Goal: Information Seeking & Learning: Learn about a topic

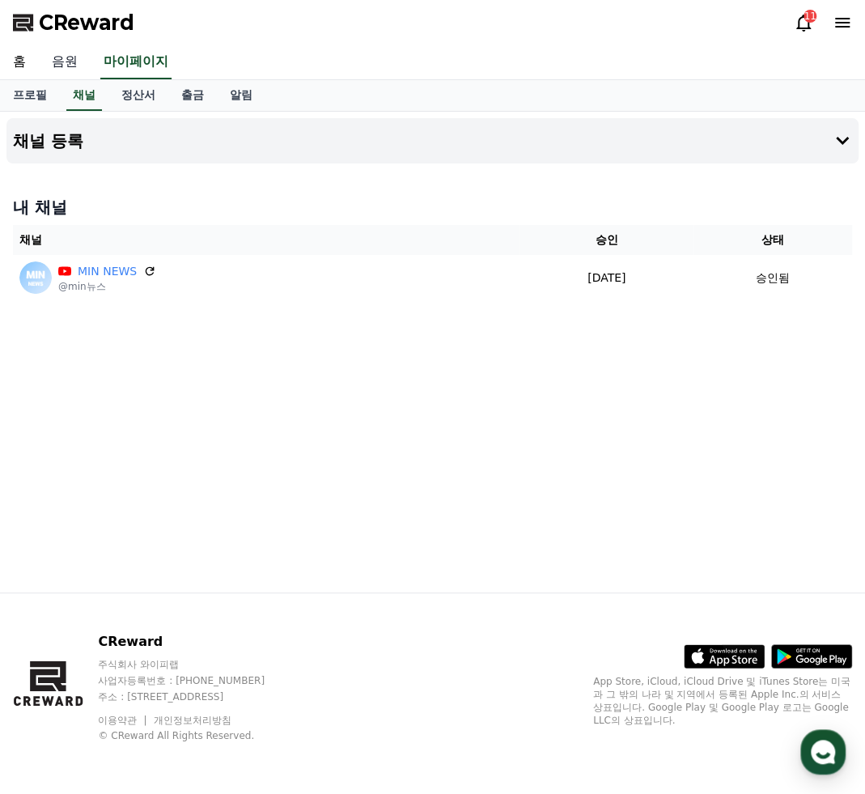
click at [71, 64] on link "음원" at bounding box center [65, 62] width 52 height 34
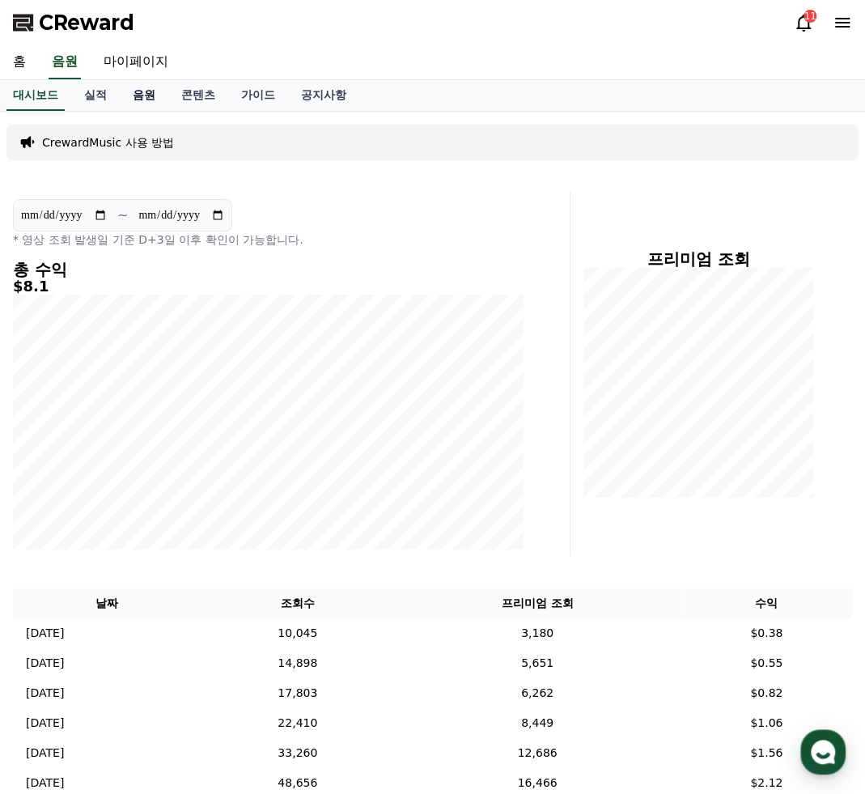
click at [138, 98] on link "음원" at bounding box center [144, 95] width 49 height 31
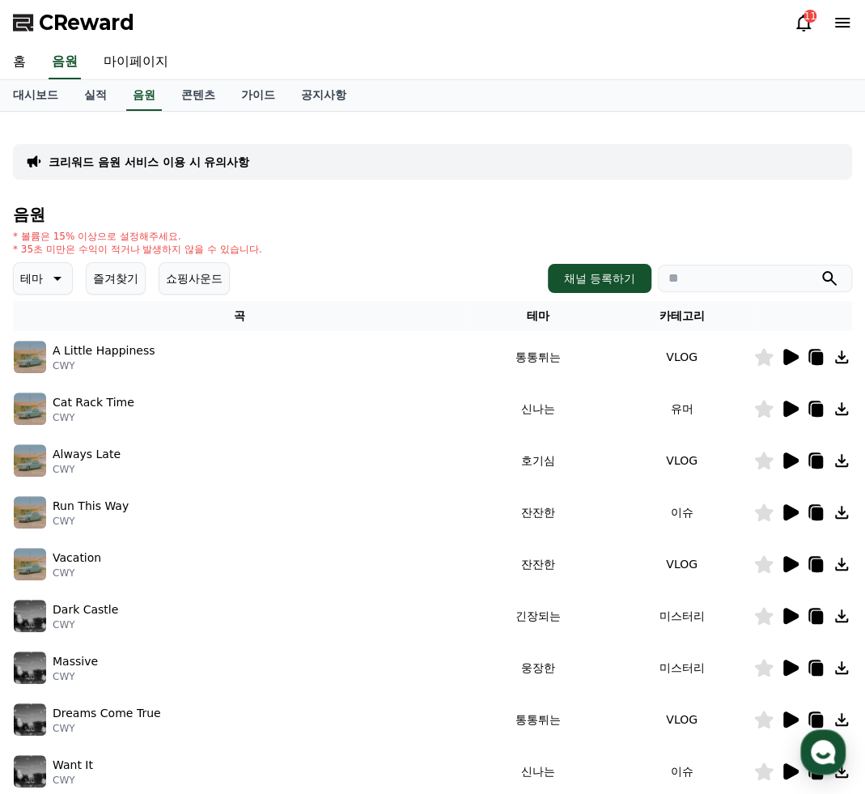
click at [57, 278] on icon at bounding box center [57, 279] width 8 height 4
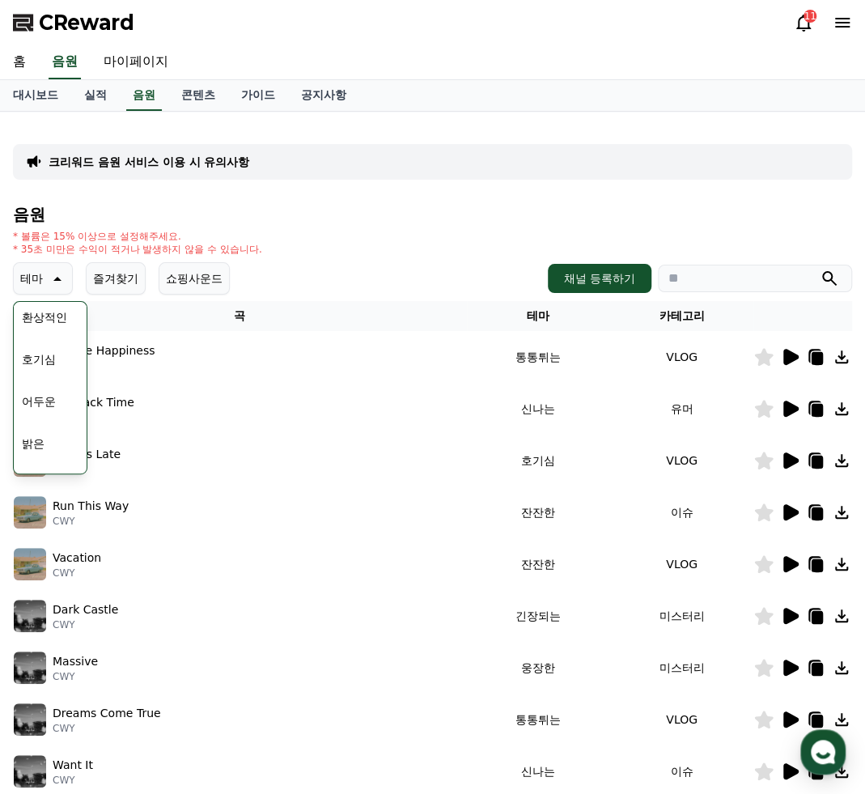
scroll to position [108, 0]
drag, startPoint x: 269, startPoint y: 64, endPoint x: 284, endPoint y: 63, distance: 15.4
click at [269, 64] on div "홈 음원 마이페이지" at bounding box center [432, 62] width 865 height 34
click at [736, 276] on input "search" at bounding box center [755, 279] width 194 height 28
type input "*"
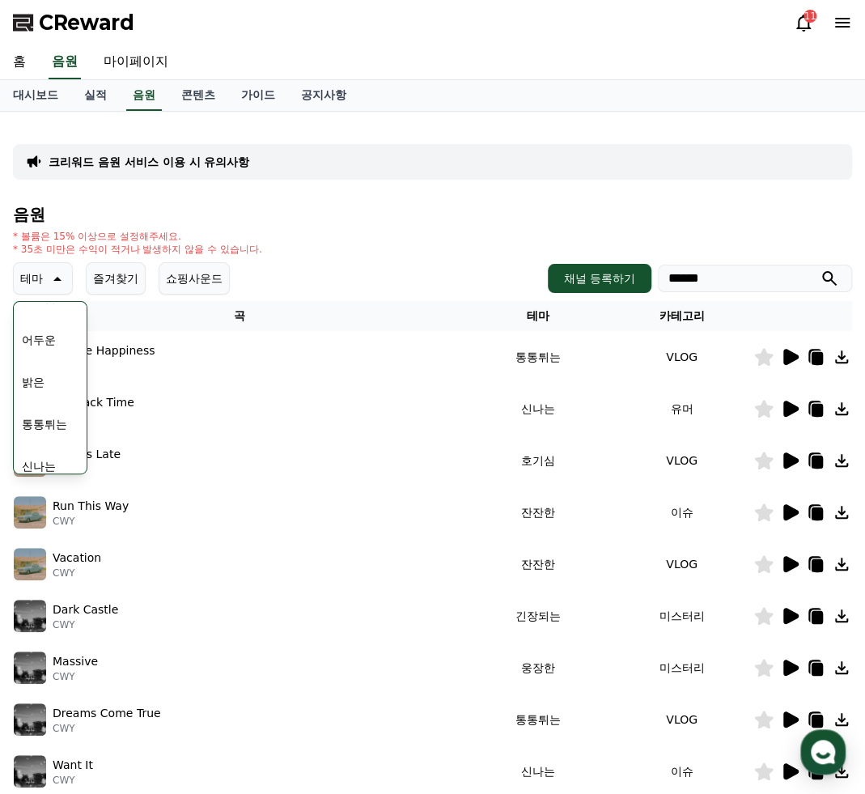
type input "******"
click at [819, 269] on button "submit" at bounding box center [828, 278] width 19 height 19
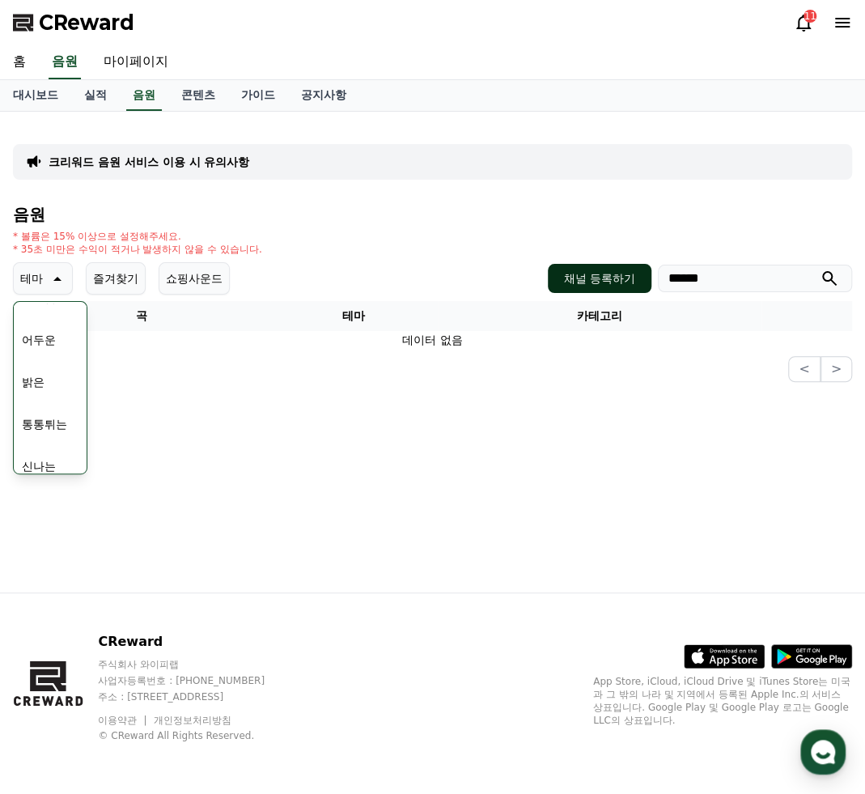
drag, startPoint x: 760, startPoint y: 277, endPoint x: 600, endPoint y: 277, distance: 160.2
click at [600, 277] on div "채널 등록하기 ******" at bounding box center [700, 278] width 304 height 29
type input "*"
click at [819, 269] on button "submit" at bounding box center [828, 278] width 19 height 19
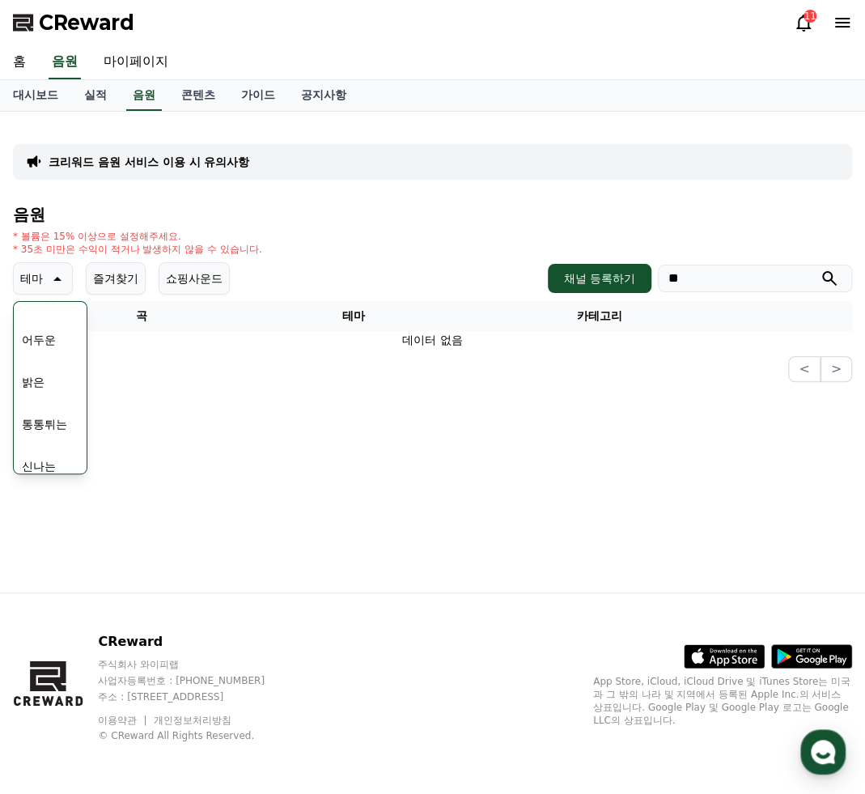
type input "*"
click at [57, 415] on button "긴장되는" at bounding box center [44, 412] width 58 height 36
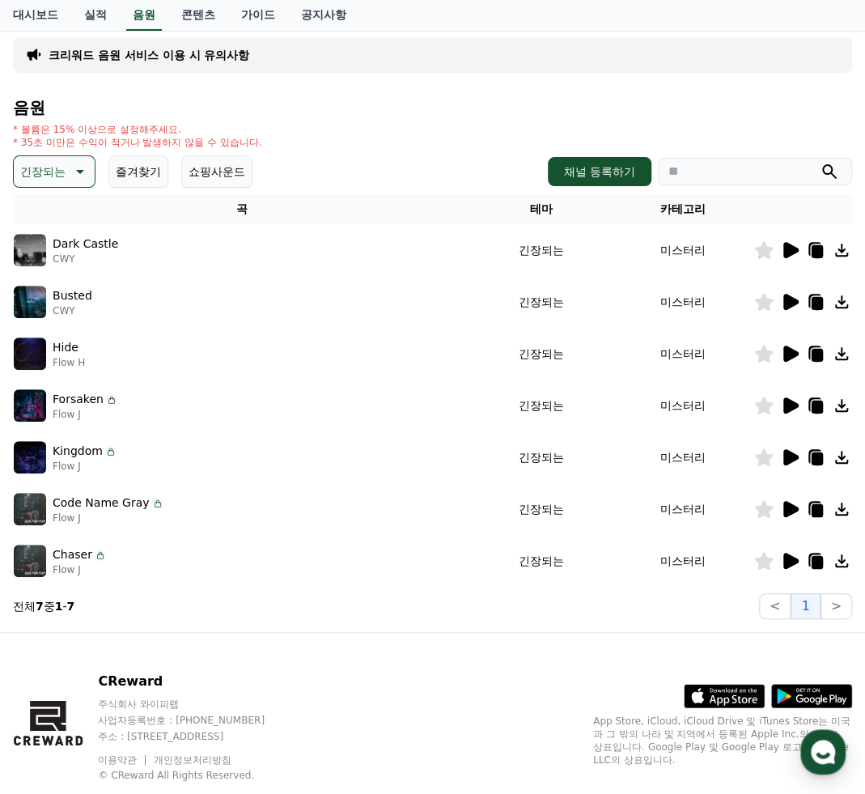
scroll to position [108, 0]
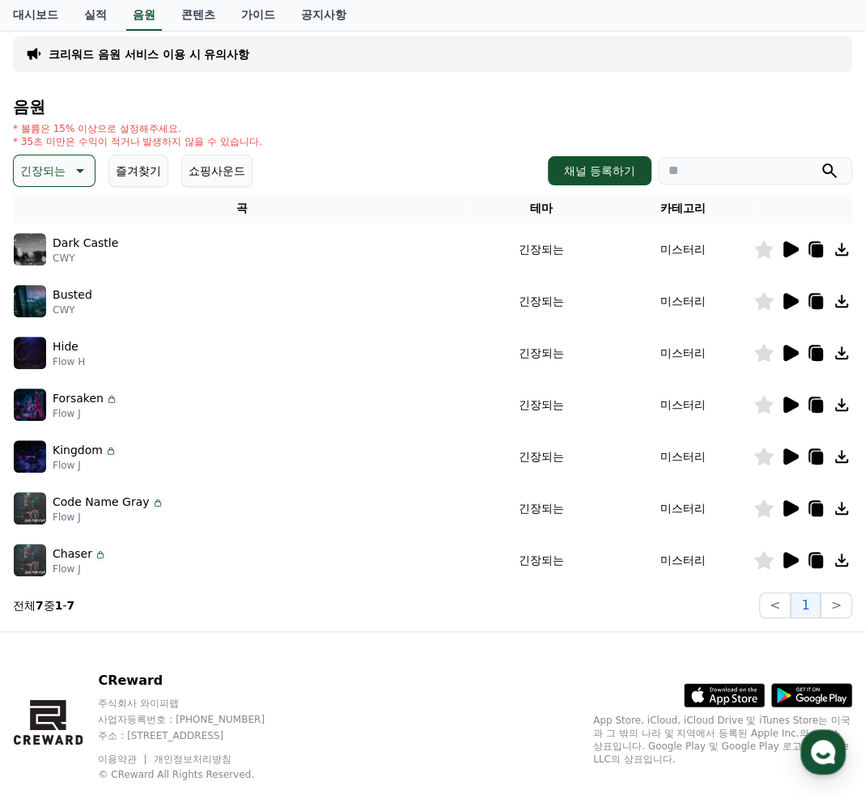
click at [70, 413] on p "Flow J" at bounding box center [86, 413] width 66 height 13
drag, startPoint x: 92, startPoint y: 415, endPoint x: 53, endPoint y: 413, distance: 38.9
click at [53, 413] on p "Flow J" at bounding box center [86, 413] width 66 height 13
copy p "Flow J"
click at [713, 173] on input "search" at bounding box center [755, 171] width 194 height 28
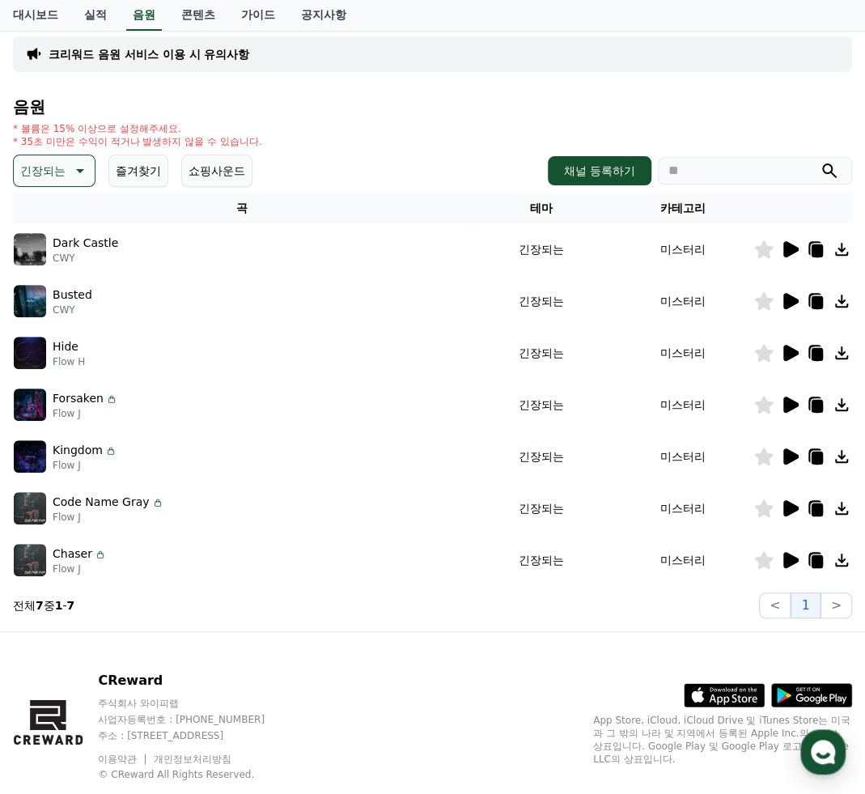
paste input "******"
type input "******"
click at [819, 161] on button "submit" at bounding box center [828, 170] width 19 height 19
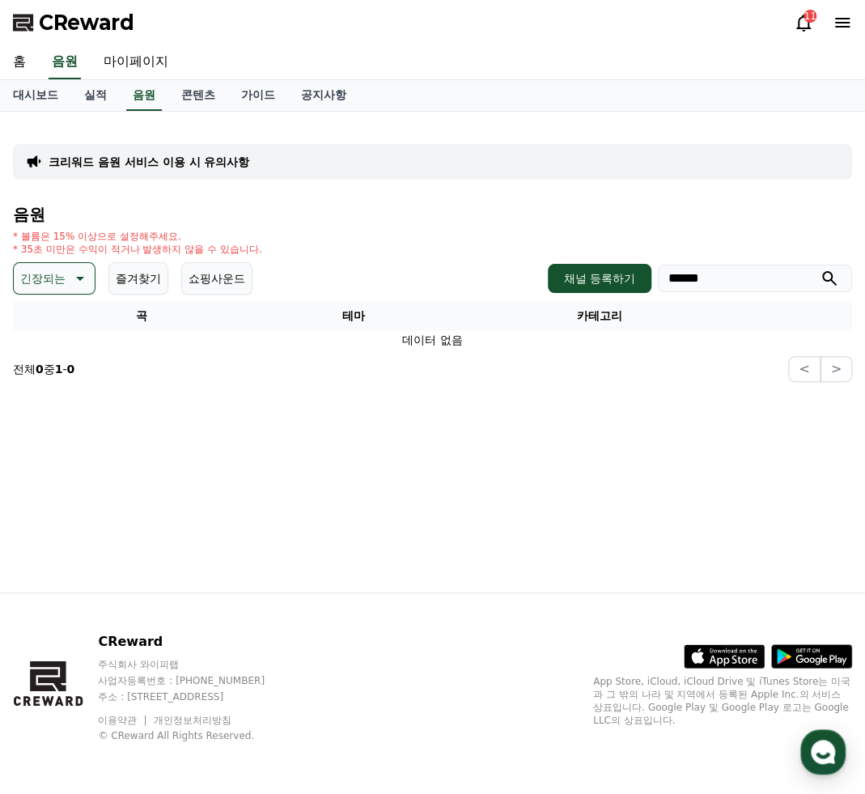
click at [56, 273] on p "긴장되는" at bounding box center [42, 278] width 45 height 23
click at [45, 321] on button "전체" at bounding box center [33, 321] width 36 height 36
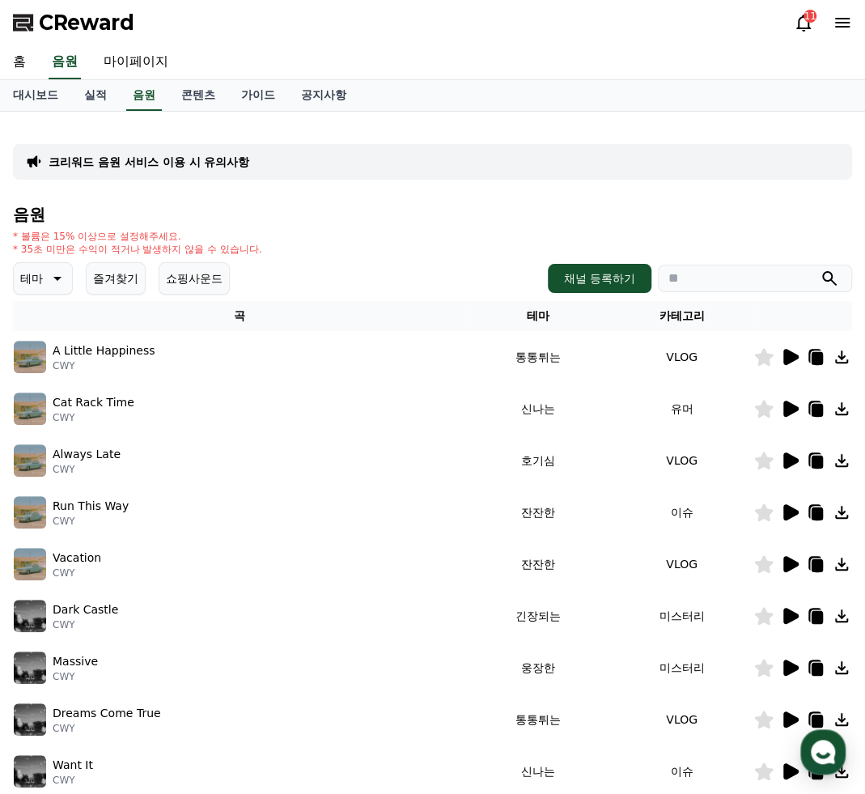
click at [756, 286] on input "search" at bounding box center [755, 279] width 194 height 28
drag, startPoint x: 178, startPoint y: 354, endPoint x: 52, endPoint y: 357, distance: 126.2
click at [52, 357] on div "A Little Happiness CWY" at bounding box center [240, 357] width 452 height 32
copy p "A Little Happiness"
click at [754, 277] on input "search" at bounding box center [755, 279] width 194 height 28
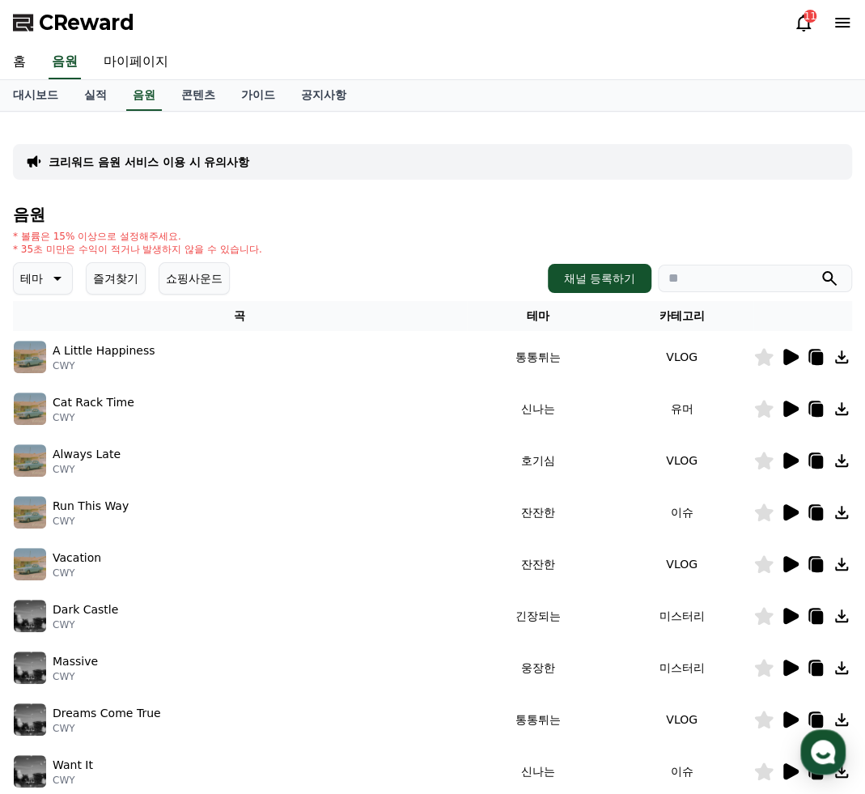
paste input "**********"
click at [823, 279] on icon "submit" at bounding box center [829, 278] width 15 height 15
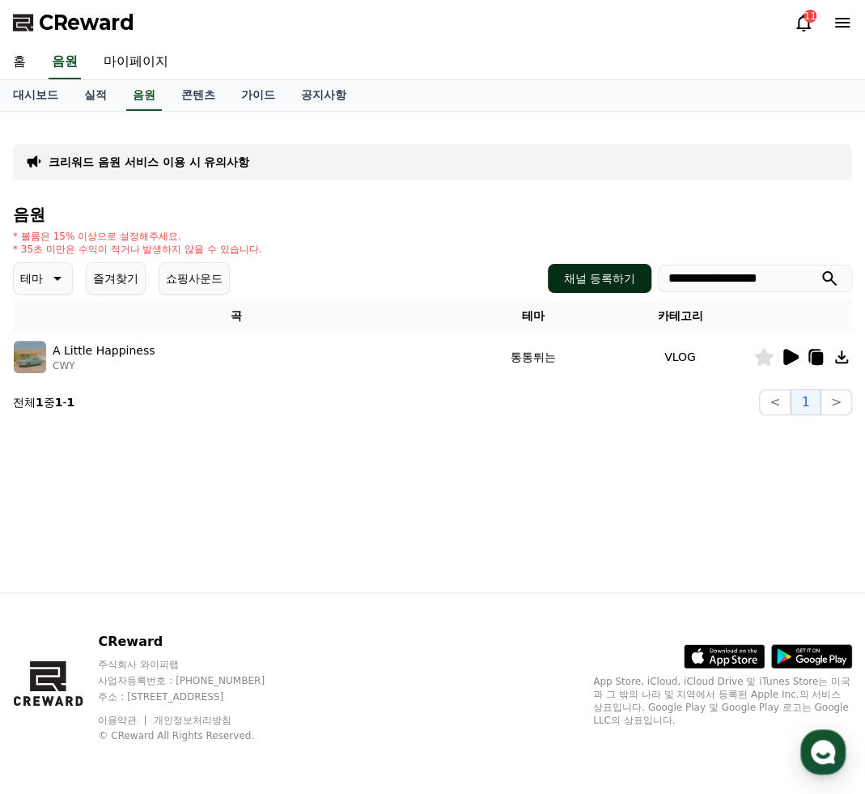
drag, startPoint x: 798, startPoint y: 279, endPoint x: 634, endPoint y: 282, distance: 164.2
click at [634, 282] on div "**********" at bounding box center [700, 278] width 304 height 29
type input "****"
click at [819, 269] on button "submit" at bounding box center [828, 278] width 19 height 19
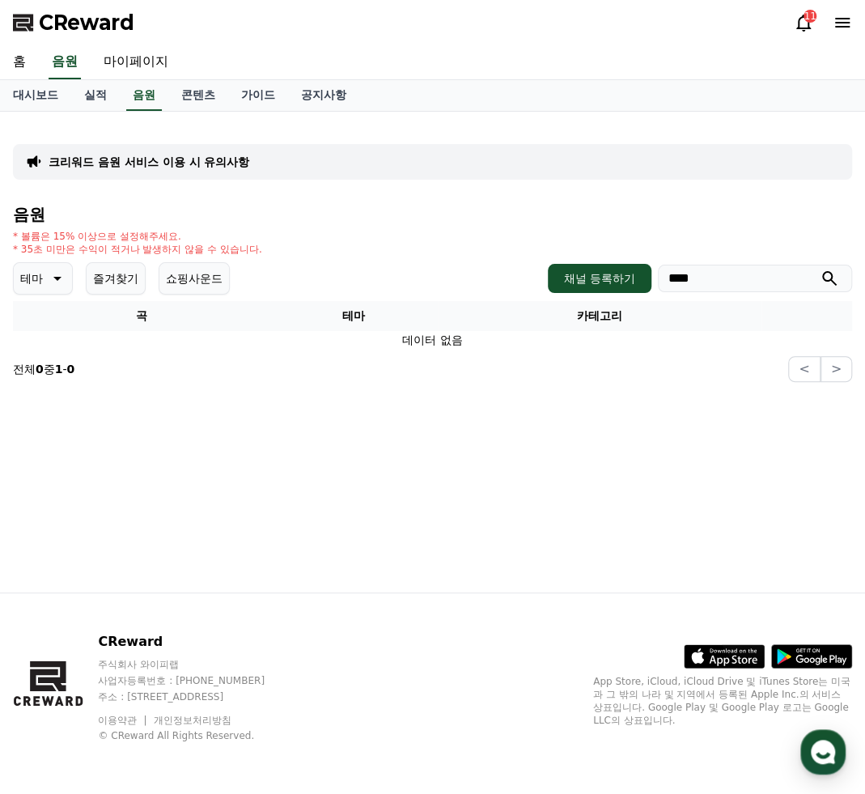
click at [819, 269] on button "submit" at bounding box center [828, 278] width 19 height 19
drag, startPoint x: 733, startPoint y: 286, endPoint x: 587, endPoint y: 279, distance: 145.8
click at [587, 279] on div "채널 등록하기 ****" at bounding box center [700, 278] width 304 height 29
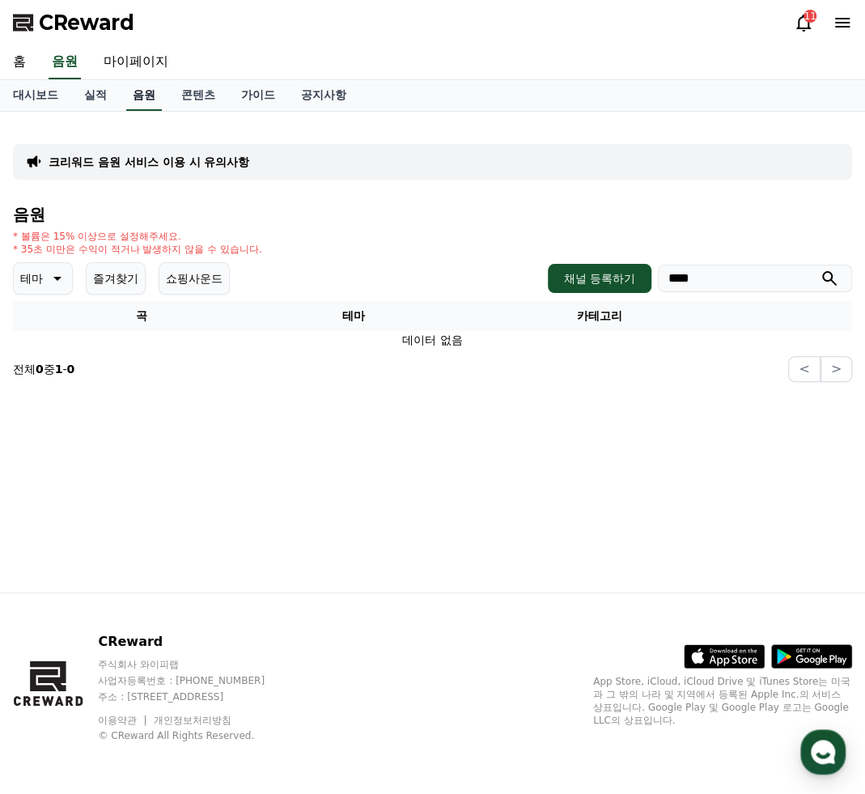
click at [154, 99] on link "음원" at bounding box center [144, 95] width 36 height 31
click at [86, 15] on span "CReward" at bounding box center [86, 23] width 95 height 26
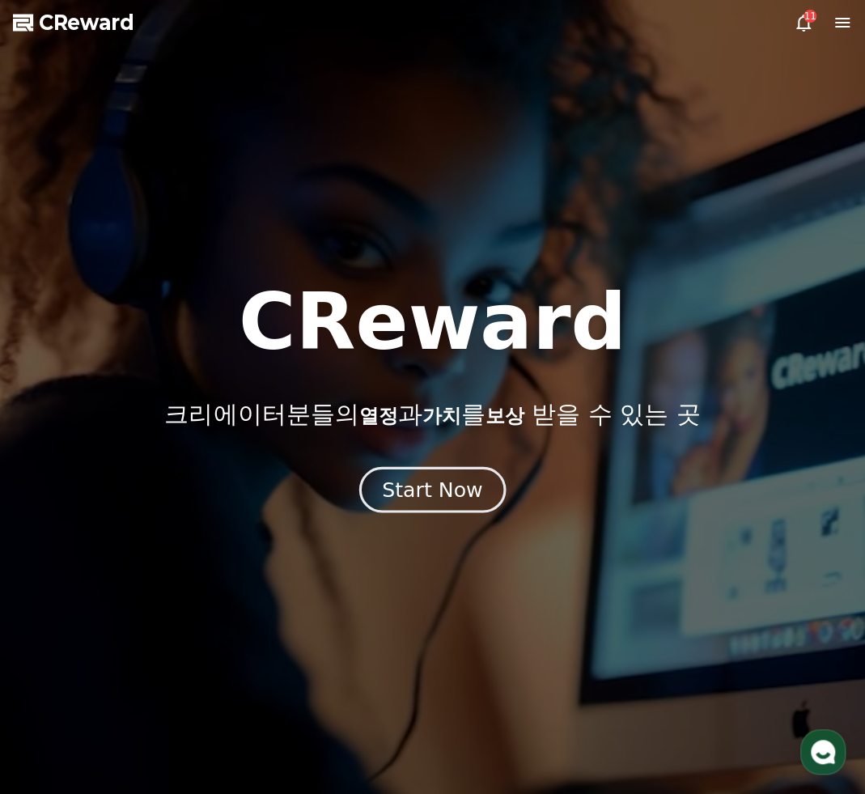
click at [471, 480] on div "Start Now" at bounding box center [432, 490] width 100 height 28
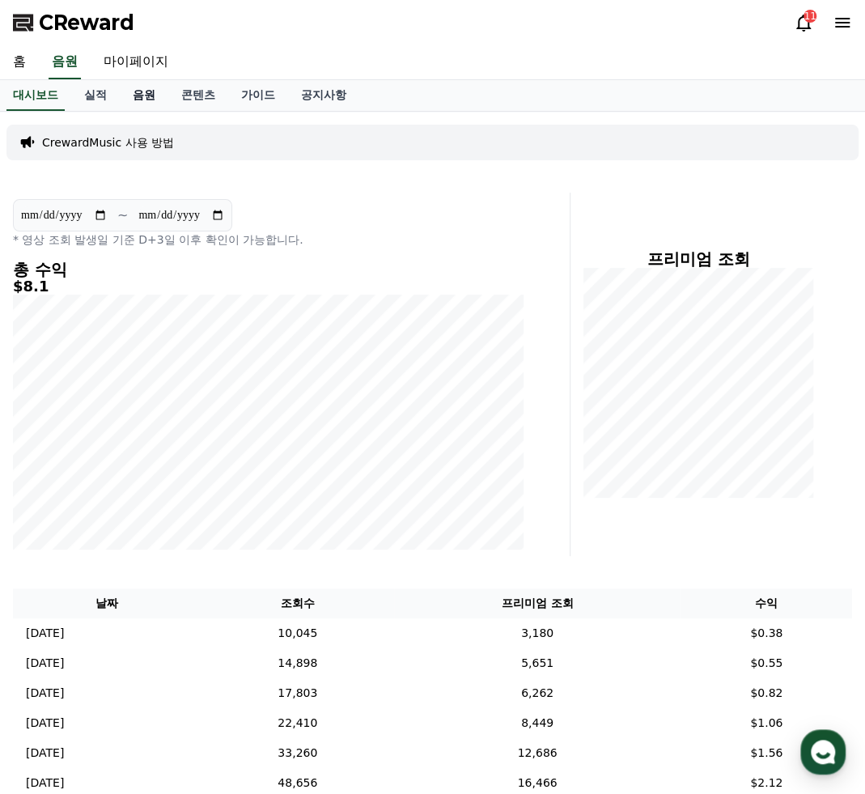
click at [151, 96] on link "음원" at bounding box center [144, 95] width 49 height 31
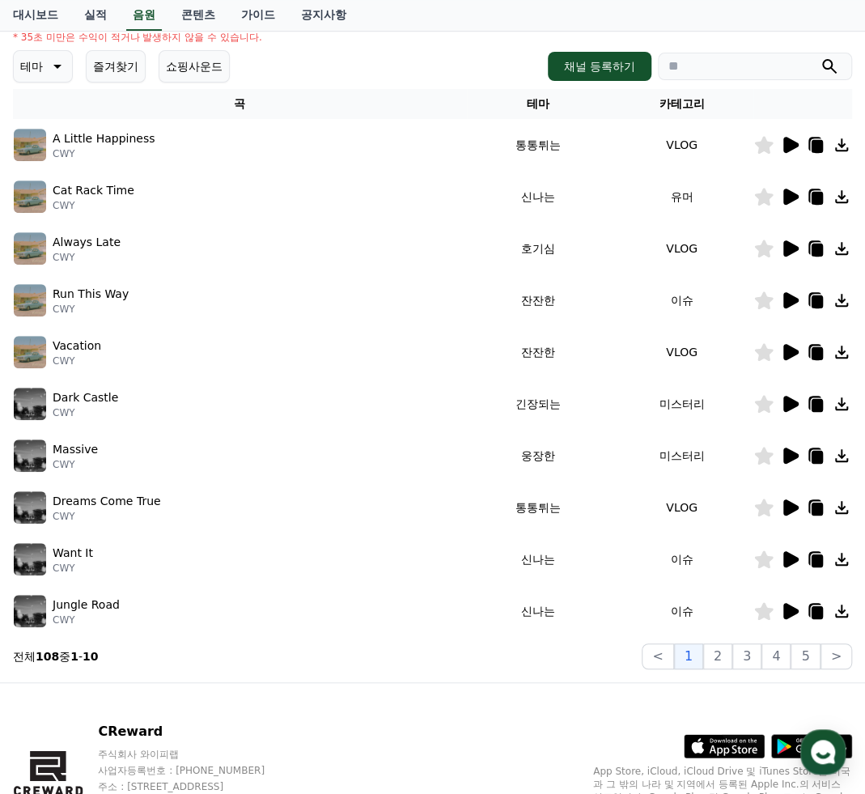
scroll to position [139, 0]
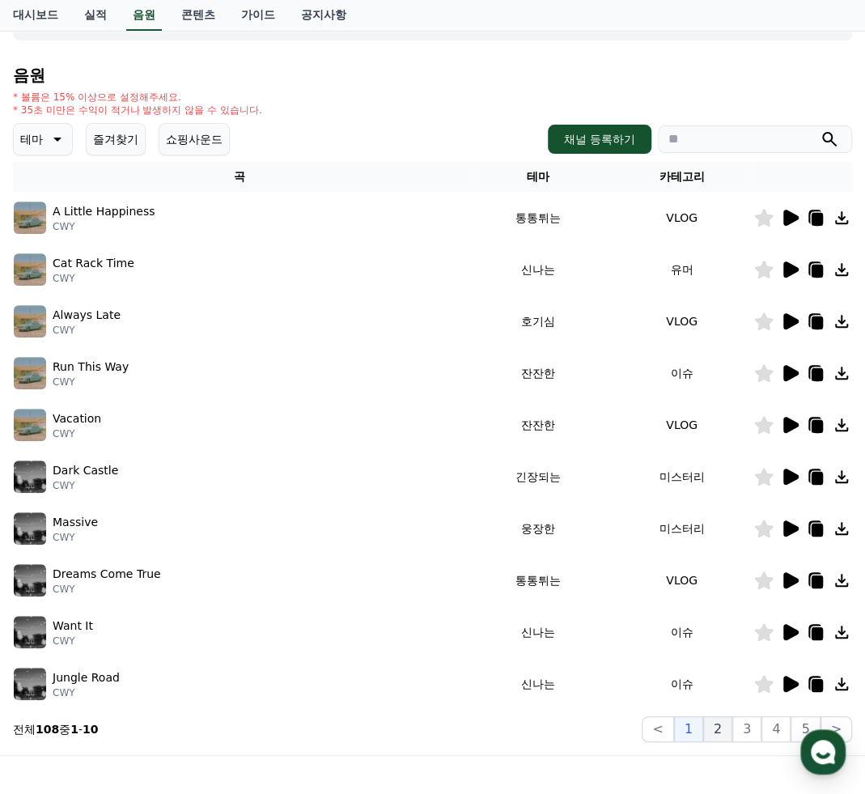
click at [722, 722] on button "2" at bounding box center [717, 729] width 29 height 26
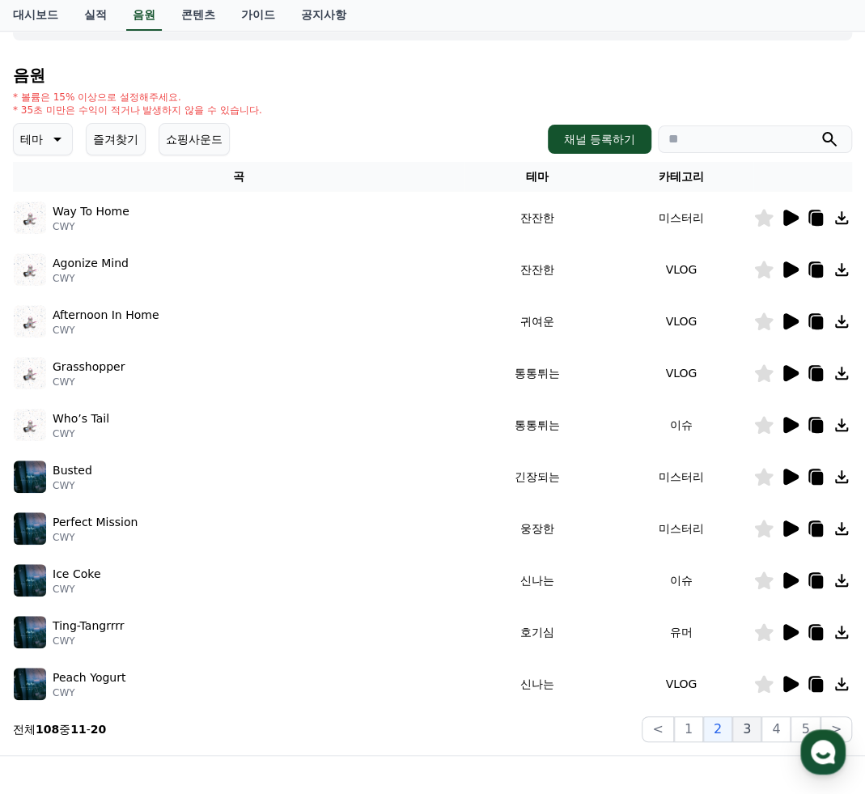
click at [743, 729] on button "3" at bounding box center [746, 729] width 29 height 26
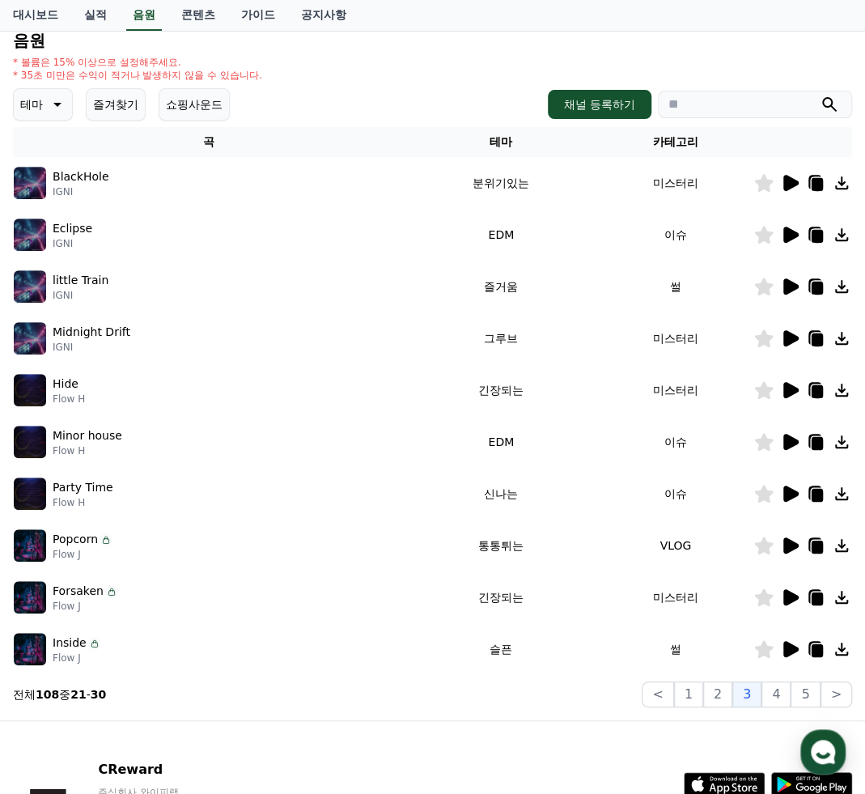
scroll to position [193, 0]
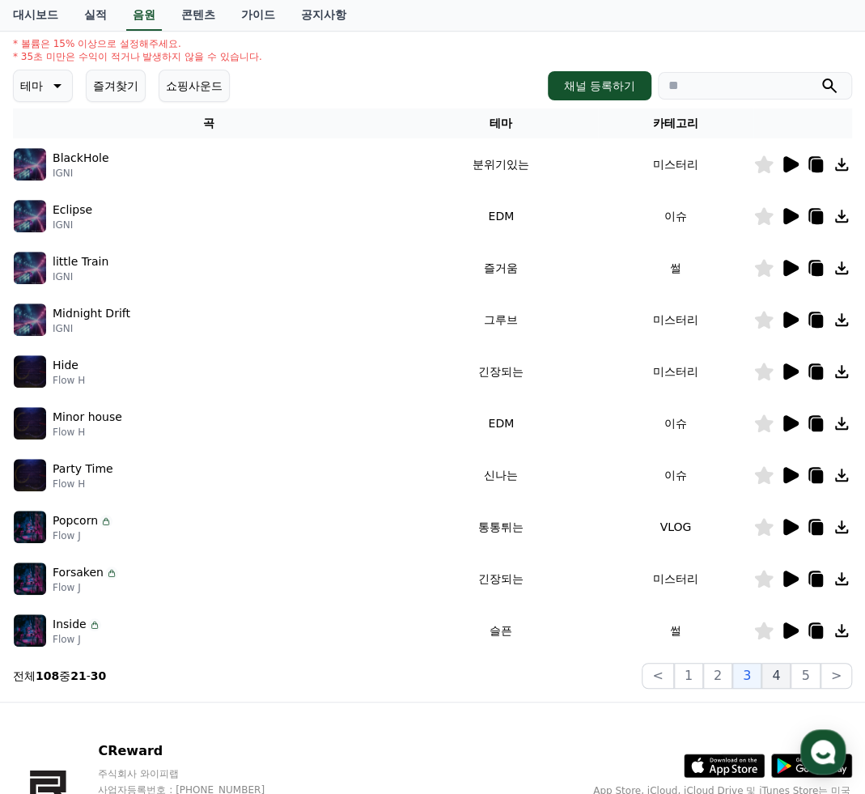
click at [775, 674] on button "4" at bounding box center [775, 676] width 29 height 26
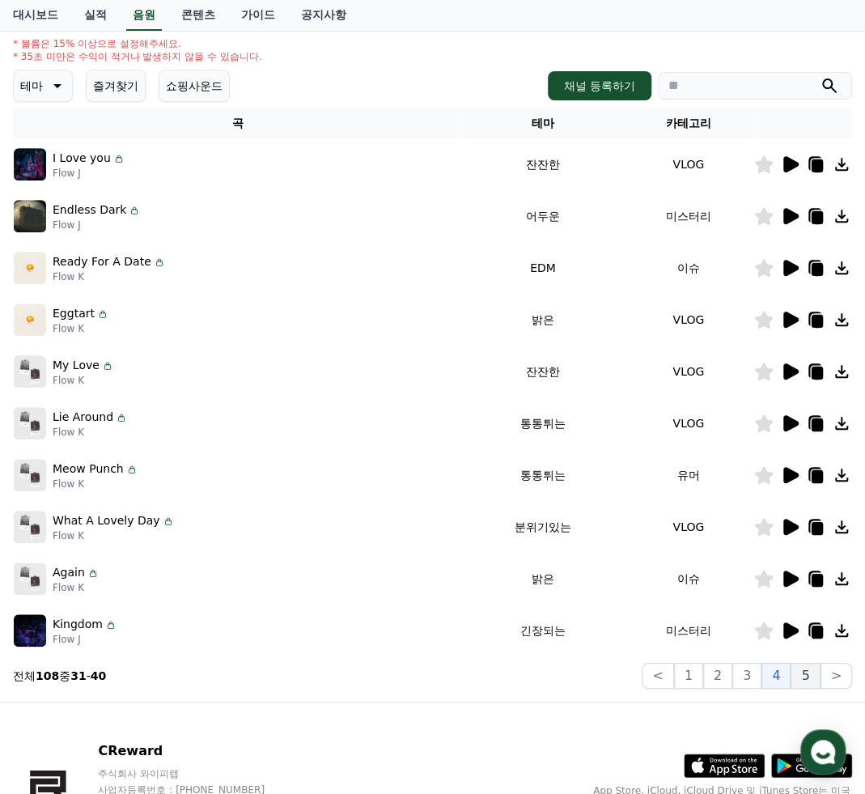
click at [802, 675] on button "5" at bounding box center [804, 676] width 29 height 26
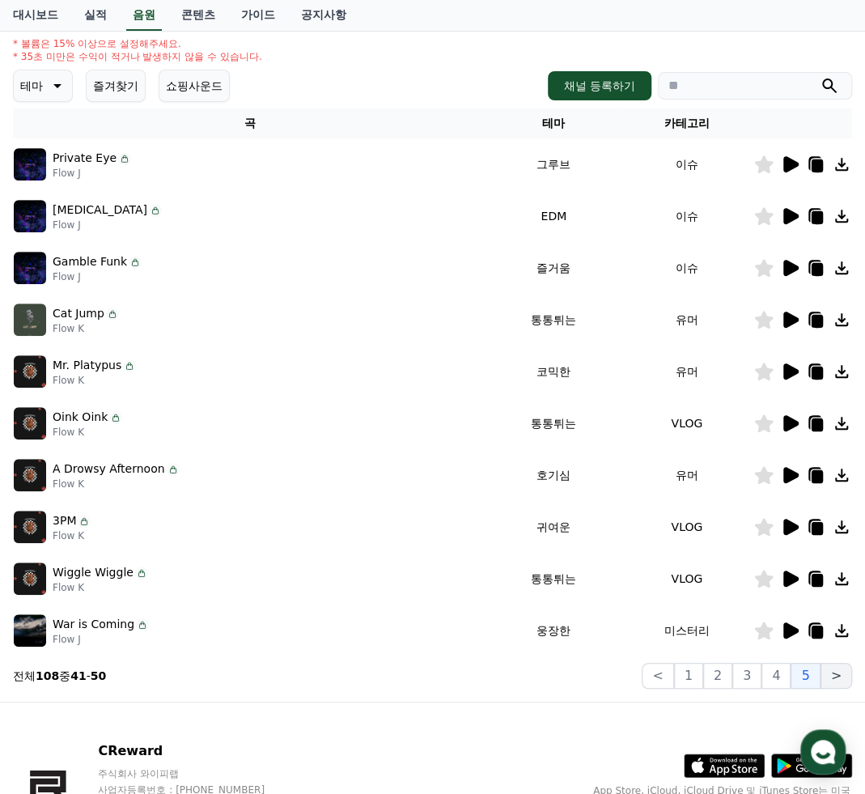
click at [828, 674] on button ">" at bounding box center [836, 676] width 32 height 26
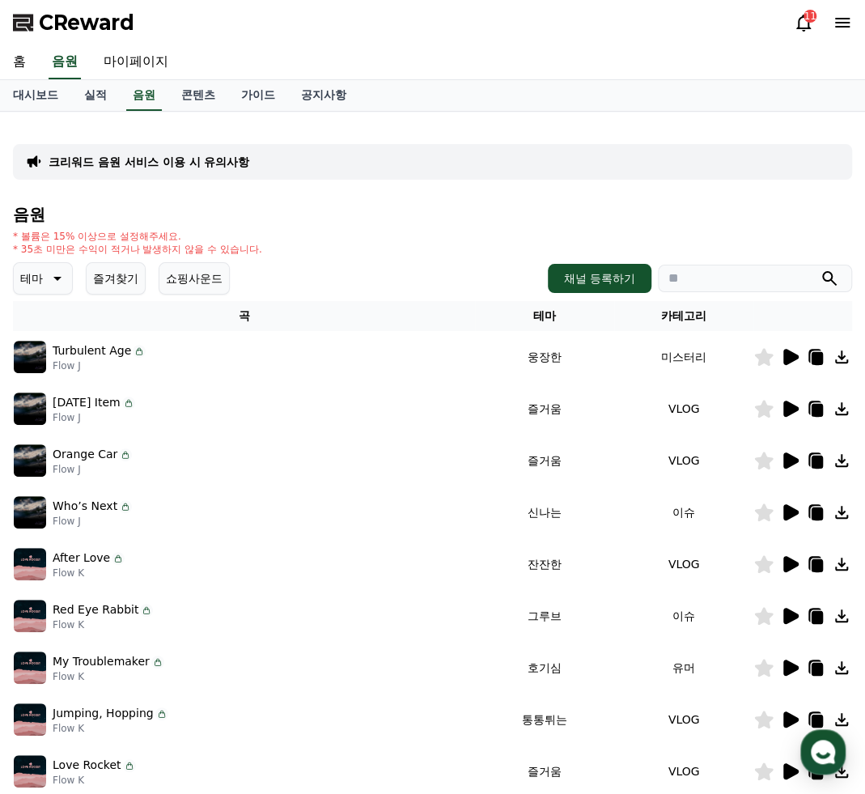
click at [113, 282] on button "즐겨찾기" at bounding box center [116, 278] width 60 height 32
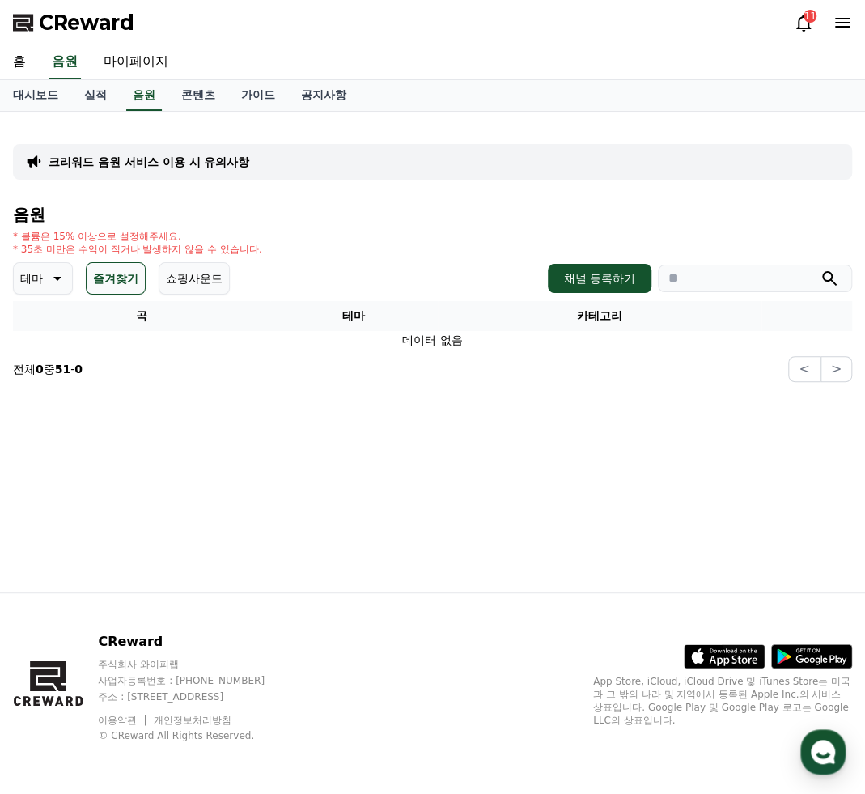
click at [478, 366] on section "전체 0 중 51 - 0 < >" at bounding box center [432, 369] width 839 height 26
drag, startPoint x: 214, startPoint y: 360, endPoint x: 178, endPoint y: 359, distance: 35.6
click at [178, 359] on section "전체 0 중 51 - 0 < >" at bounding box center [432, 369] width 839 height 26
click at [46, 283] on icon at bounding box center [55, 278] width 19 height 19
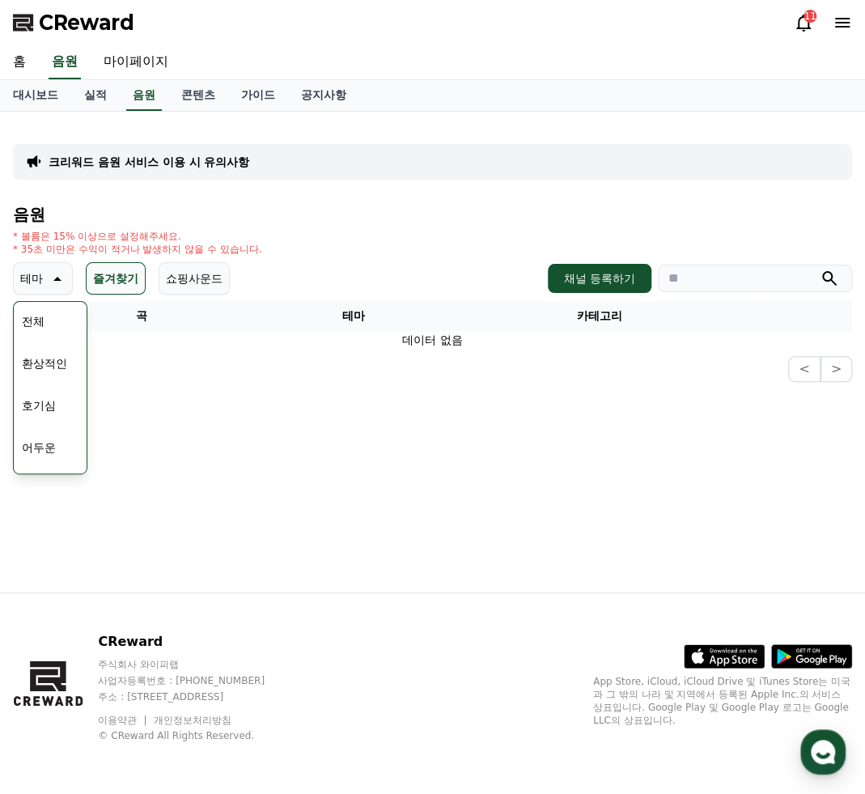
click at [170, 334] on td "데이터 없음" at bounding box center [432, 340] width 839 height 19
click at [138, 100] on link "음원" at bounding box center [144, 95] width 36 height 31
click at [204, 286] on button "쇼핑사운드" at bounding box center [194, 278] width 71 height 32
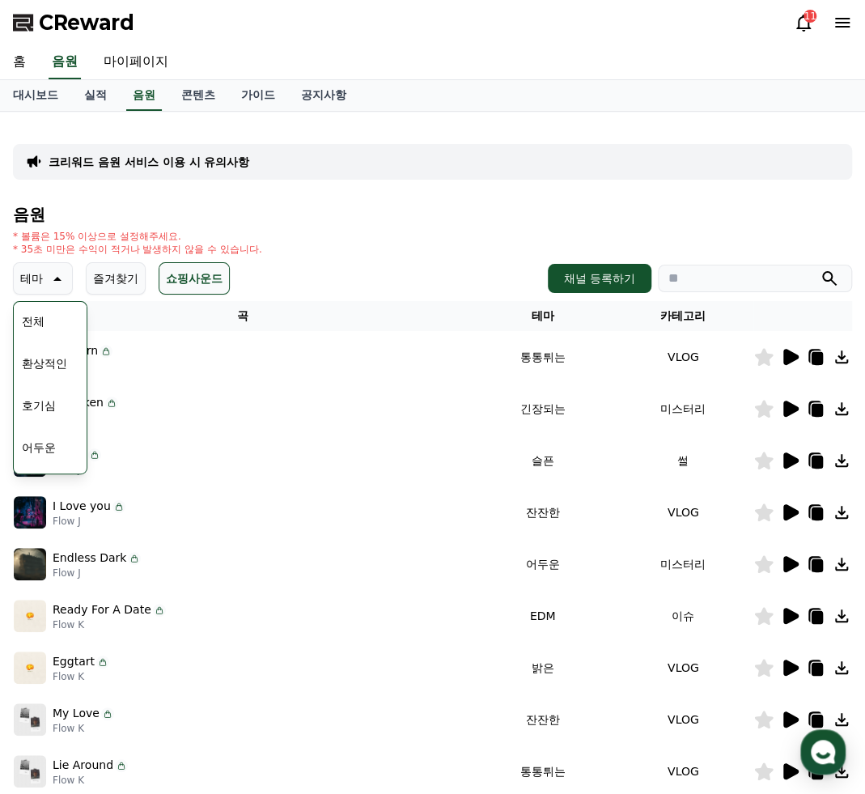
click at [362, 279] on div "테마 테마 전체 환상적인 호기심 어두운 밝은 통통튀는 신나는 반전 웅장한 드라마틱 즐거움 분위기있는 EDM 그루브 슬픈 잔잔한 귀여운 감동적인…" at bounding box center [432, 278] width 839 height 32
drag, startPoint x: 315, startPoint y: 290, endPoint x: 61, endPoint y: 321, distance: 255.1
click at [314, 290] on div "테마 테마 전체 환상적인 호기심 어두운 밝은 통통튀는 신나는 반전 웅장한 드라마틱 즐거움 분위기있는 EDM 그루브 슬픈 잔잔한 귀여운 감동적인…" at bounding box center [432, 278] width 839 height 32
click at [49, 318] on button "전체" at bounding box center [33, 321] width 36 height 36
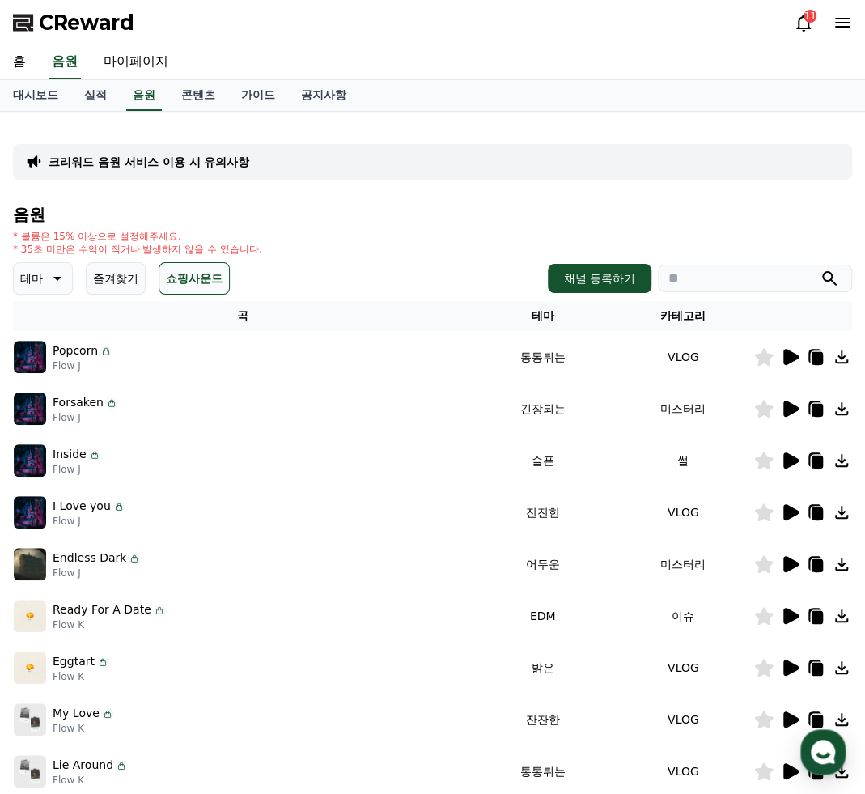
click at [793, 360] on icon at bounding box center [790, 357] width 15 height 16
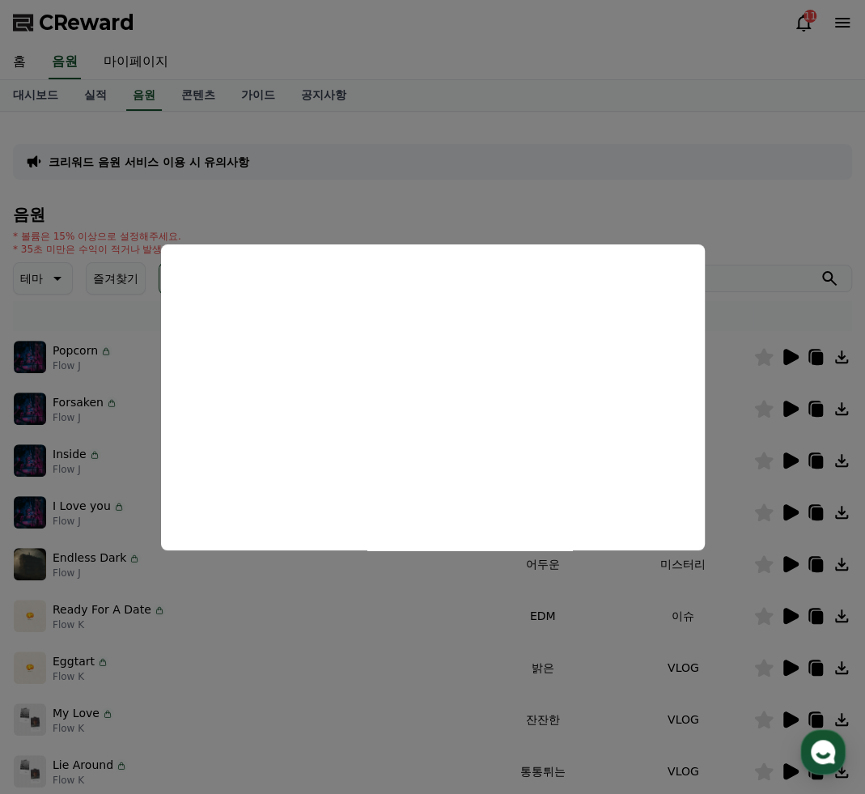
click at [377, 612] on button "close modal" at bounding box center [432, 397] width 865 height 794
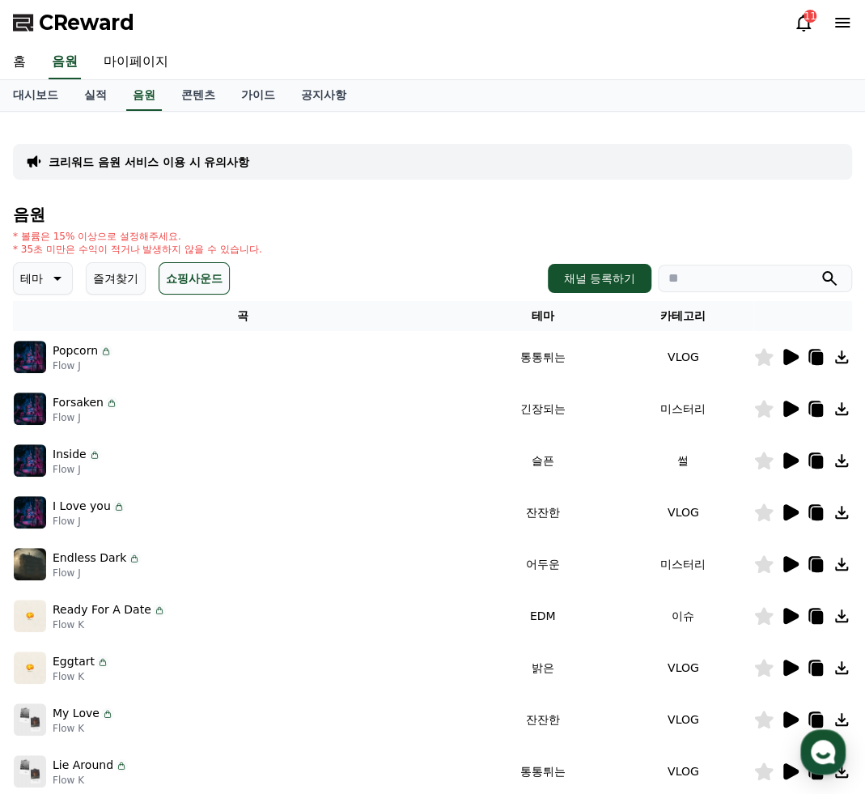
click at [793, 409] on icon at bounding box center [790, 408] width 15 height 16
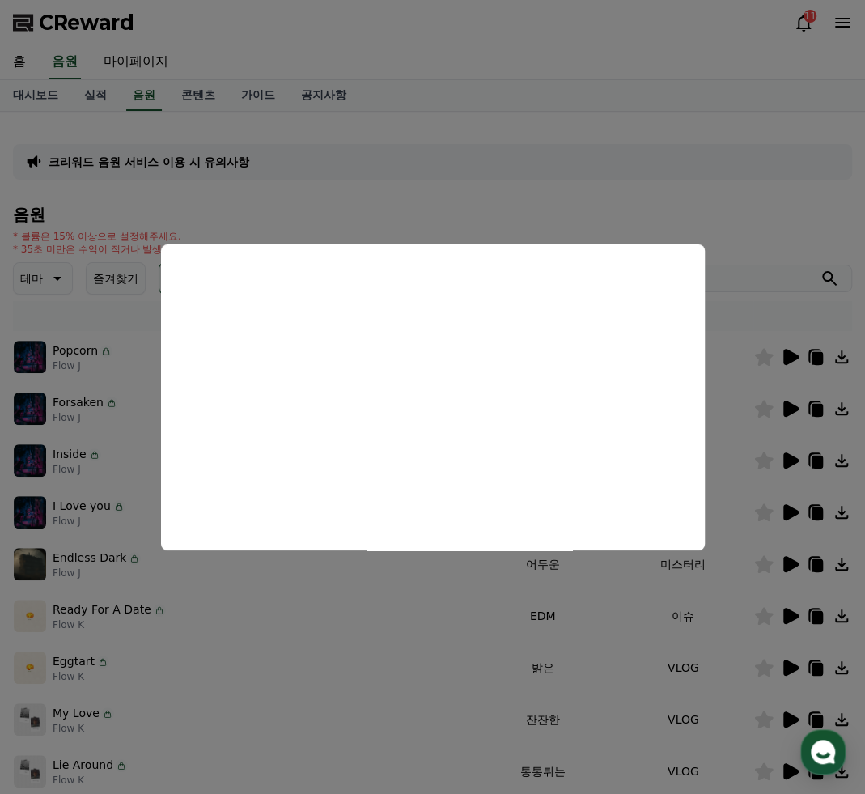
click at [411, 614] on button "close modal" at bounding box center [432, 397] width 865 height 794
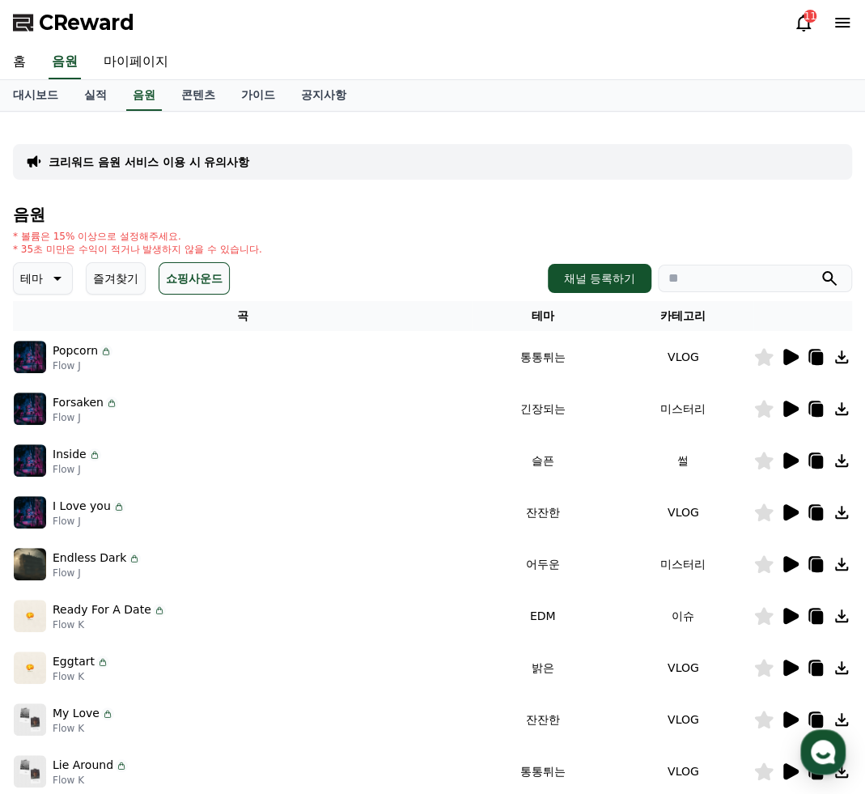
click at [783, 459] on icon at bounding box center [790, 460] width 15 height 16
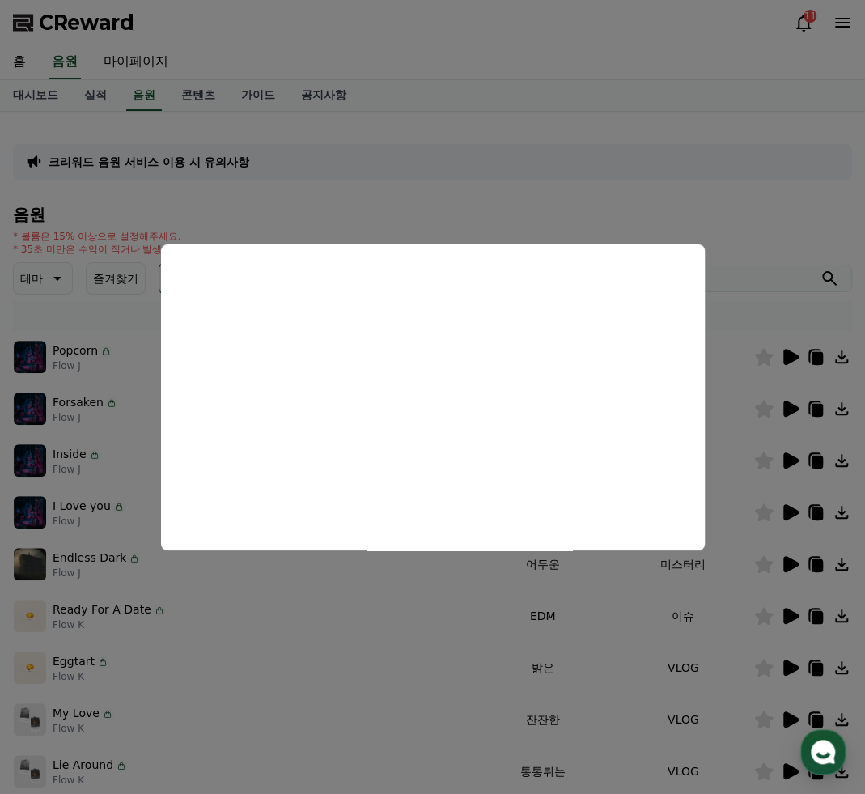
click at [353, 617] on button "close modal" at bounding box center [432, 397] width 865 height 794
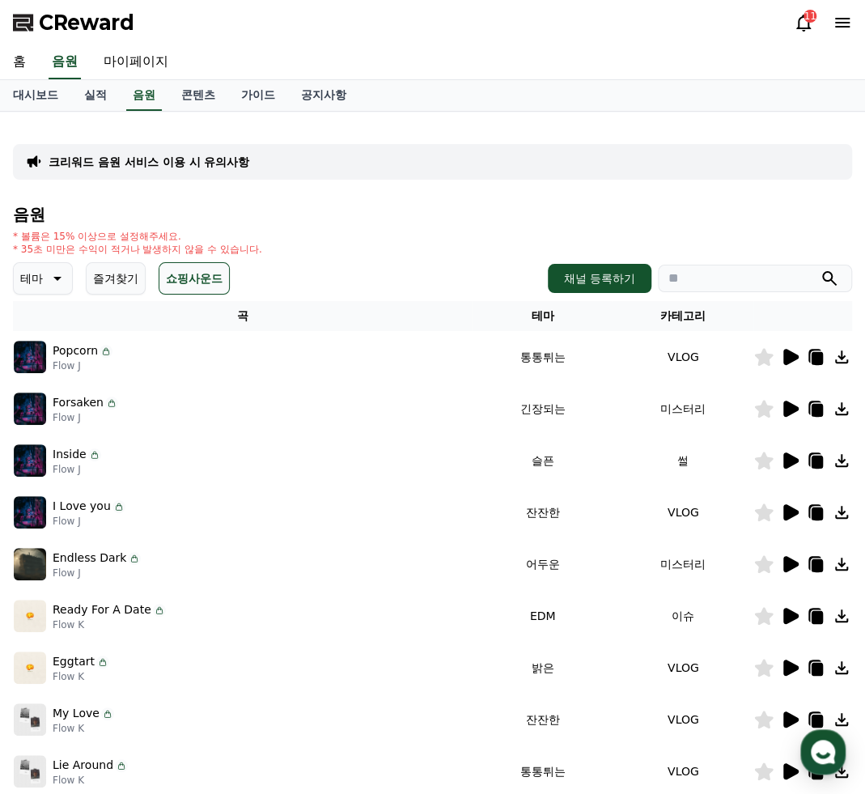
click at [791, 464] on icon at bounding box center [790, 460] width 15 height 16
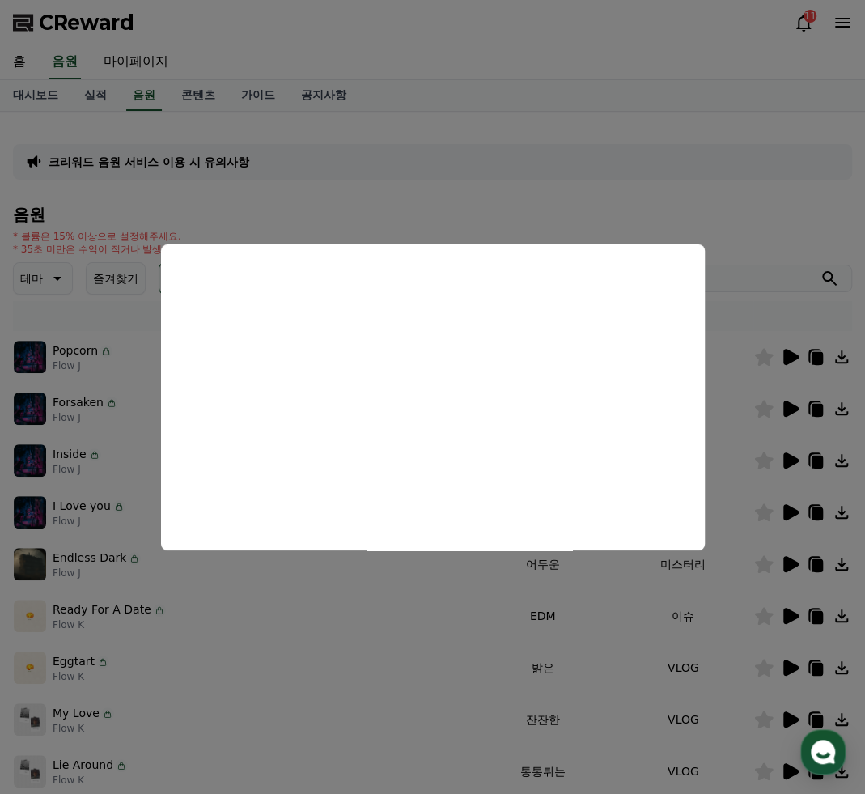
click at [365, 599] on button "close modal" at bounding box center [432, 397] width 865 height 794
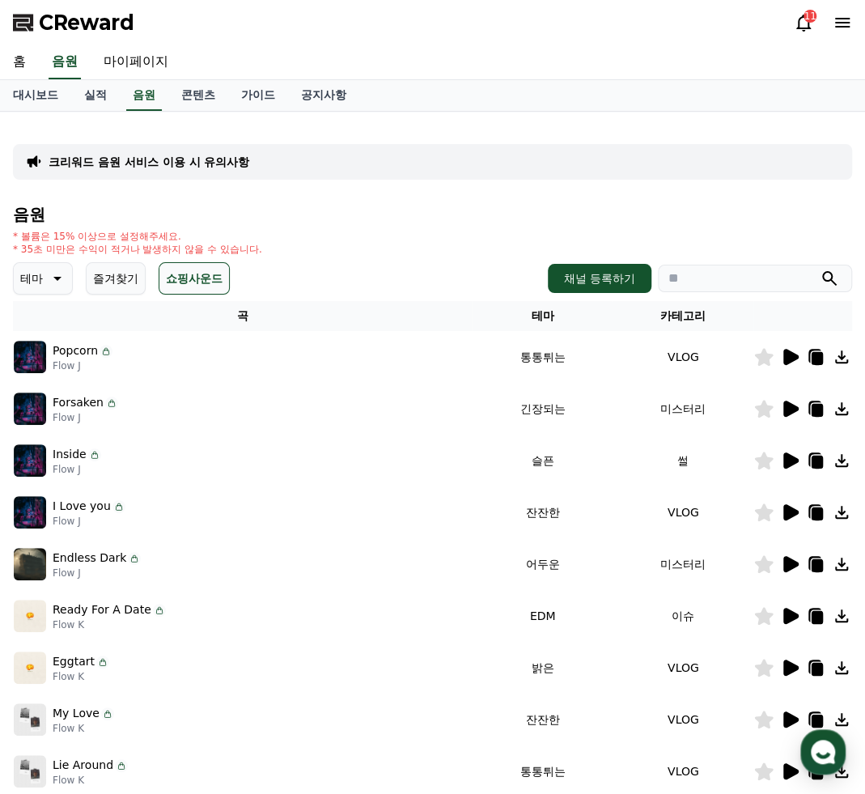
click at [787, 511] on icon at bounding box center [790, 512] width 15 height 16
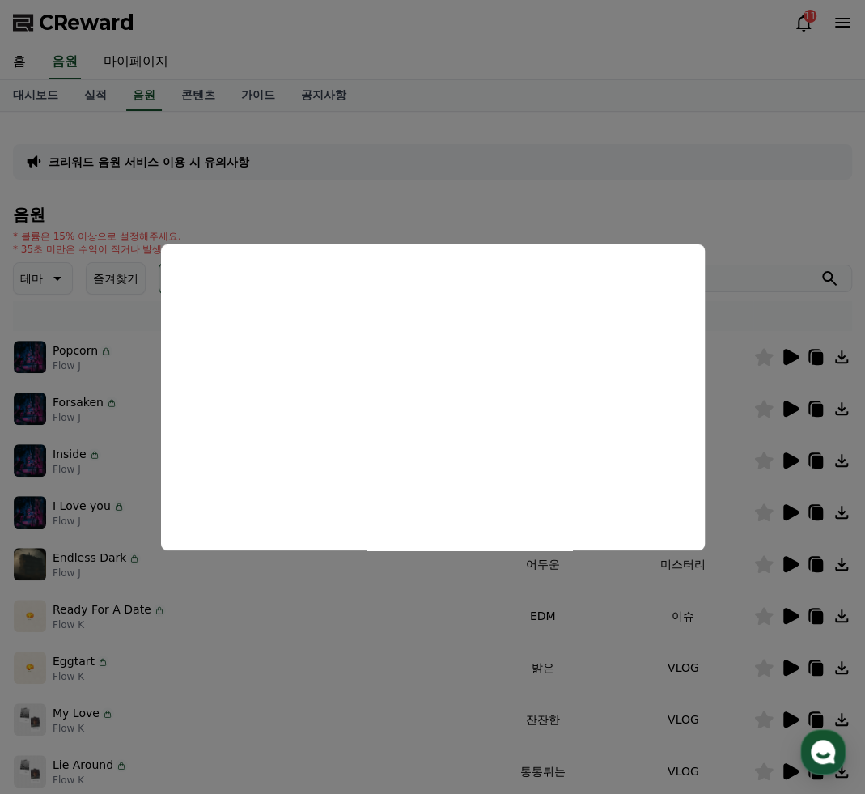
click at [638, 569] on button "close modal" at bounding box center [432, 397] width 865 height 794
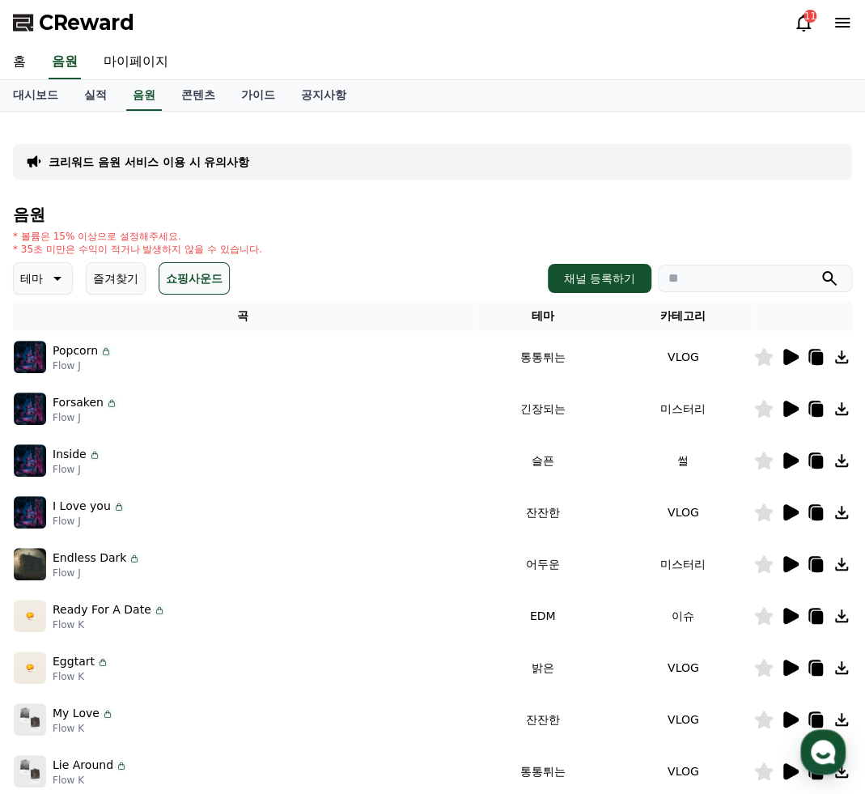
click at [790, 559] on icon at bounding box center [790, 564] width 15 height 16
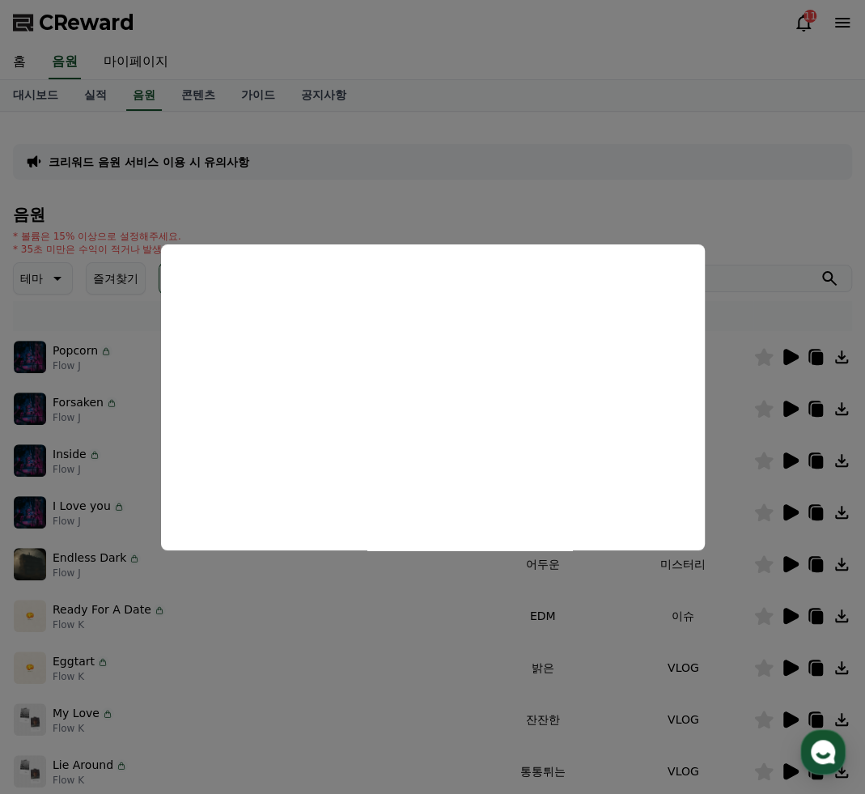
click at [432, 650] on button "close modal" at bounding box center [432, 397] width 865 height 794
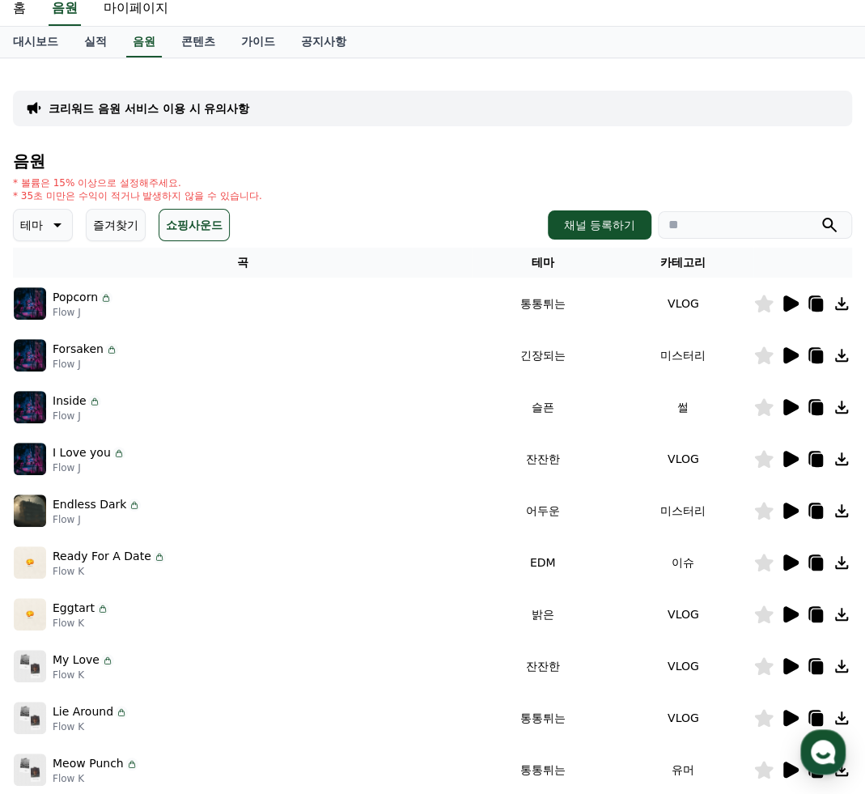
scroll to position [53, 0]
click at [57, 221] on icon at bounding box center [55, 224] width 19 height 19
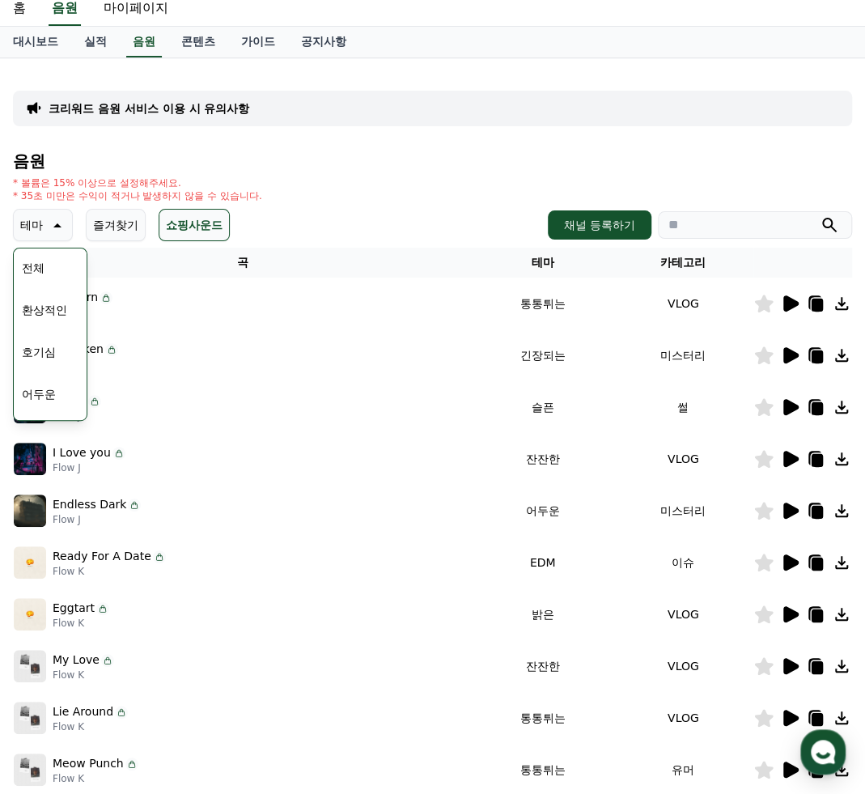
click at [60, 379] on button "어두운" at bounding box center [38, 394] width 47 height 36
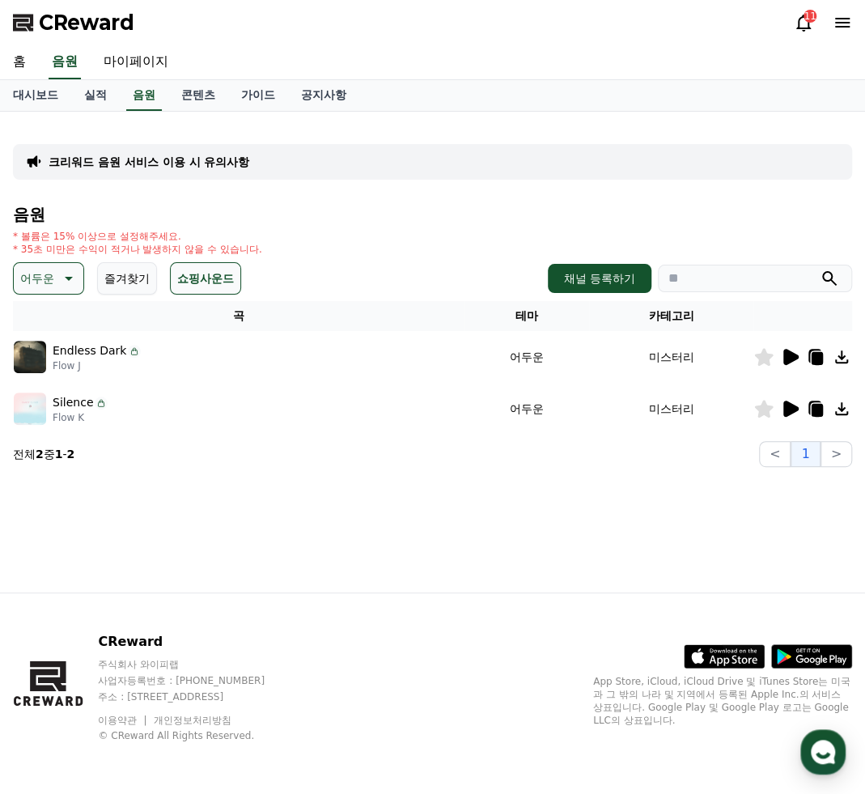
click at [791, 358] on icon at bounding box center [790, 357] width 15 height 16
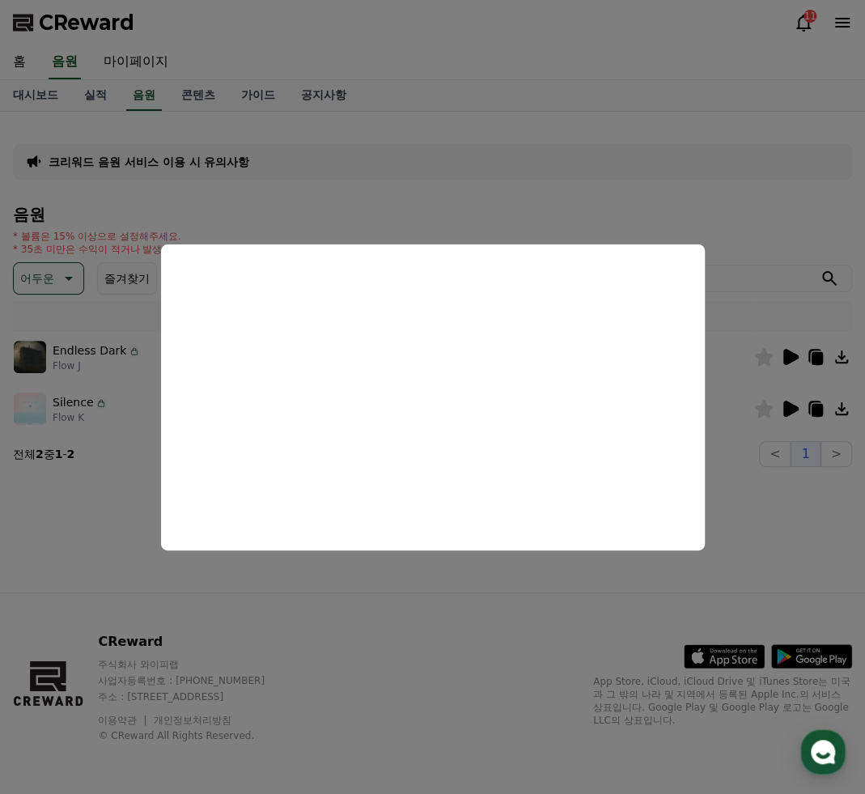
click at [593, 604] on button "close modal" at bounding box center [432, 397] width 865 height 794
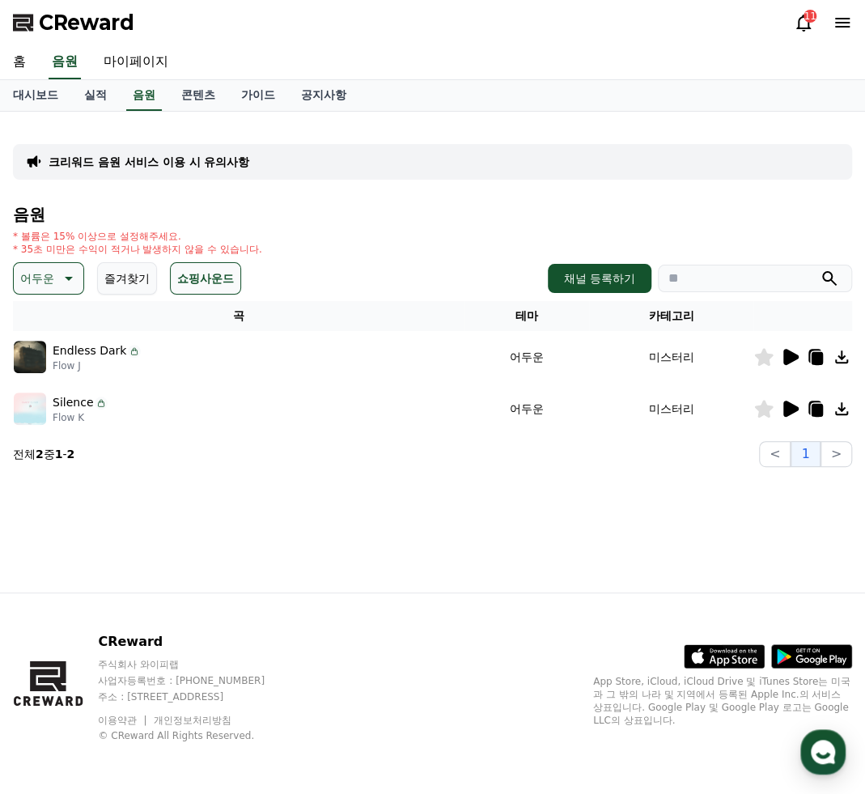
click at [798, 402] on icon at bounding box center [789, 408] width 19 height 19
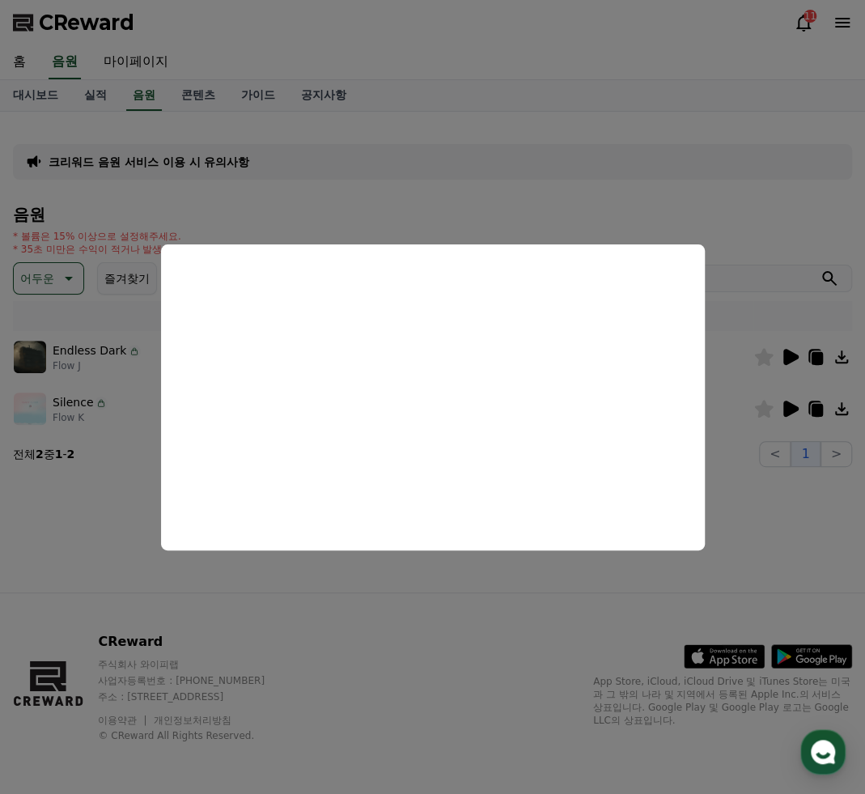
drag, startPoint x: 572, startPoint y: 215, endPoint x: 502, endPoint y: 216, distance: 70.4
click at [572, 215] on button "close modal" at bounding box center [432, 397] width 865 height 794
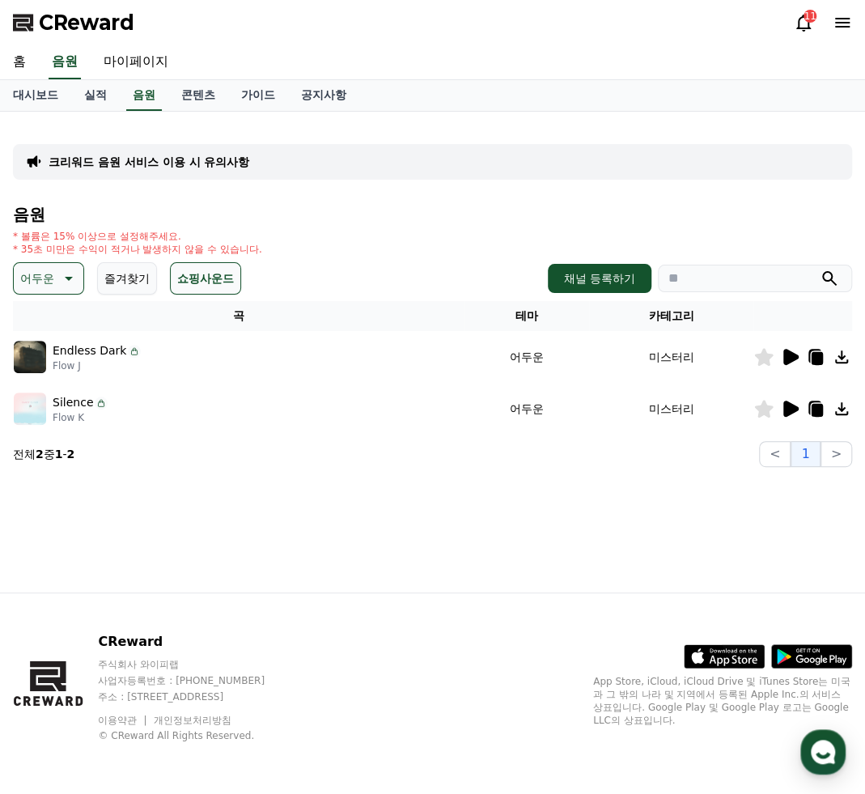
click at [42, 274] on p "어두운" at bounding box center [37, 278] width 34 height 23
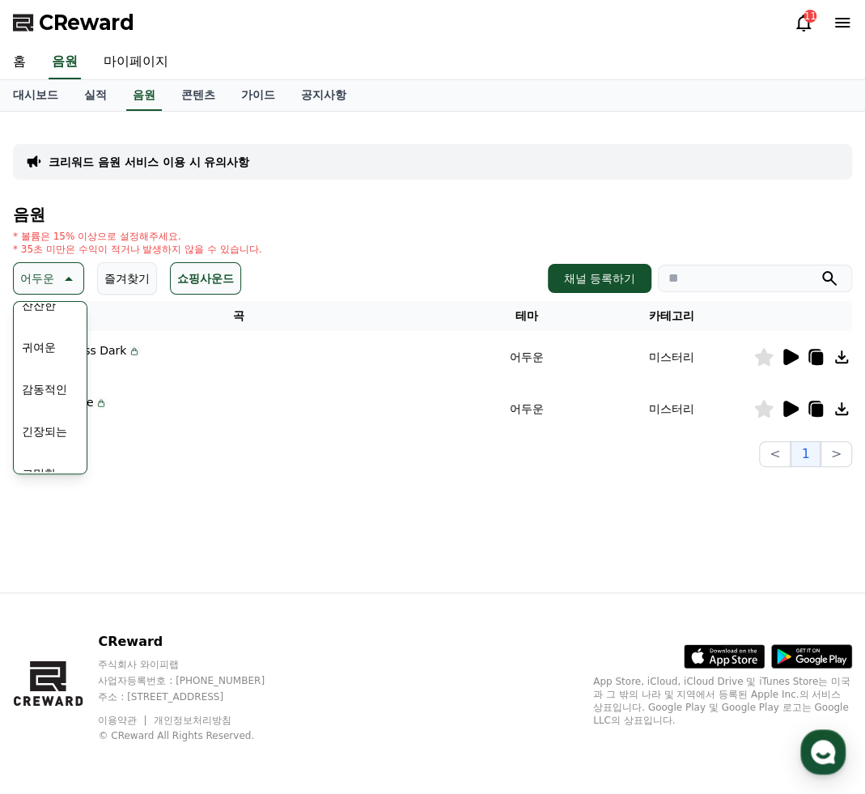
scroll to position [667, 0]
click at [63, 409] on button "긴장되는" at bounding box center [44, 412] width 58 height 36
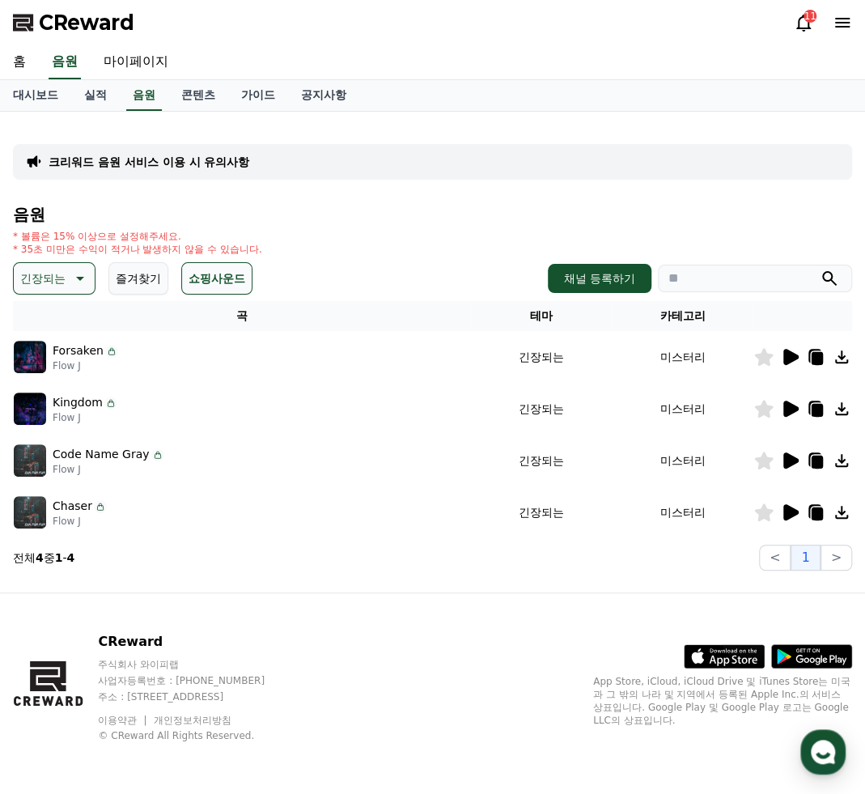
click at [786, 513] on icon at bounding box center [790, 512] width 15 height 16
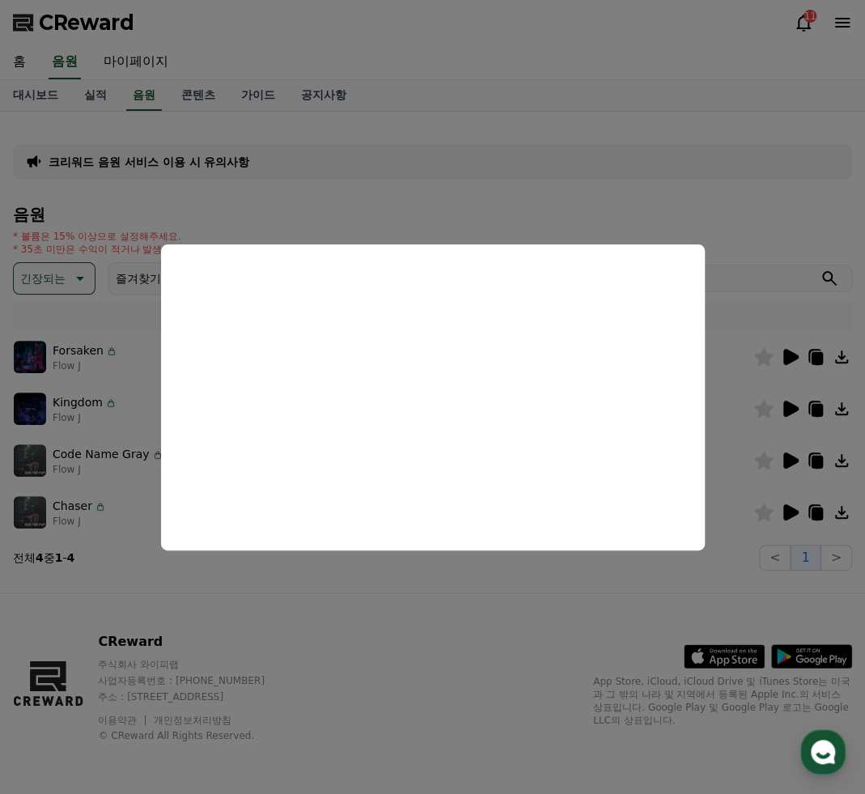
click at [643, 601] on button "close modal" at bounding box center [432, 397] width 865 height 794
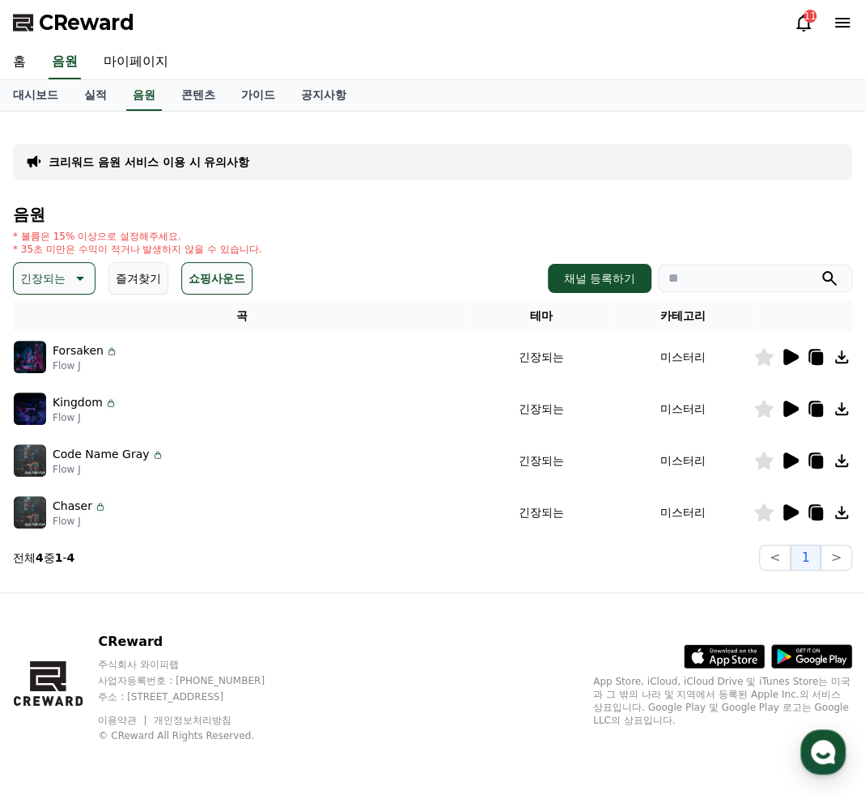
click at [788, 458] on icon at bounding box center [790, 460] width 15 height 16
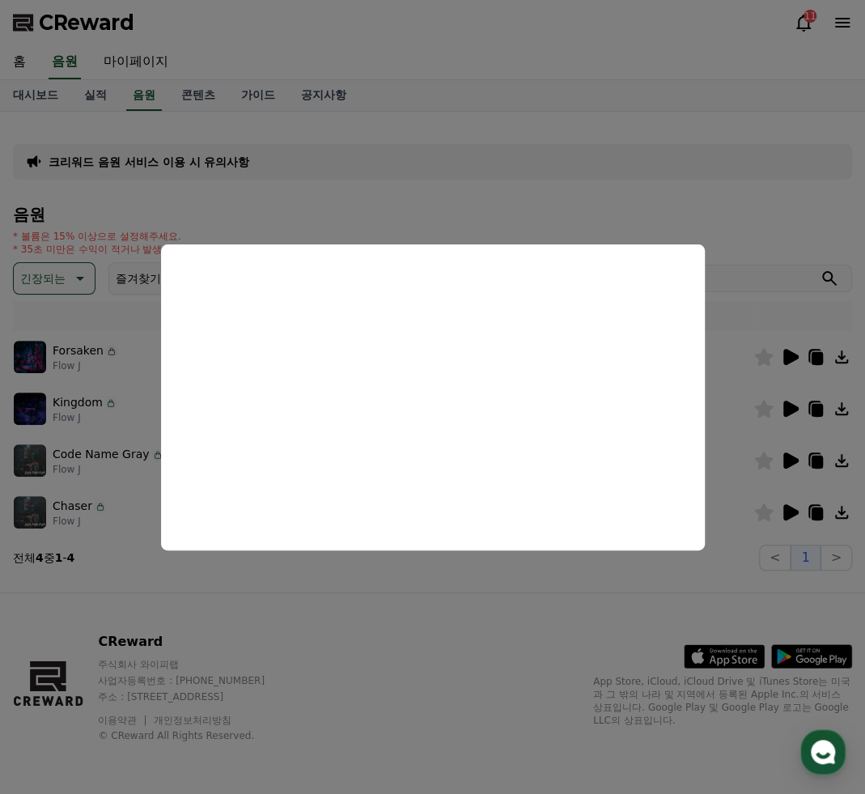
drag, startPoint x: 722, startPoint y: 447, endPoint x: 734, endPoint y: 443, distance: 12.8
click at [722, 447] on button "close modal" at bounding box center [432, 397] width 865 height 794
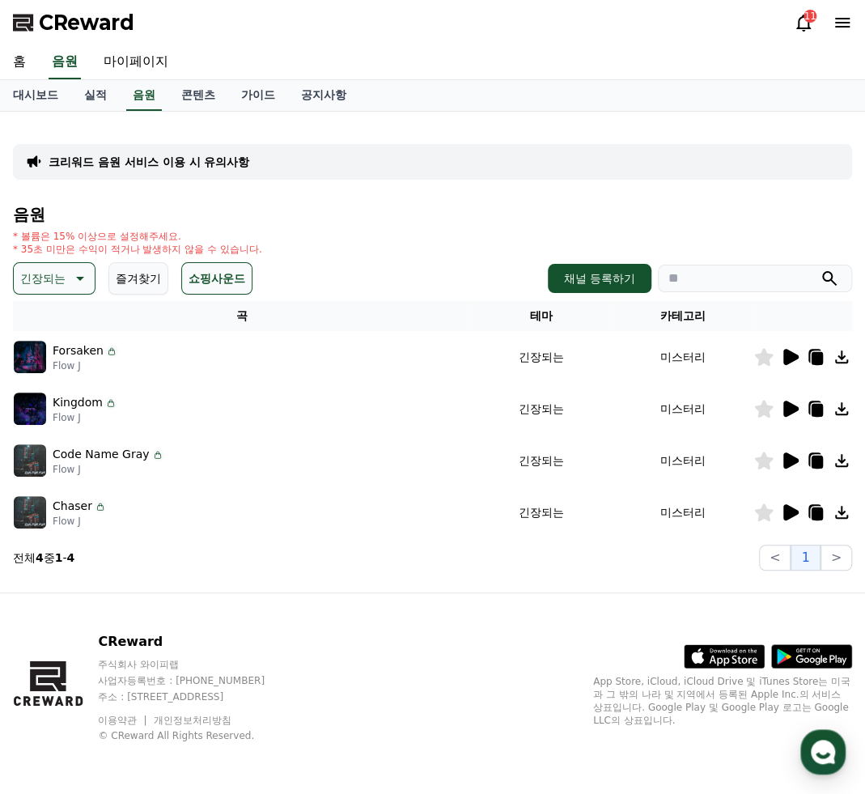
click at [791, 405] on icon at bounding box center [790, 408] width 15 height 16
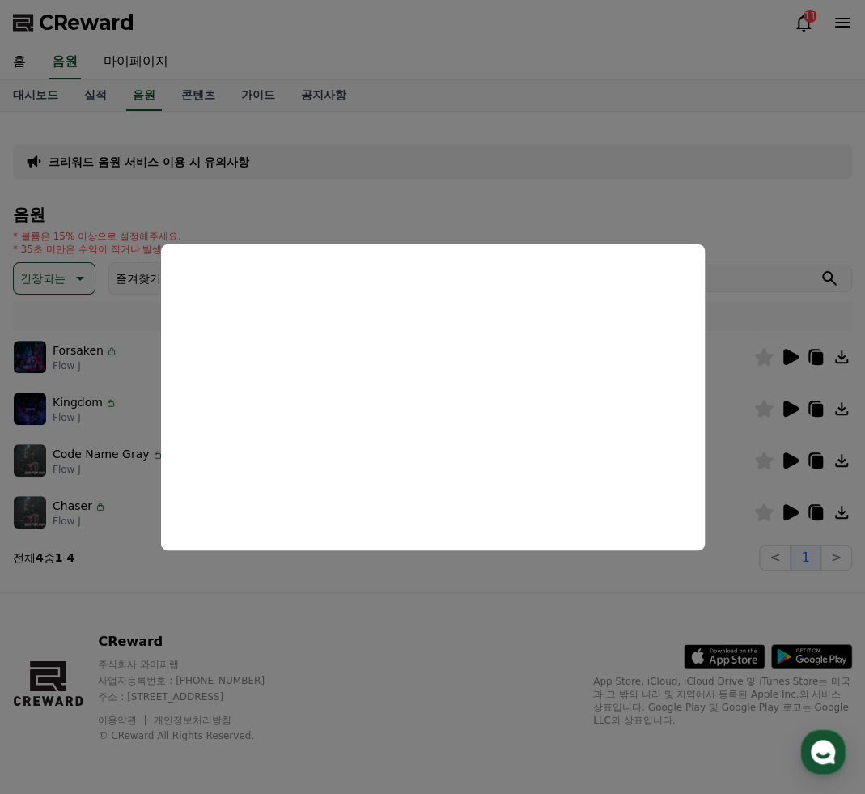
click at [786, 358] on button "close modal" at bounding box center [432, 397] width 865 height 794
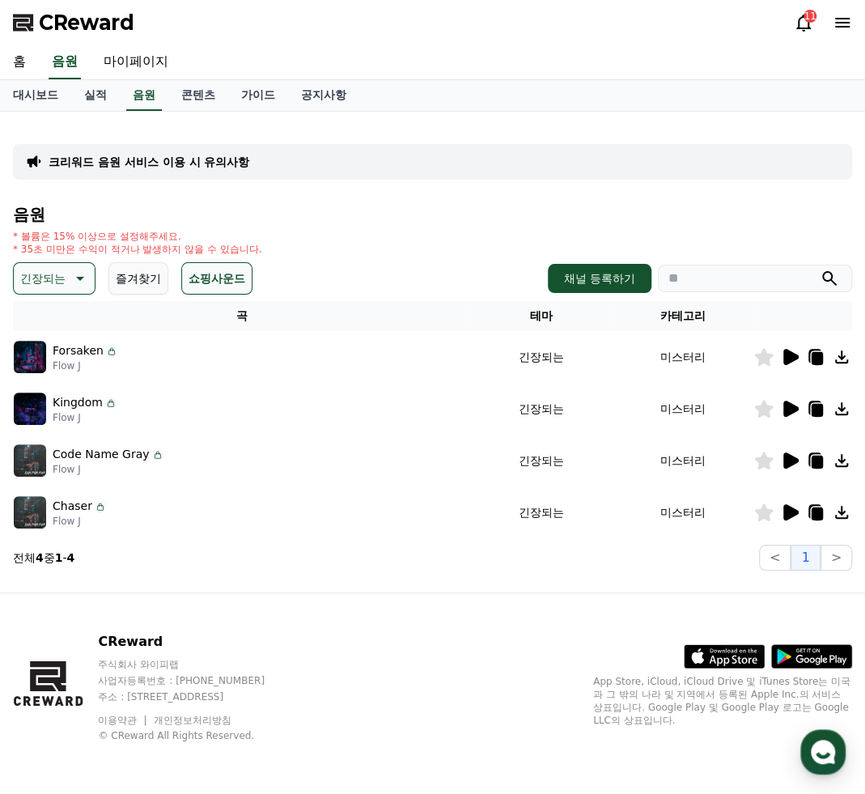
click at [786, 358] on icon at bounding box center [790, 357] width 15 height 16
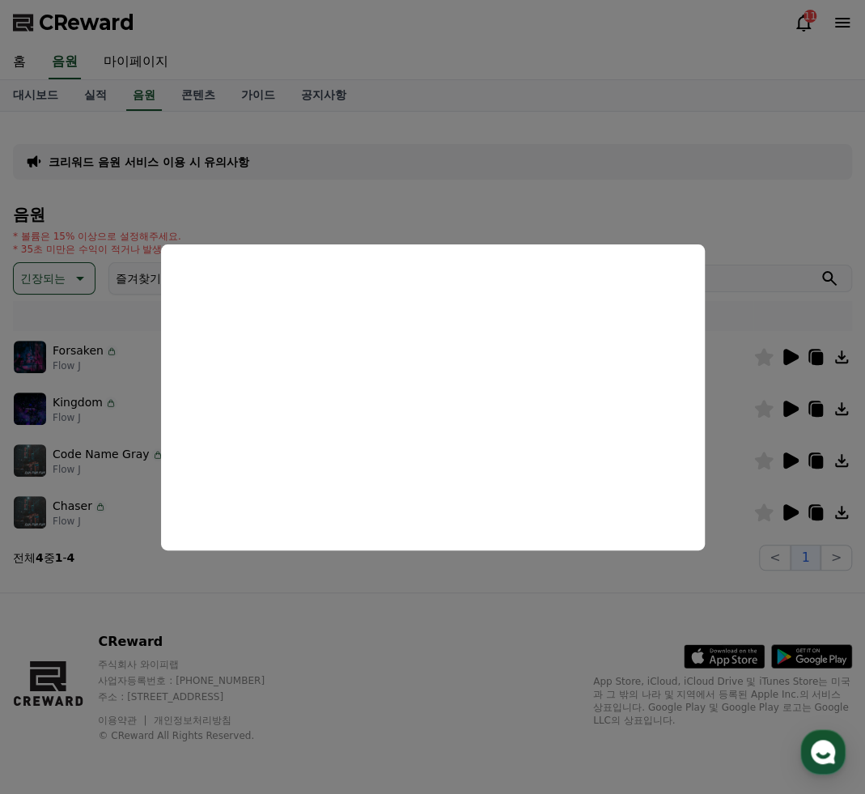
drag, startPoint x: 296, startPoint y: 193, endPoint x: 225, endPoint y: 210, distance: 73.2
click at [294, 193] on button "close modal" at bounding box center [432, 397] width 865 height 794
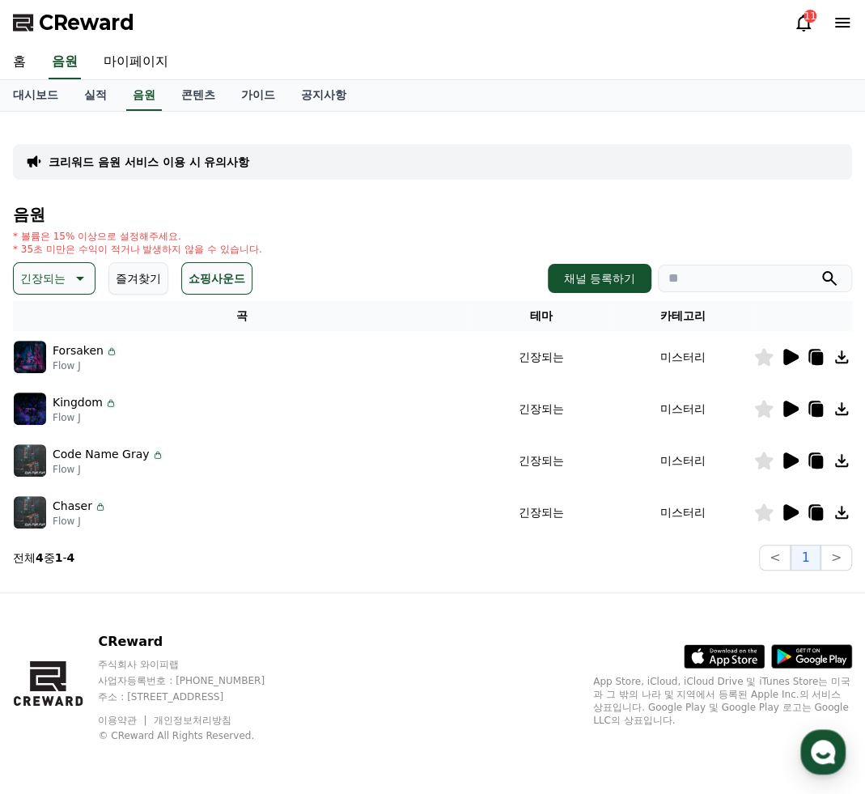
click at [51, 271] on p "긴장되는" at bounding box center [42, 278] width 45 height 23
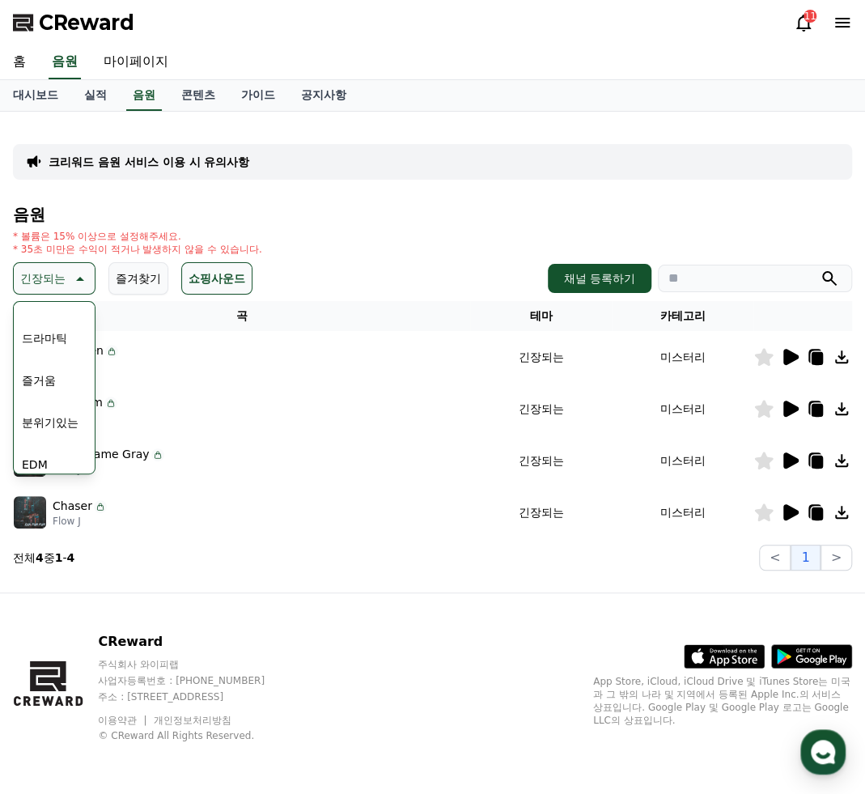
scroll to position [343, 0]
click at [60, 360] on button "드라마틱" at bounding box center [44, 357] width 58 height 36
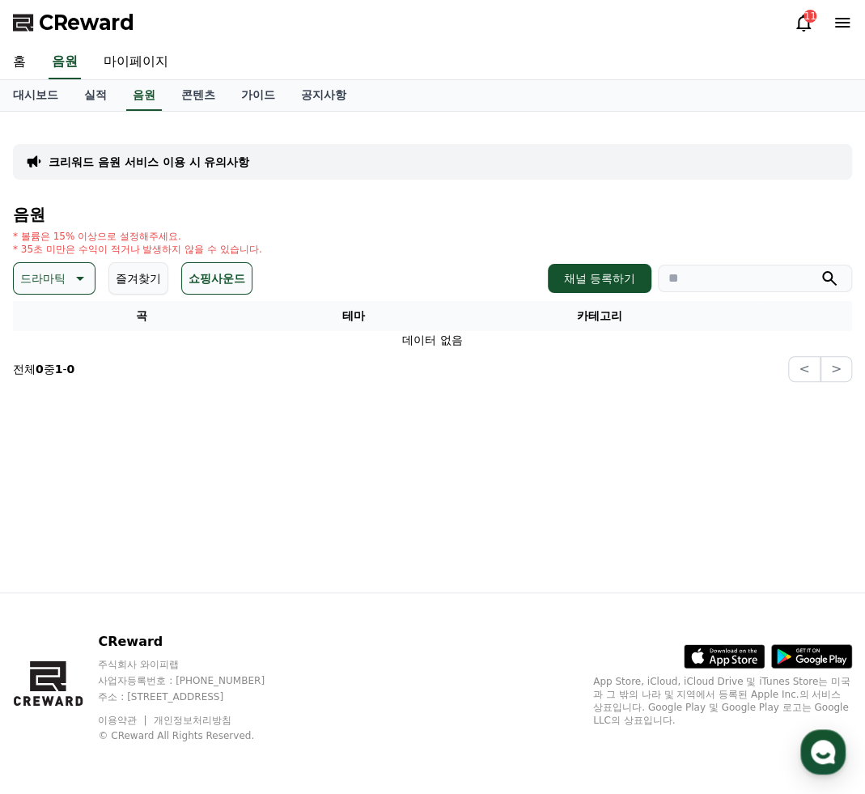
click at [66, 273] on button "드라마틱" at bounding box center [54, 278] width 83 height 32
click at [46, 384] on button "어두운" at bounding box center [38, 394] width 47 height 36
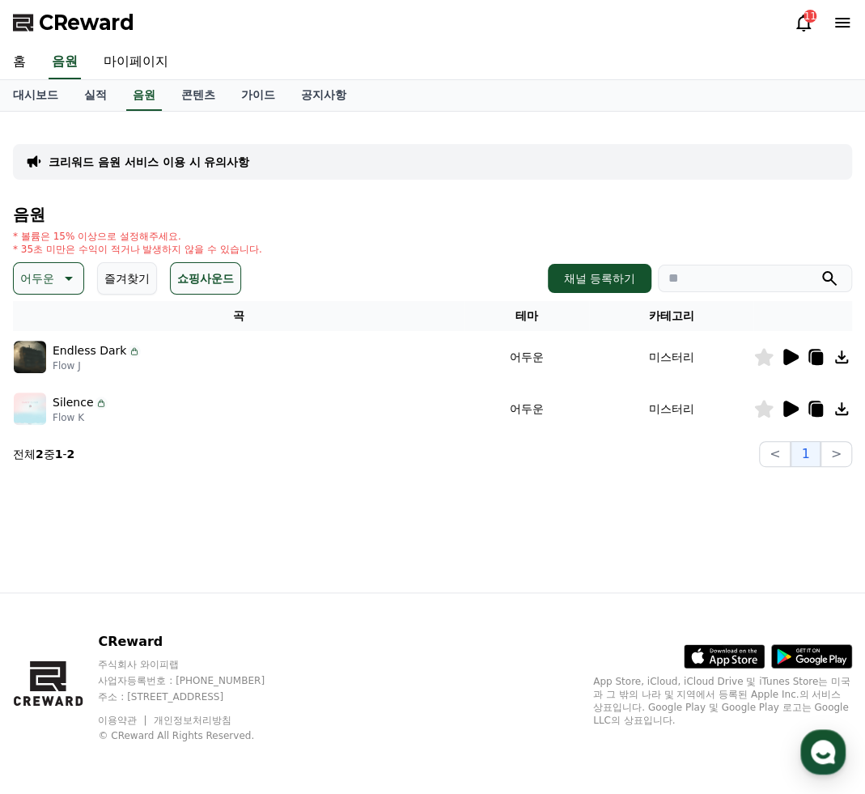
click at [24, 287] on p "어두운" at bounding box center [37, 278] width 34 height 23
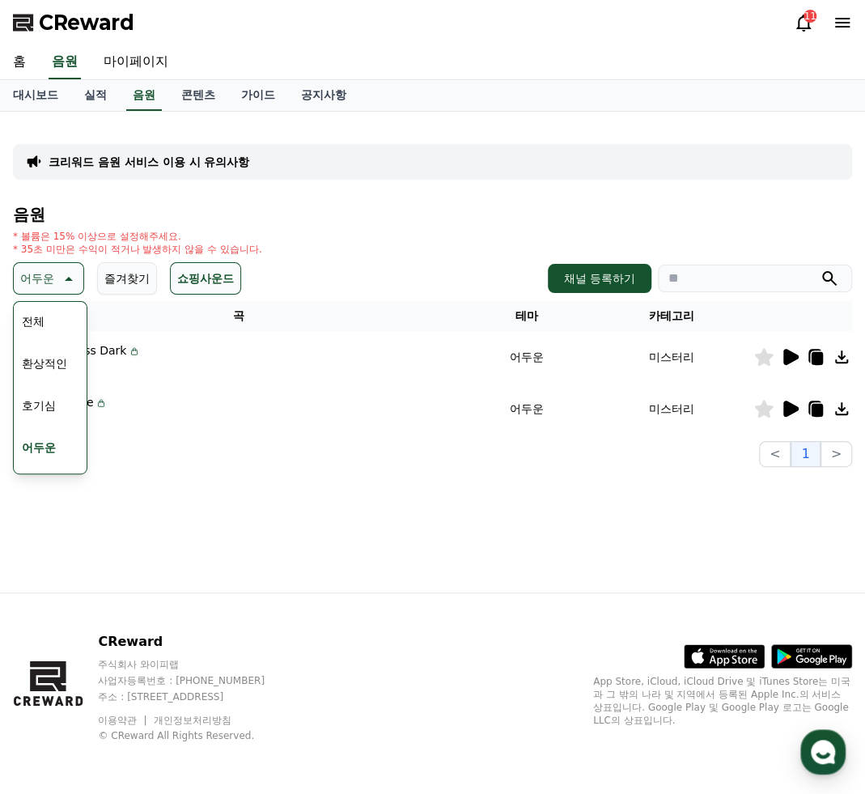
click at [59, 362] on button "환상적인" at bounding box center [44, 363] width 58 height 36
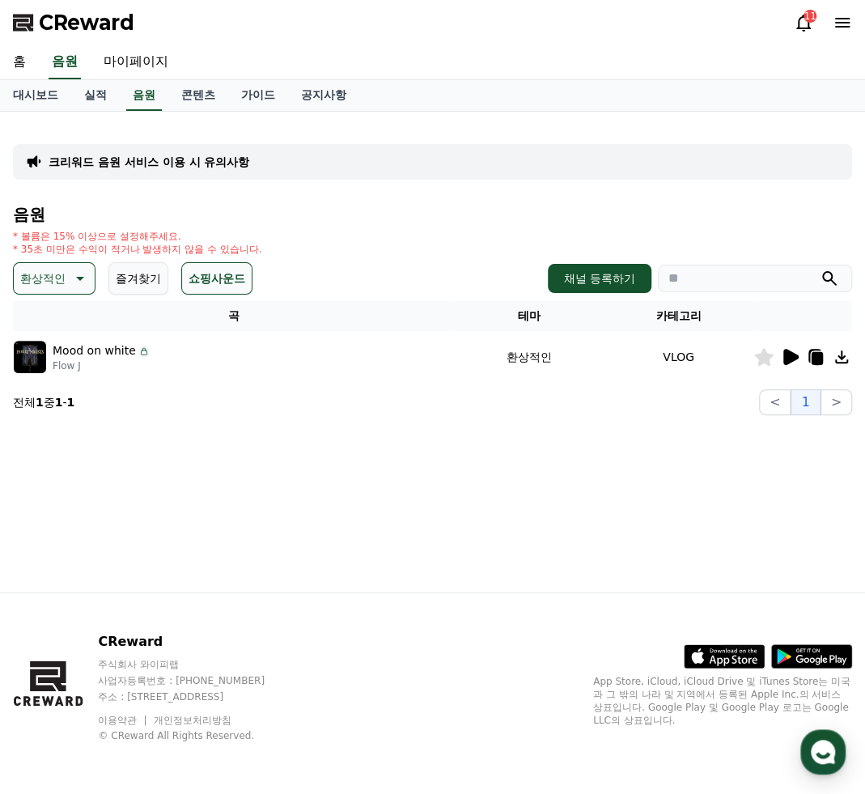
click at [783, 360] on icon at bounding box center [790, 357] width 15 height 16
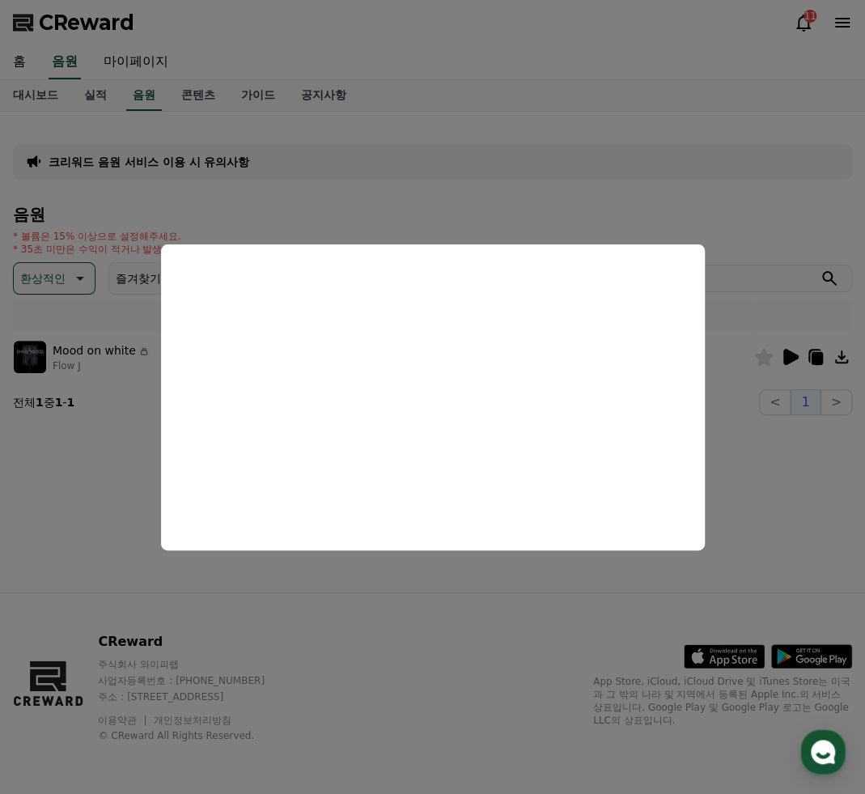
click at [94, 299] on button "close modal" at bounding box center [432, 397] width 865 height 794
click at [80, 284] on icon at bounding box center [78, 278] width 19 height 19
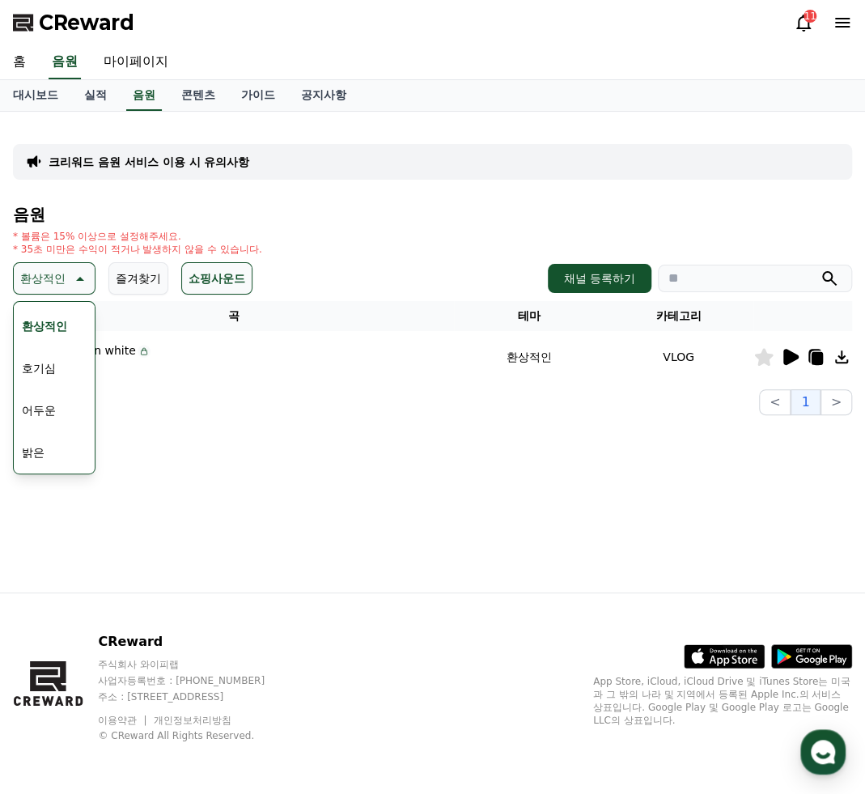
scroll to position [53, 0]
click at [49, 341] on button "호기심" at bounding box center [38, 352] width 47 height 36
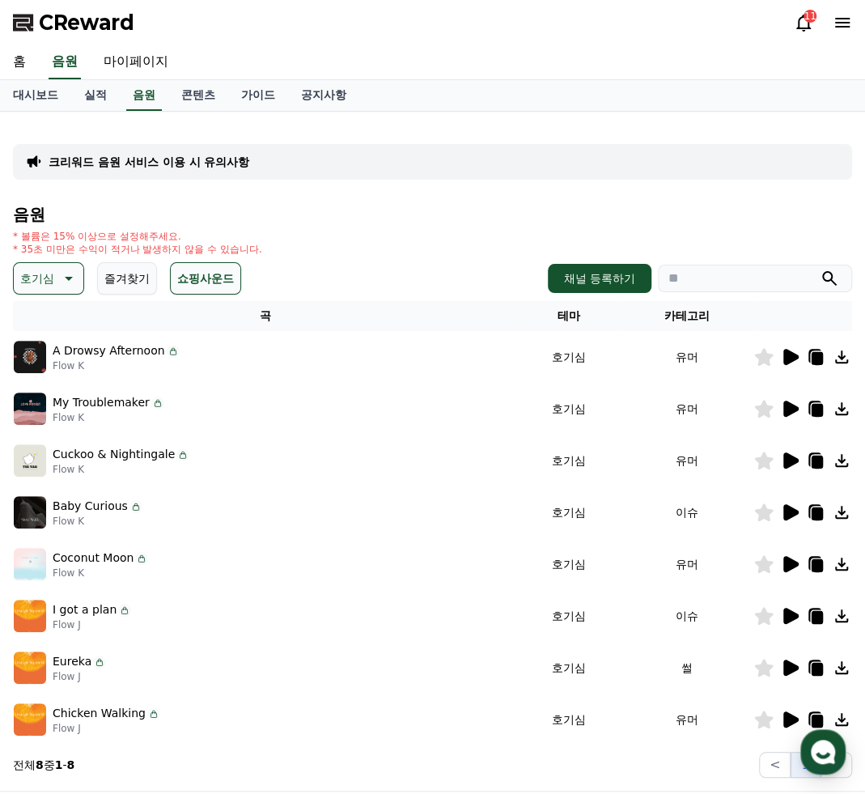
click at [799, 354] on div at bounding box center [802, 356] width 97 height 19
click at [795, 359] on icon at bounding box center [789, 356] width 19 height 19
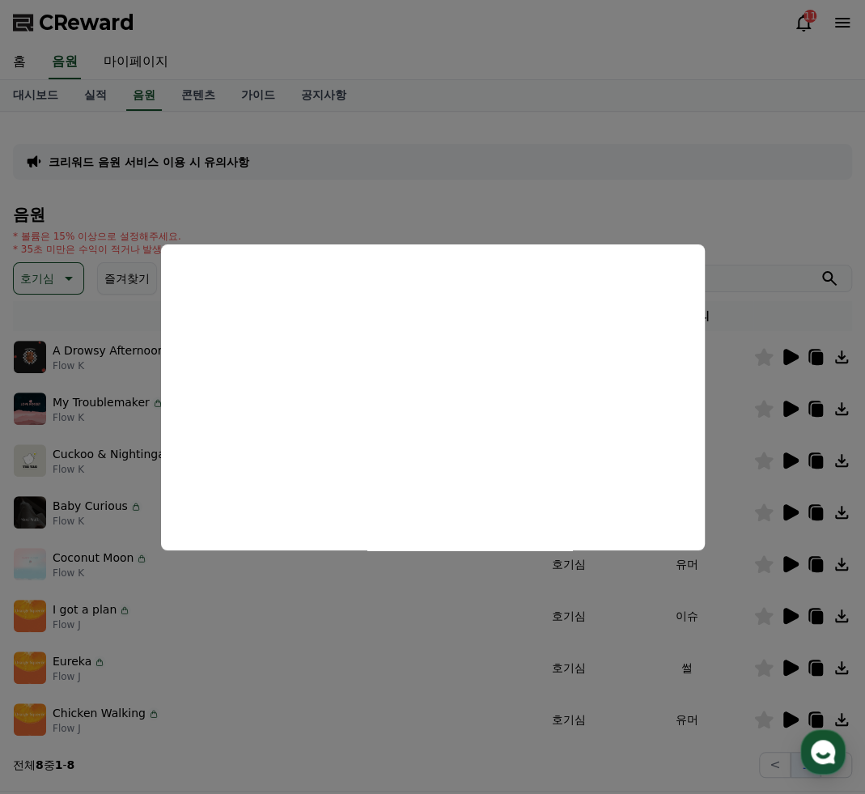
click at [602, 211] on button "close modal" at bounding box center [432, 397] width 865 height 794
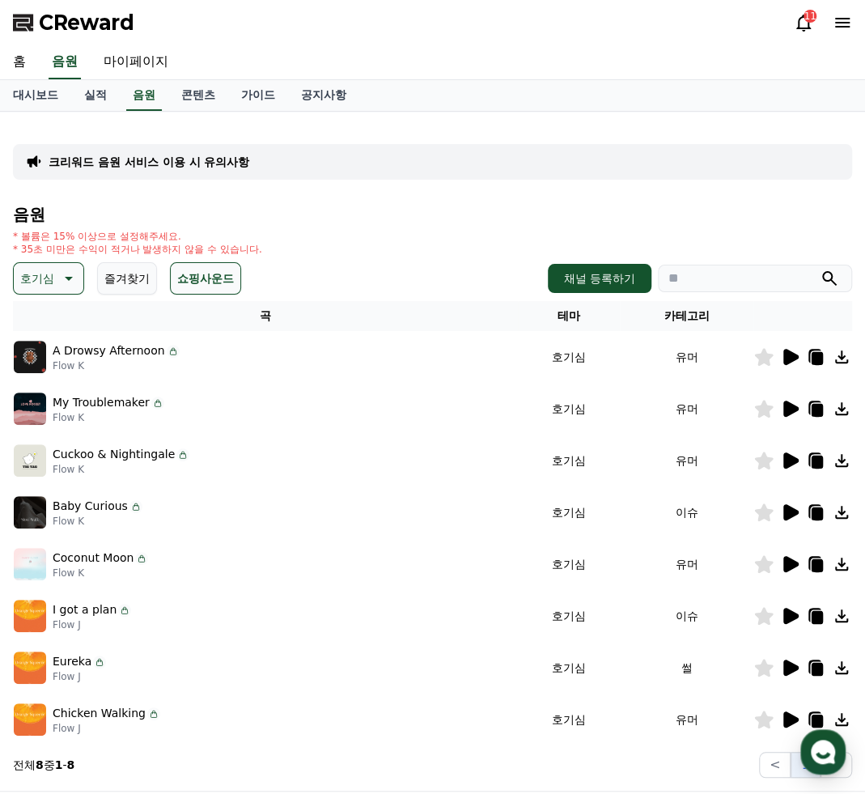
click at [60, 279] on icon at bounding box center [66, 278] width 19 height 19
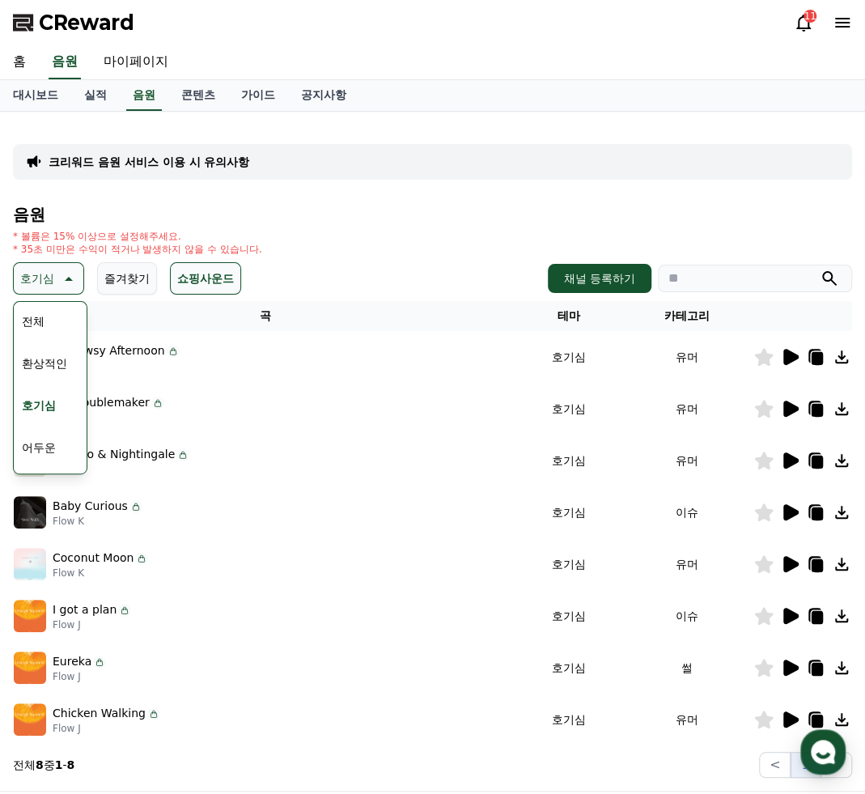
click at [41, 434] on button "어두운" at bounding box center [38, 448] width 47 height 36
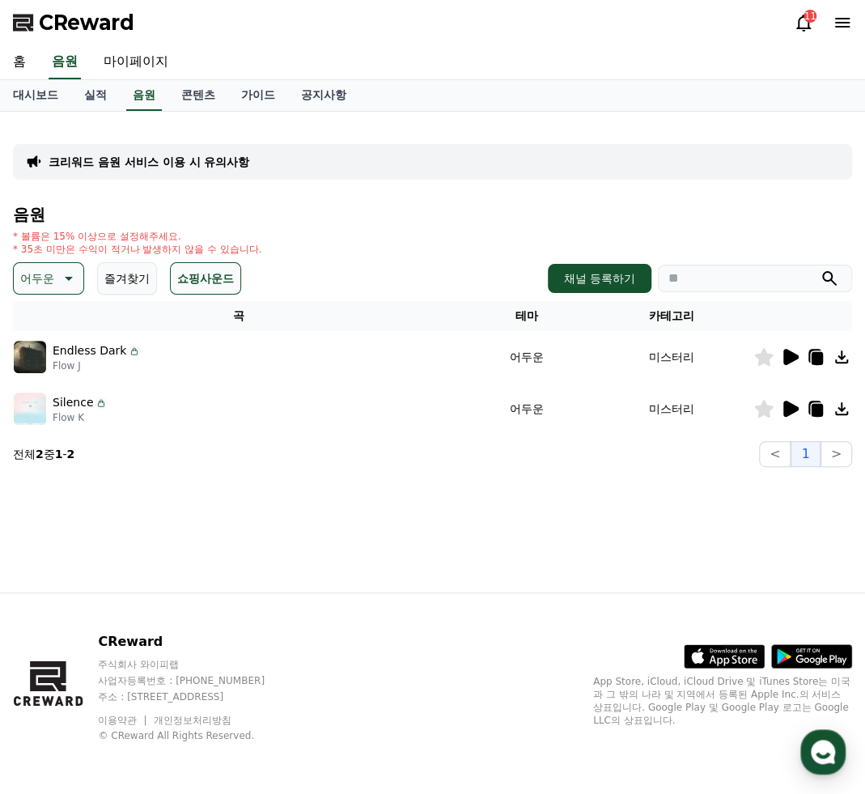
click at [787, 351] on icon at bounding box center [790, 357] width 15 height 16
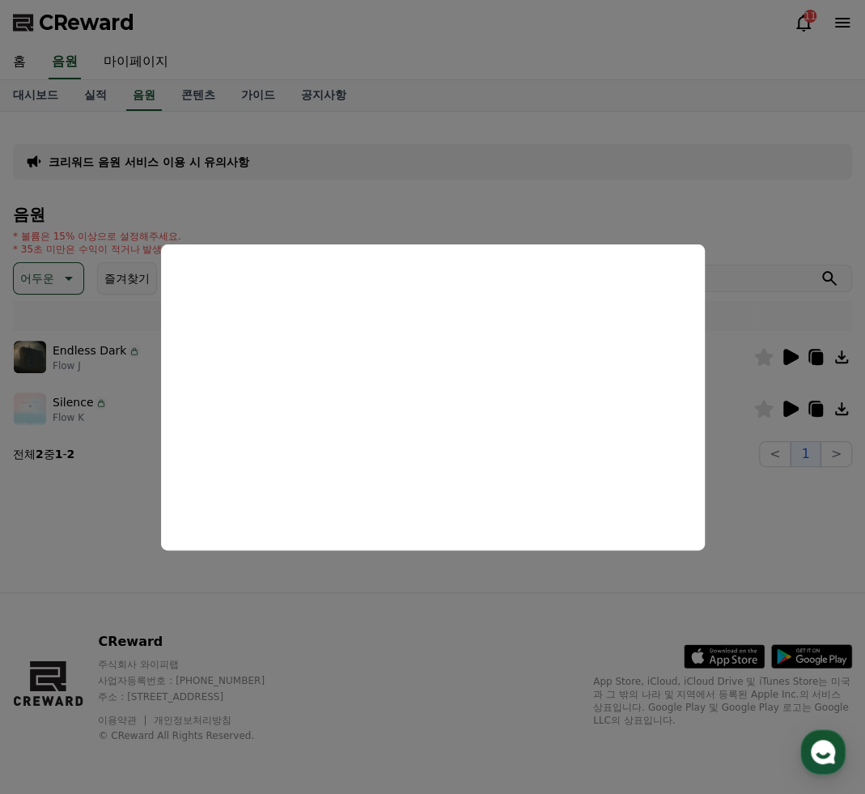
click at [837, 354] on button "close modal" at bounding box center [432, 397] width 865 height 794
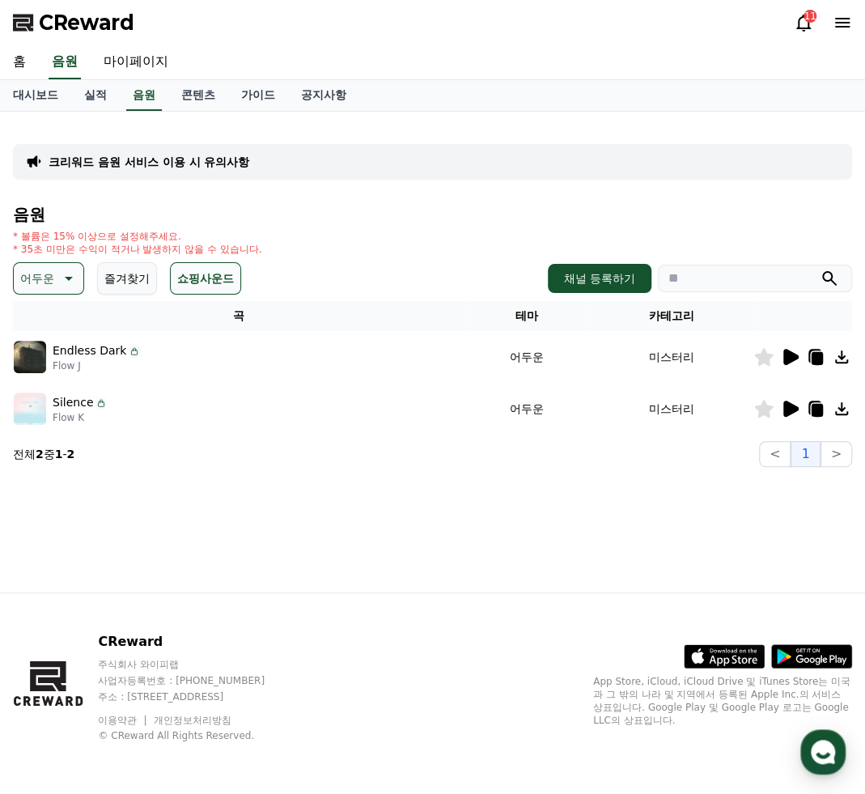
click at [841, 357] on icon at bounding box center [841, 356] width 13 height 13
click at [163, 532] on div "크리워드 음원 서비스 이용 시 유의사항 음원 * 볼륨은 15% 이상으로 설정해주세요. * 35초 미만은 수익이 적거나 발생하지 않을 수 있습니…" at bounding box center [432, 352] width 865 height 481
click at [799, 407] on div at bounding box center [802, 408] width 97 height 19
click at [790, 410] on icon at bounding box center [790, 408] width 15 height 16
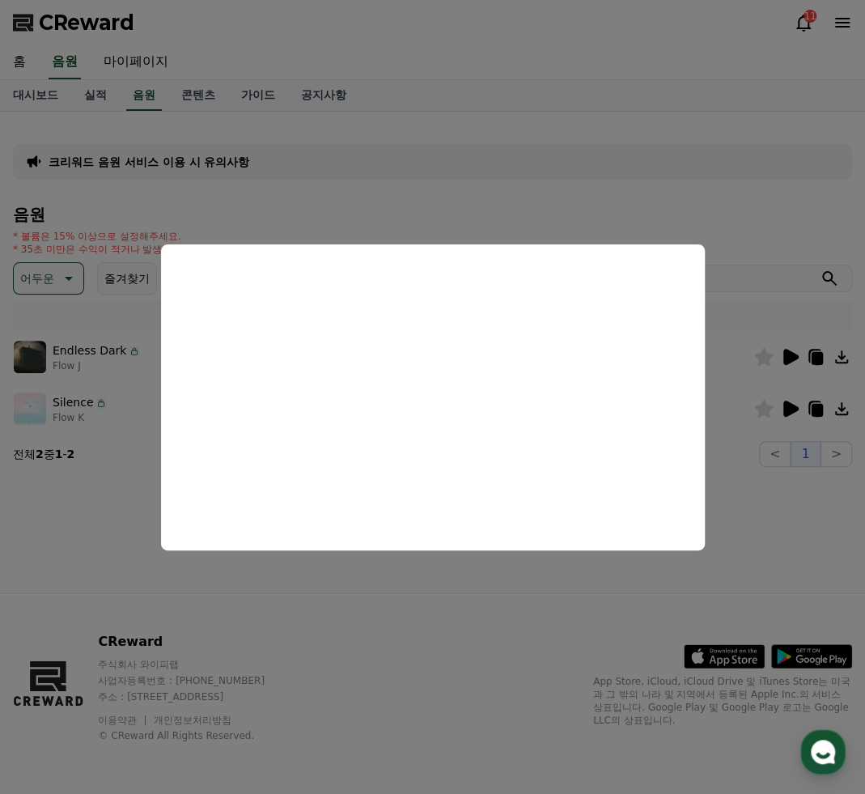
click at [114, 506] on button "close modal" at bounding box center [432, 397] width 865 height 794
click at [62, 286] on icon at bounding box center [66, 278] width 19 height 19
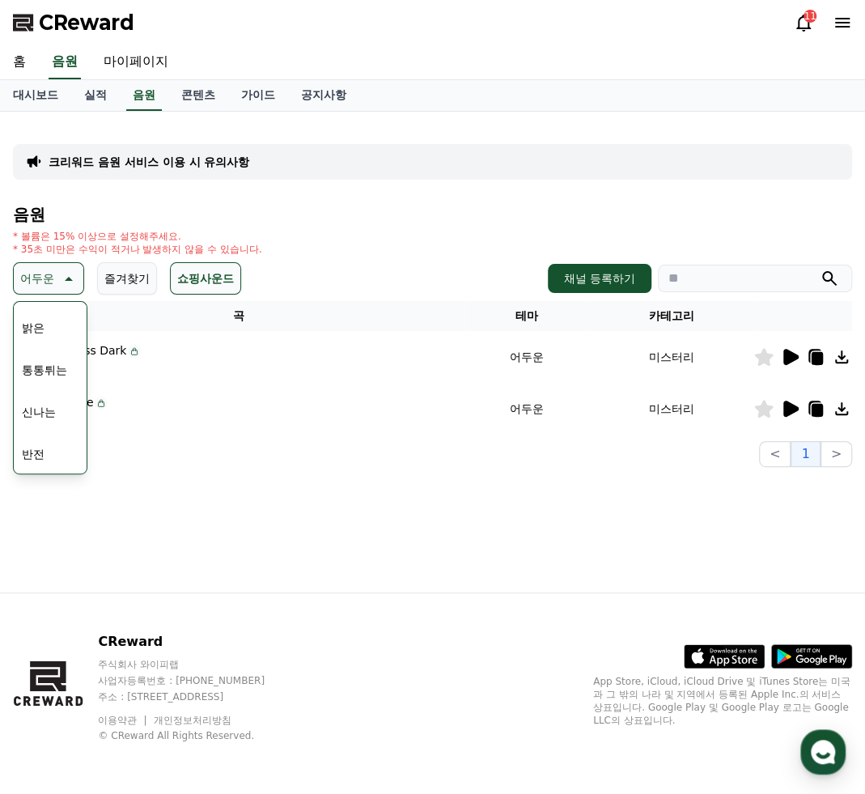
scroll to position [215, 0]
click at [36, 400] on button "반전" at bounding box center [33, 401] width 36 height 36
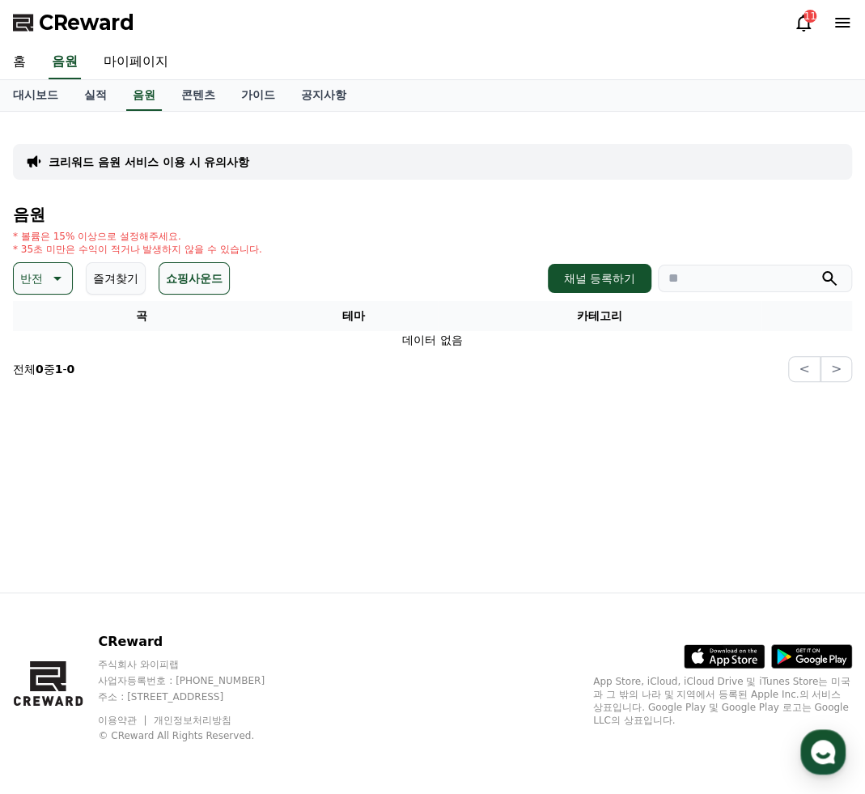
click at [66, 302] on th "곡" at bounding box center [141, 316] width 257 height 30
click at [54, 292] on button "반전" at bounding box center [43, 278] width 60 height 32
click at [49, 442] on button "웅장한" at bounding box center [38, 443] width 47 height 36
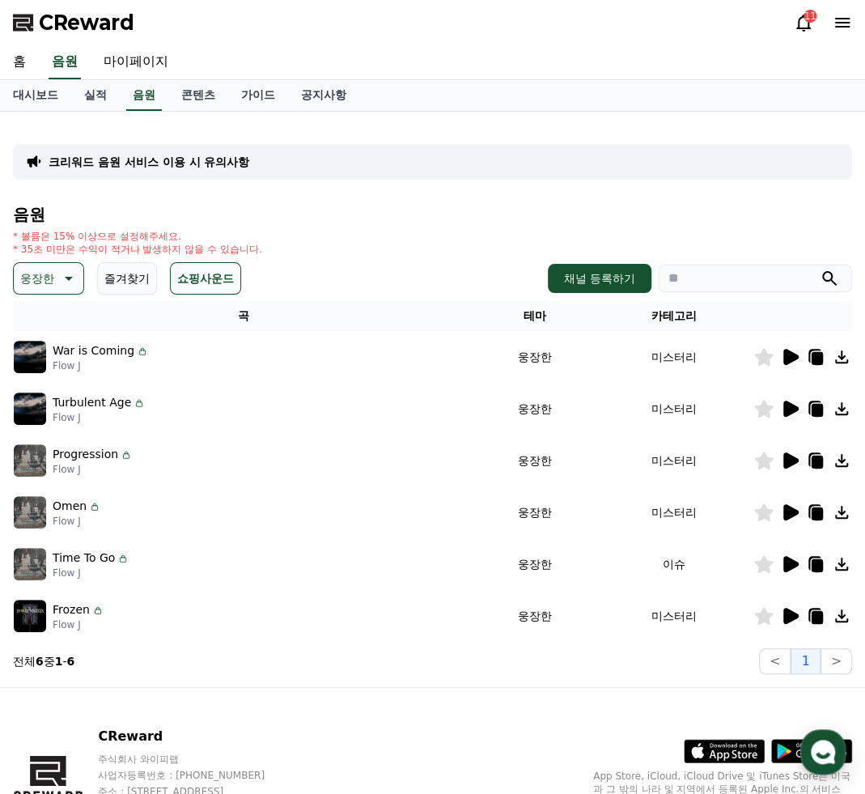
click at [795, 617] on icon at bounding box center [790, 616] width 15 height 16
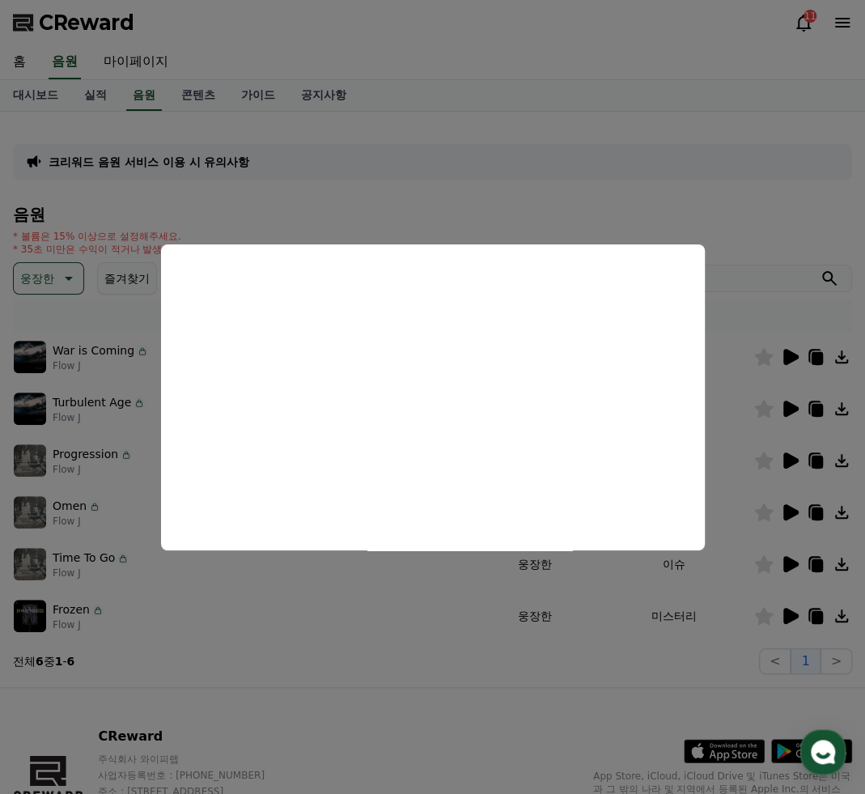
click at [608, 596] on button "close modal" at bounding box center [432, 397] width 865 height 794
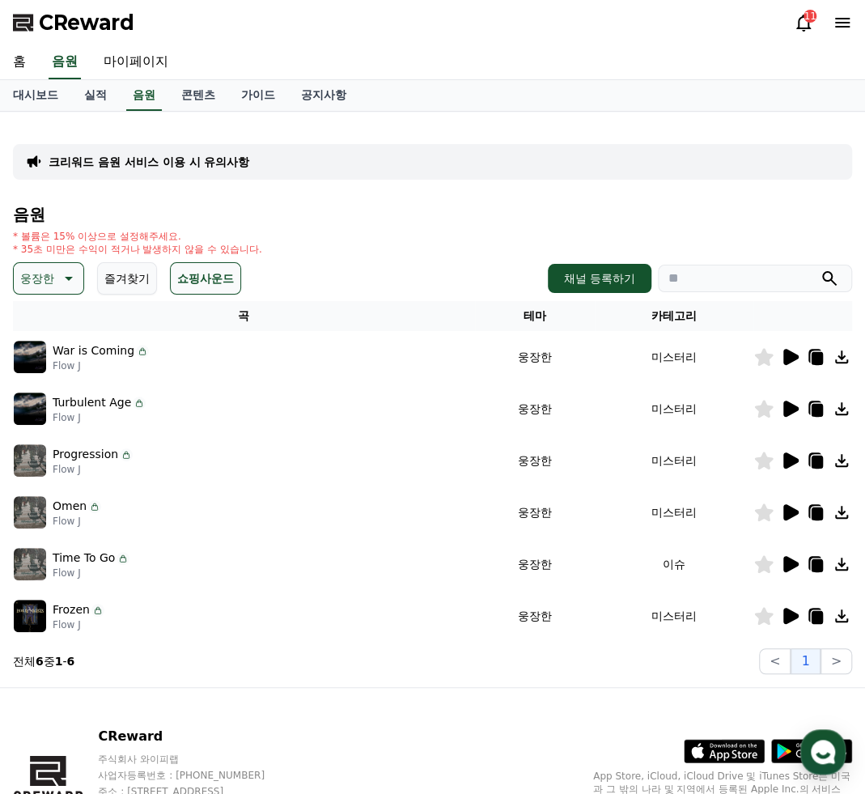
click at [801, 566] on div at bounding box center [802, 563] width 97 height 19
click at [789, 568] on icon at bounding box center [790, 564] width 15 height 16
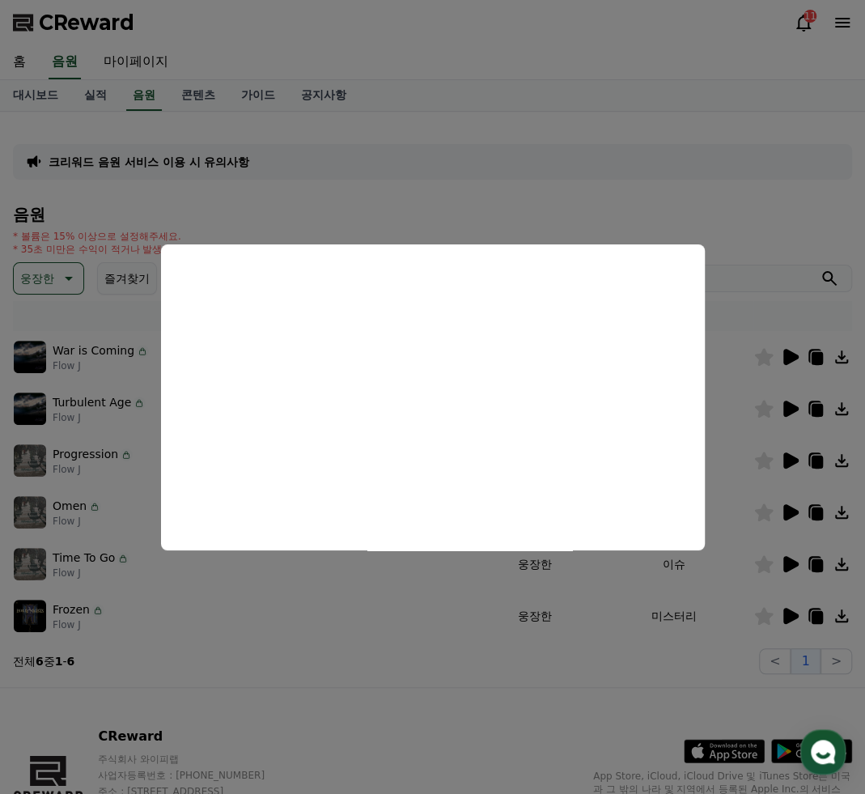
click at [733, 311] on button "close modal" at bounding box center [432, 397] width 865 height 794
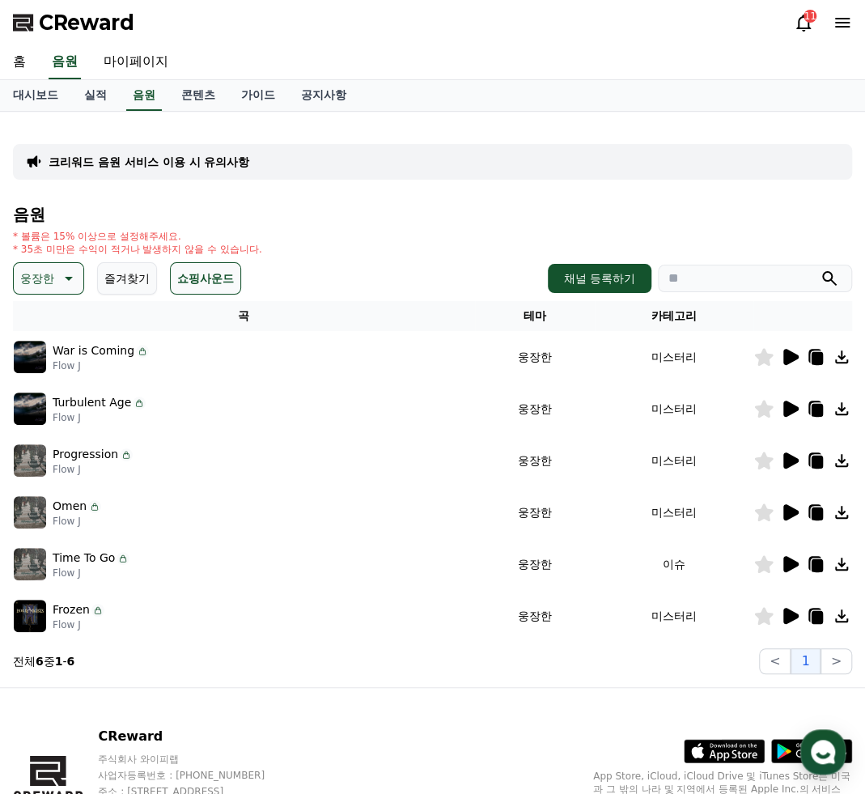
click at [787, 506] on icon at bounding box center [790, 512] width 15 height 16
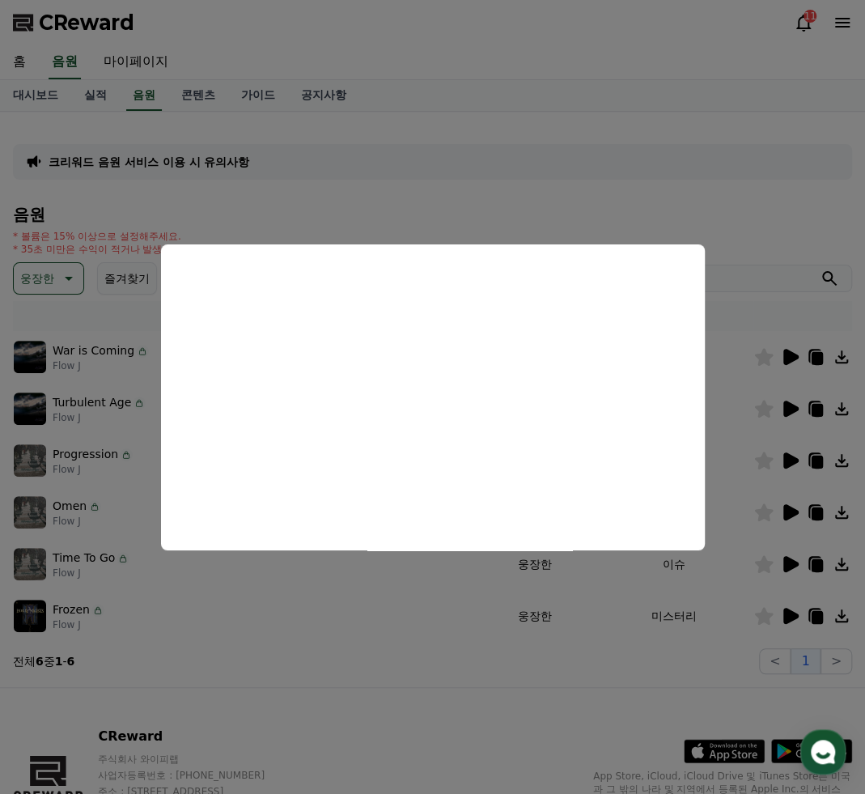
click at [733, 444] on button "close modal" at bounding box center [432, 397] width 865 height 794
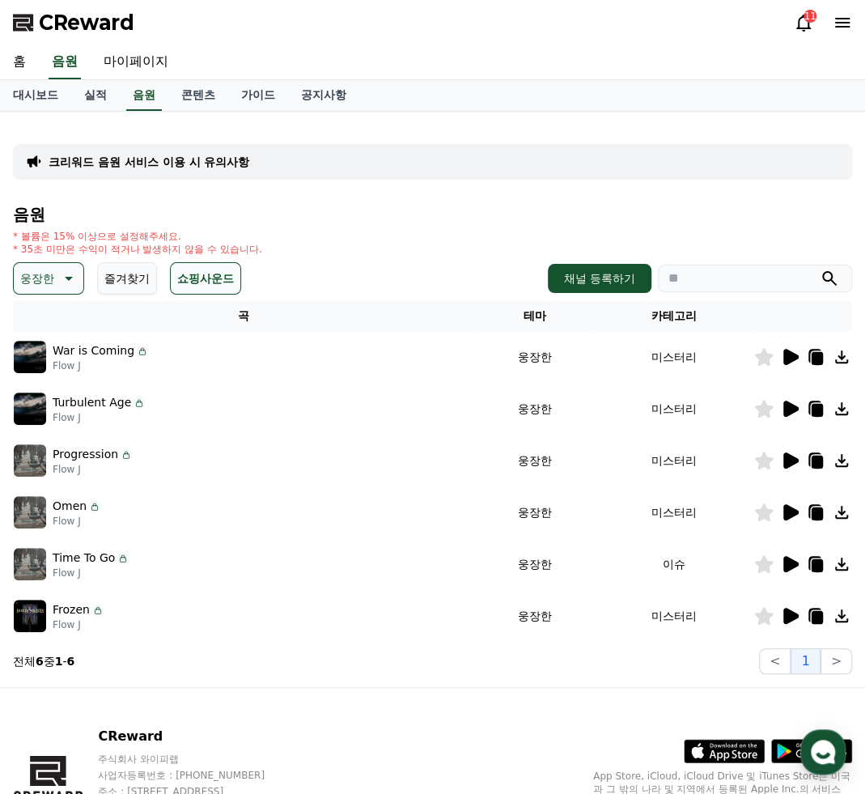
click at [782, 460] on icon at bounding box center [789, 460] width 19 height 19
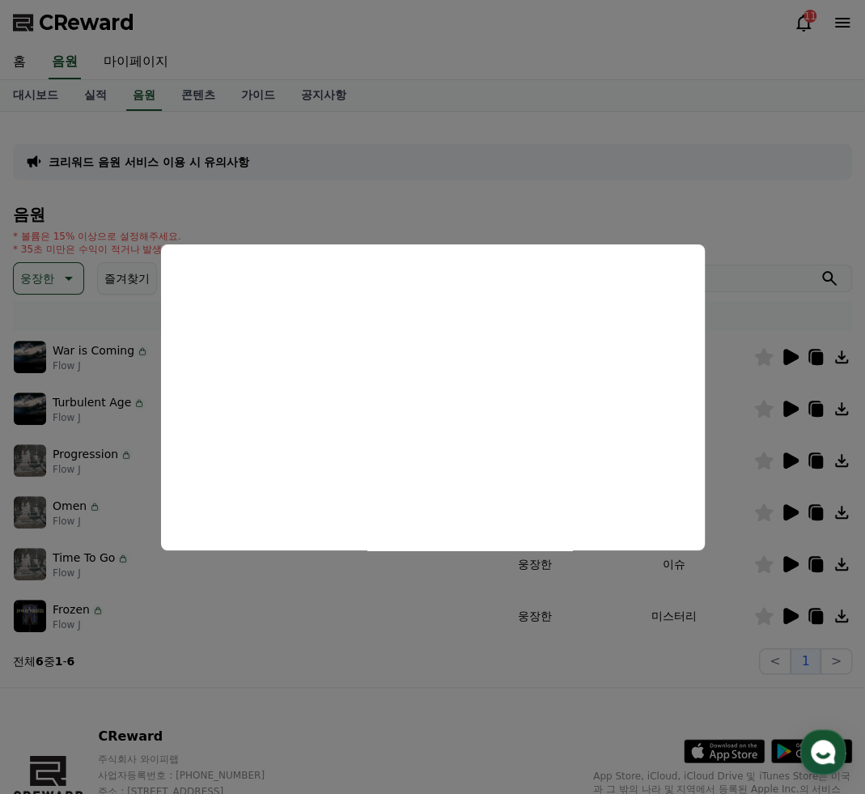
click at [749, 423] on button "close modal" at bounding box center [432, 397] width 865 height 794
click at [791, 405] on icon at bounding box center [790, 408] width 15 height 16
click at [788, 359] on button "close modal" at bounding box center [432, 397] width 865 height 794
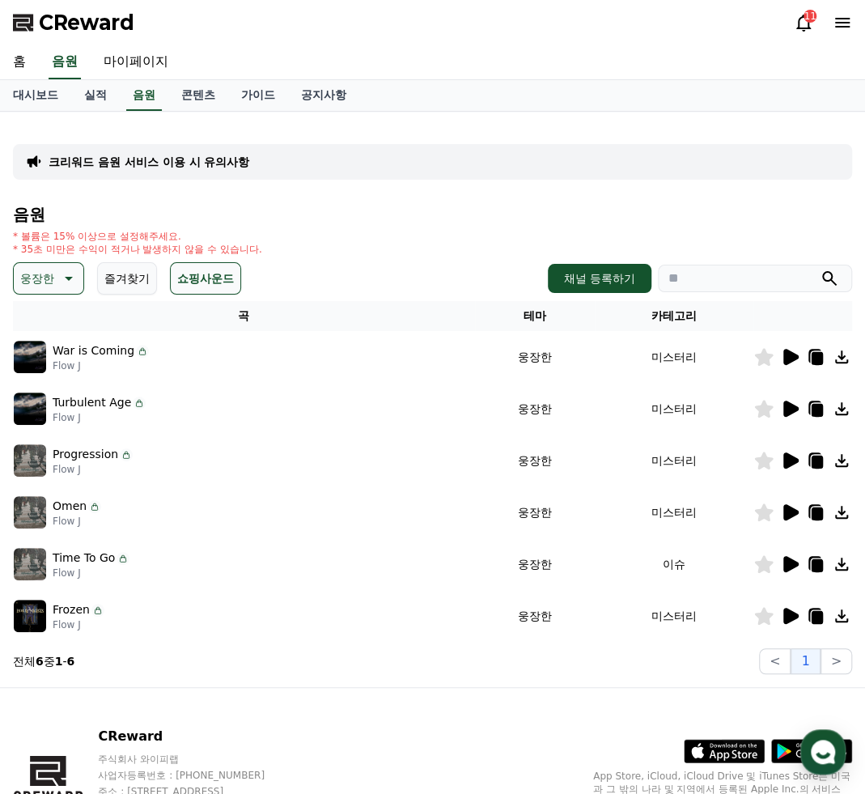
click at [788, 359] on icon at bounding box center [790, 357] width 15 height 16
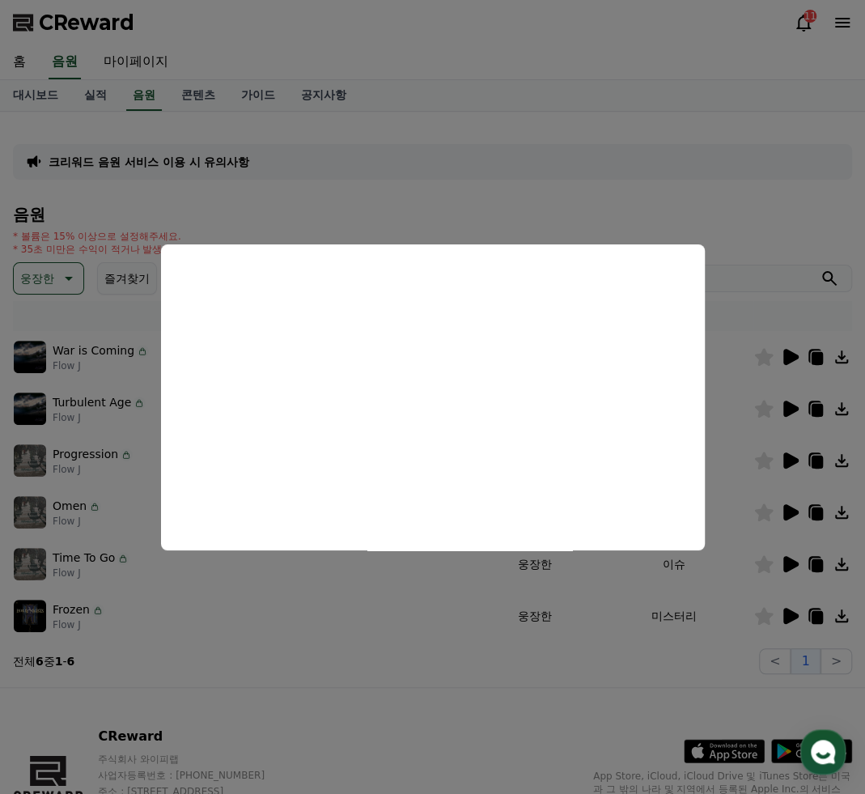
click at [71, 274] on button "close modal" at bounding box center [432, 397] width 865 height 794
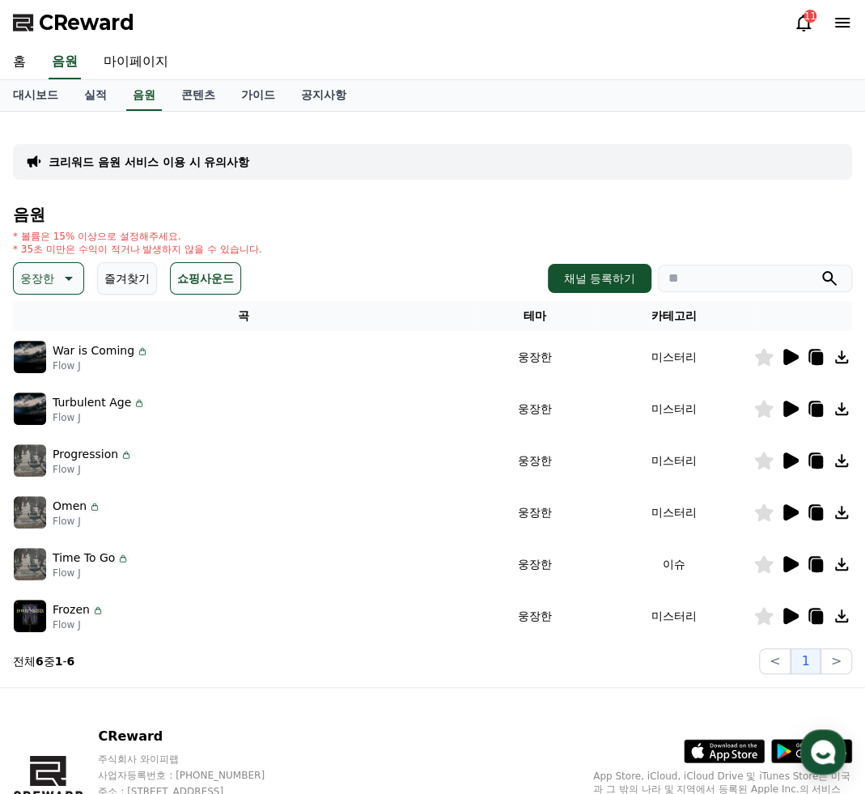
click at [52, 285] on p "웅장한" at bounding box center [37, 278] width 34 height 23
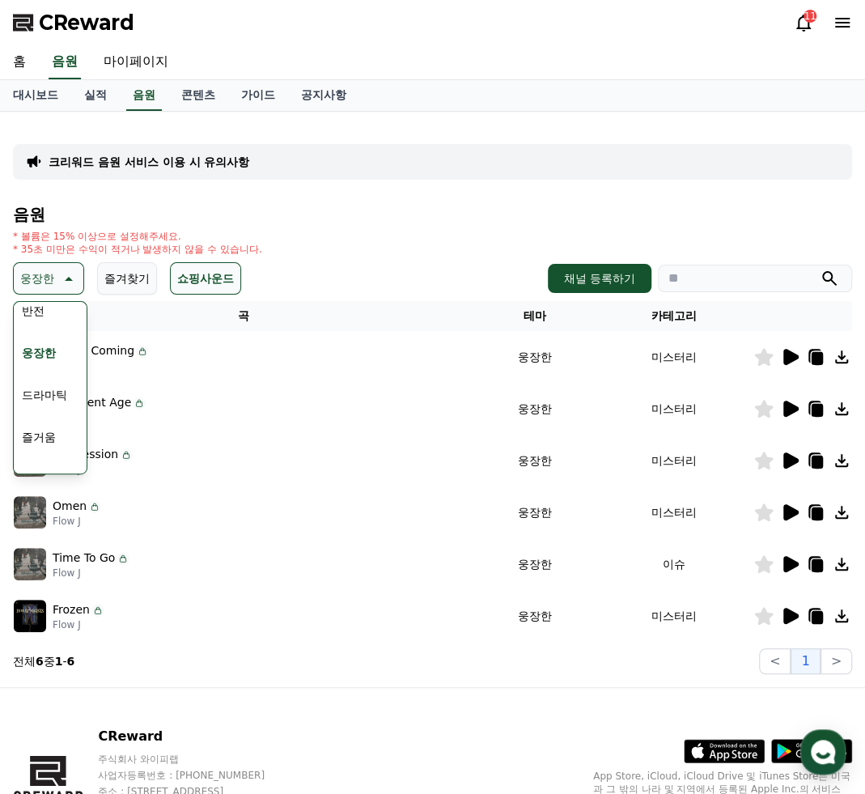
scroll to position [324, 0]
click at [53, 378] on button "드라마틱" at bounding box center [44, 376] width 58 height 36
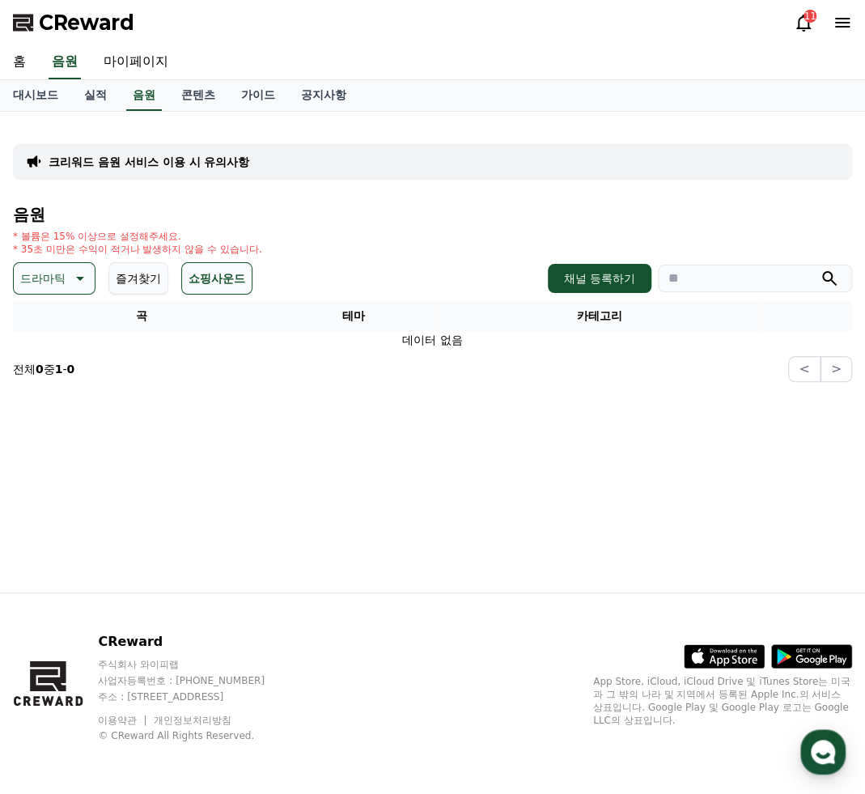
click at [39, 283] on p "드라마틱" at bounding box center [42, 278] width 45 height 23
click at [60, 344] on button "분위기있는" at bounding box center [50, 353] width 70 height 36
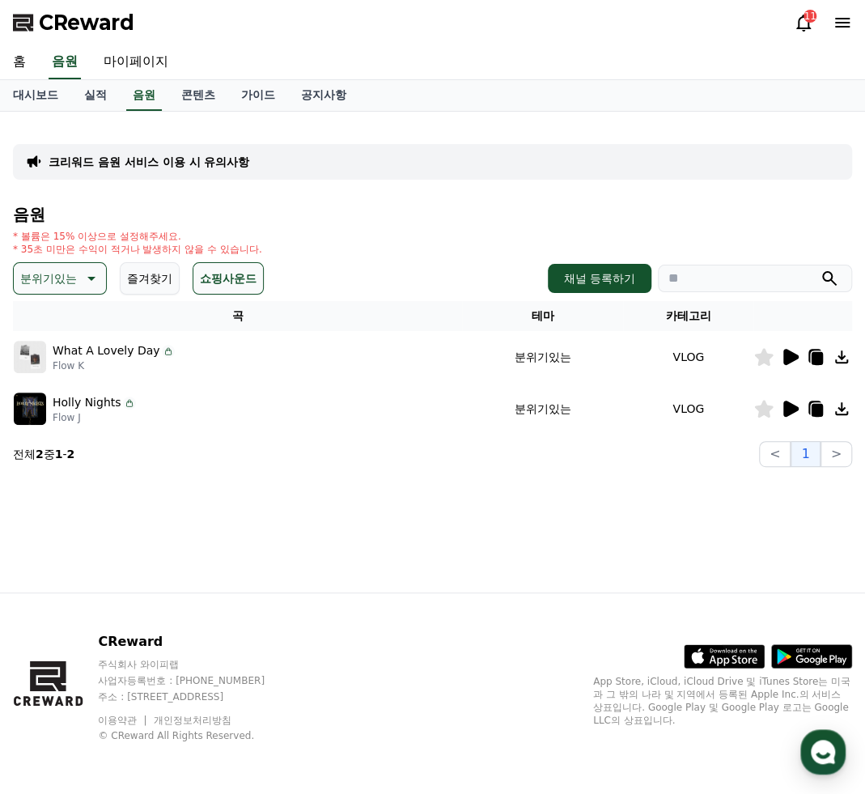
click at [793, 358] on icon at bounding box center [790, 357] width 15 height 16
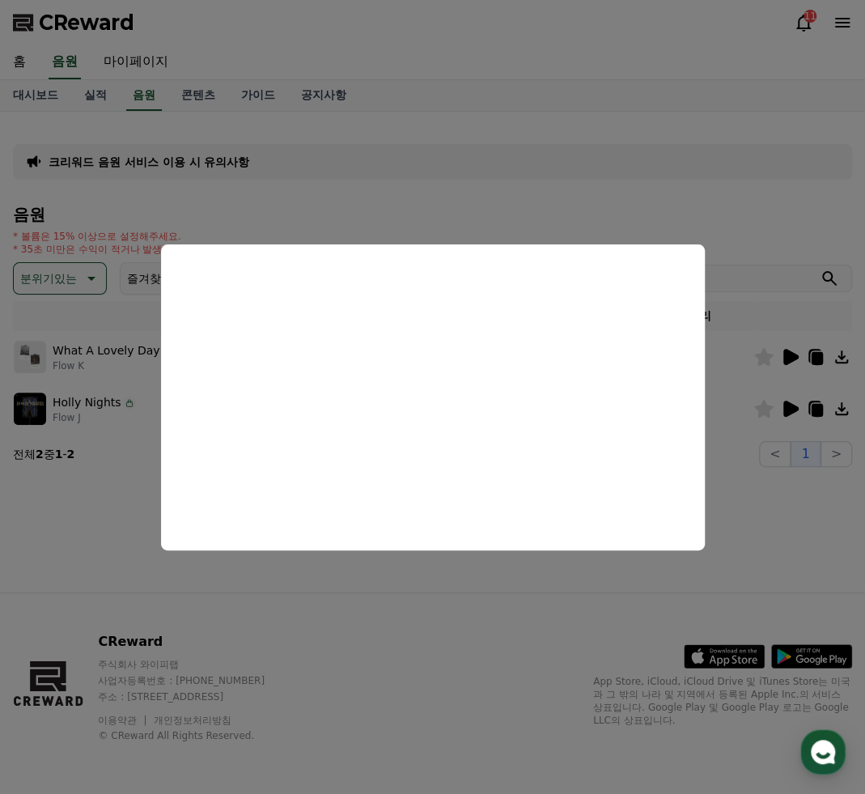
drag, startPoint x: 431, startPoint y: 586, endPoint x: 518, endPoint y: 549, distance: 94.2
click at [437, 586] on button "close modal" at bounding box center [432, 397] width 865 height 794
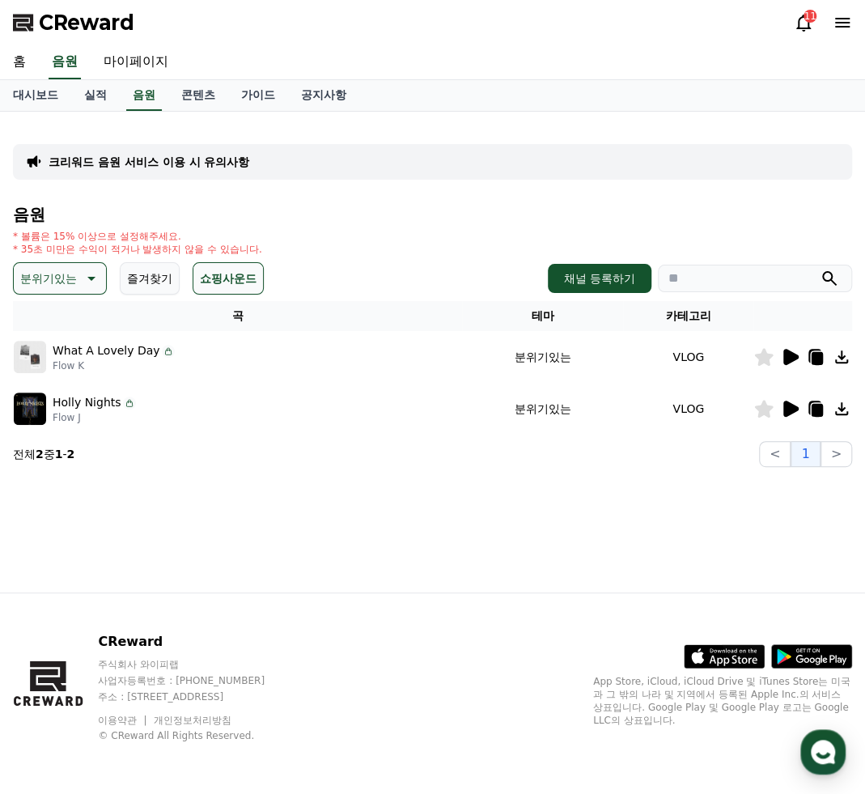
click at [798, 402] on icon at bounding box center [789, 408] width 19 height 19
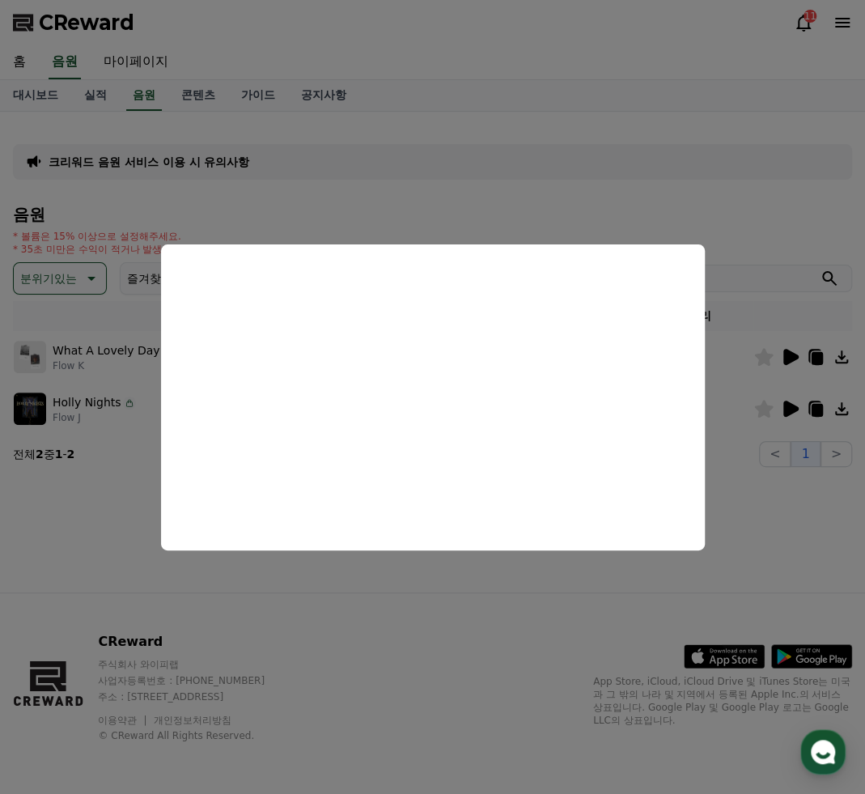
drag, startPoint x: 744, startPoint y: 336, endPoint x: 703, endPoint y: 339, distance: 41.4
click at [743, 337] on button "close modal" at bounding box center [432, 397] width 865 height 794
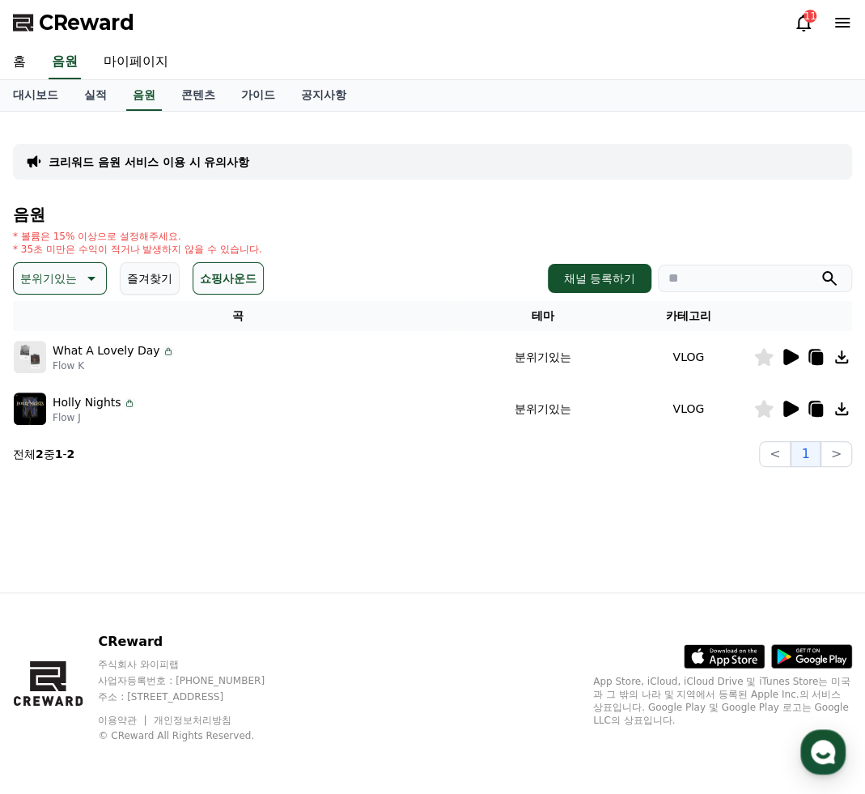
click at [86, 260] on div "음원 * 볼륨은 15% 이상으로 설정해주세요. * 35초 미만은 수익이 적거나 발생하지 않을 수 있습니다. 분위기있는 즐겨찾기 쇼핑사운드 채널…" at bounding box center [432, 335] width 839 height 261
click at [85, 274] on icon at bounding box center [89, 278] width 19 height 19
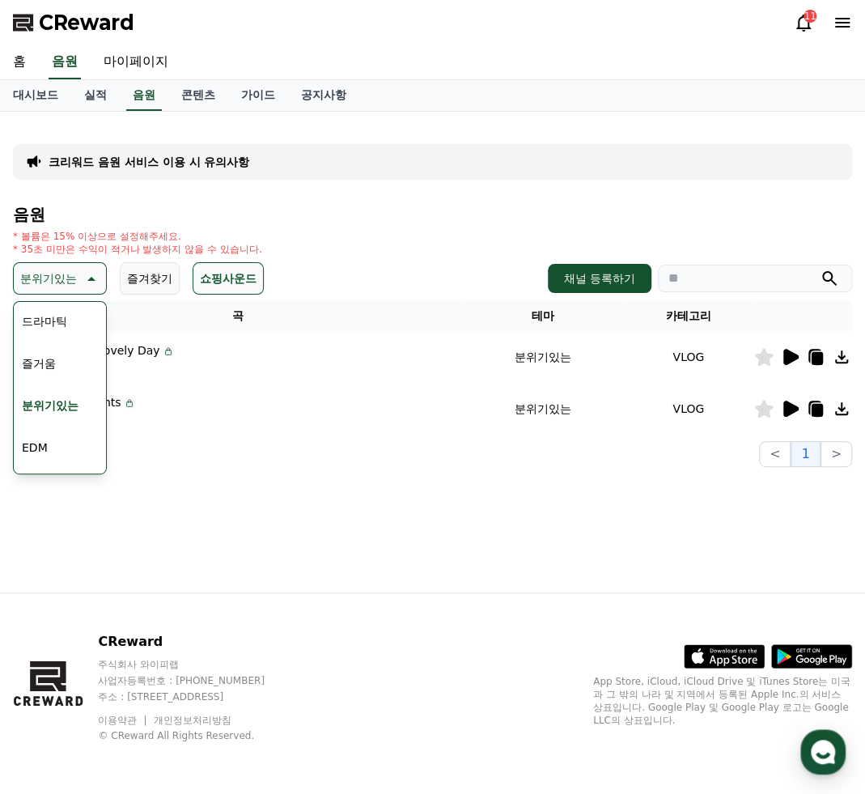
scroll to position [485, 0]
click at [47, 349] on button "EDM" at bounding box center [34, 341] width 39 height 36
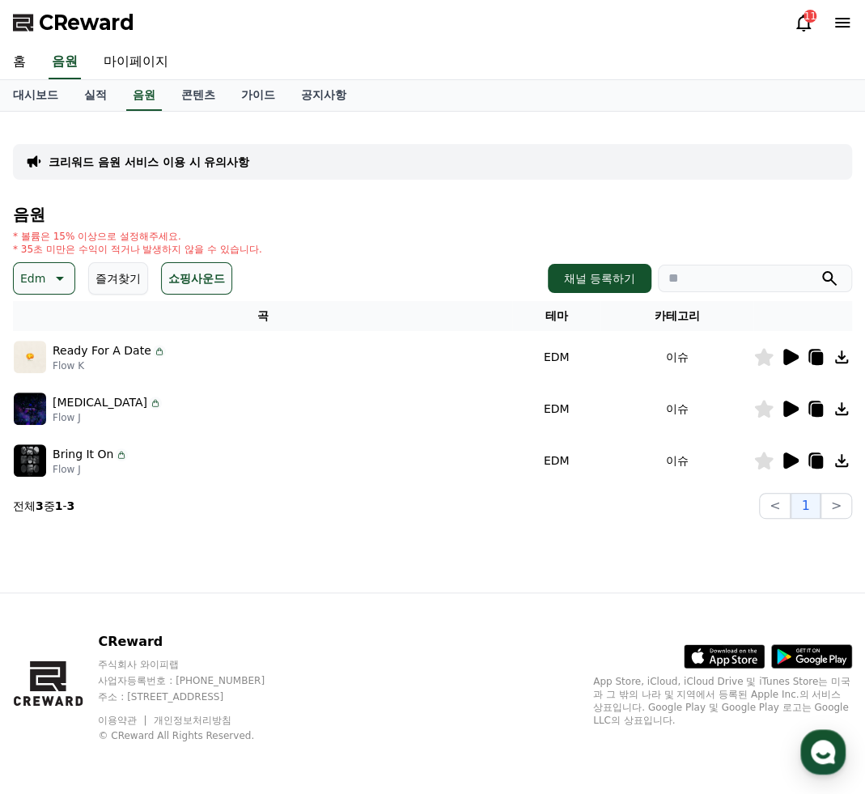
click at [786, 361] on icon at bounding box center [790, 357] width 15 height 16
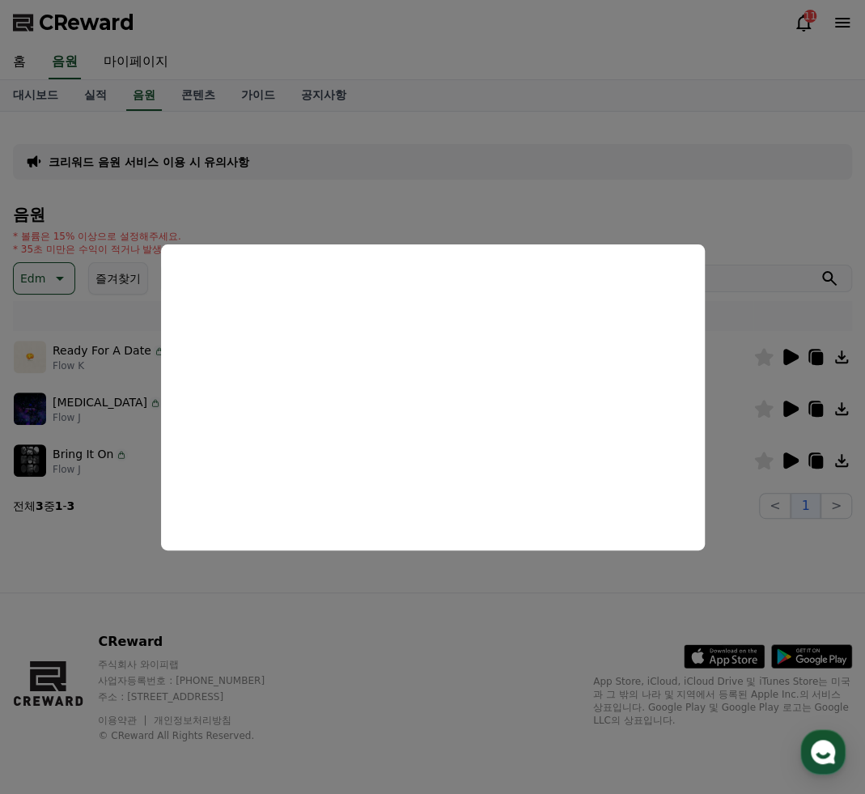
click at [129, 315] on button "close modal" at bounding box center [432, 397] width 865 height 794
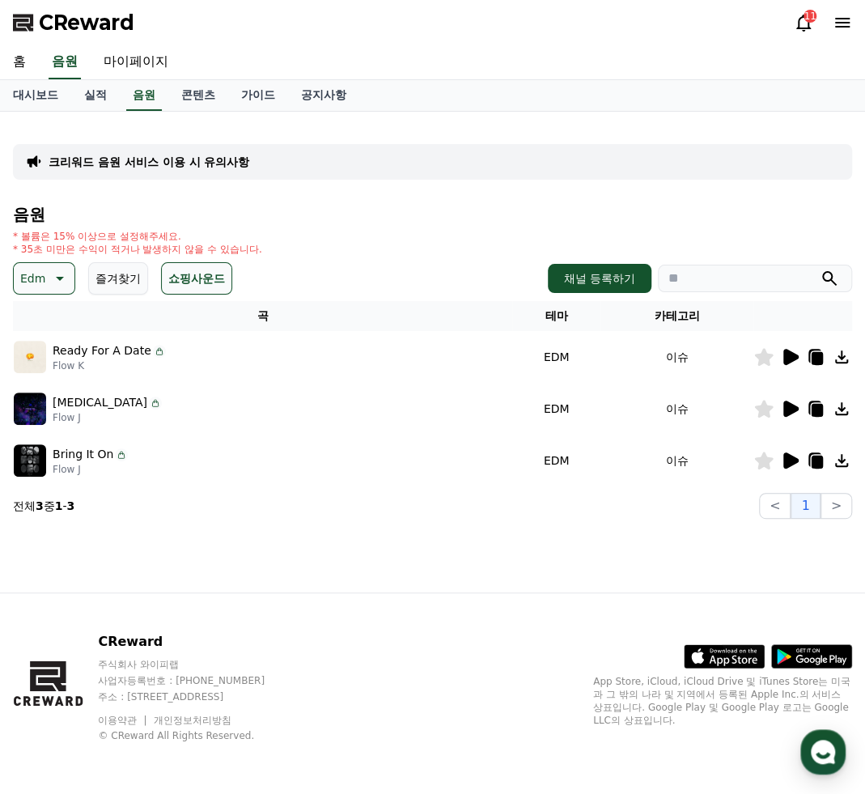
click at [52, 282] on icon at bounding box center [58, 278] width 19 height 19
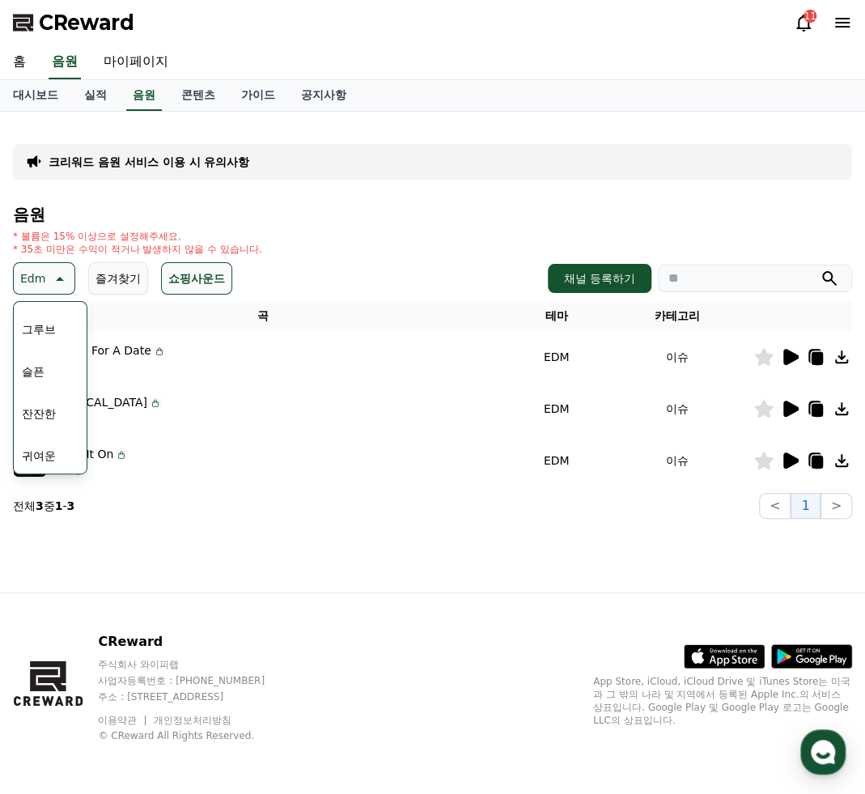
scroll to position [485, 0]
click at [42, 378] on button "그루브" at bounding box center [38, 383] width 47 height 36
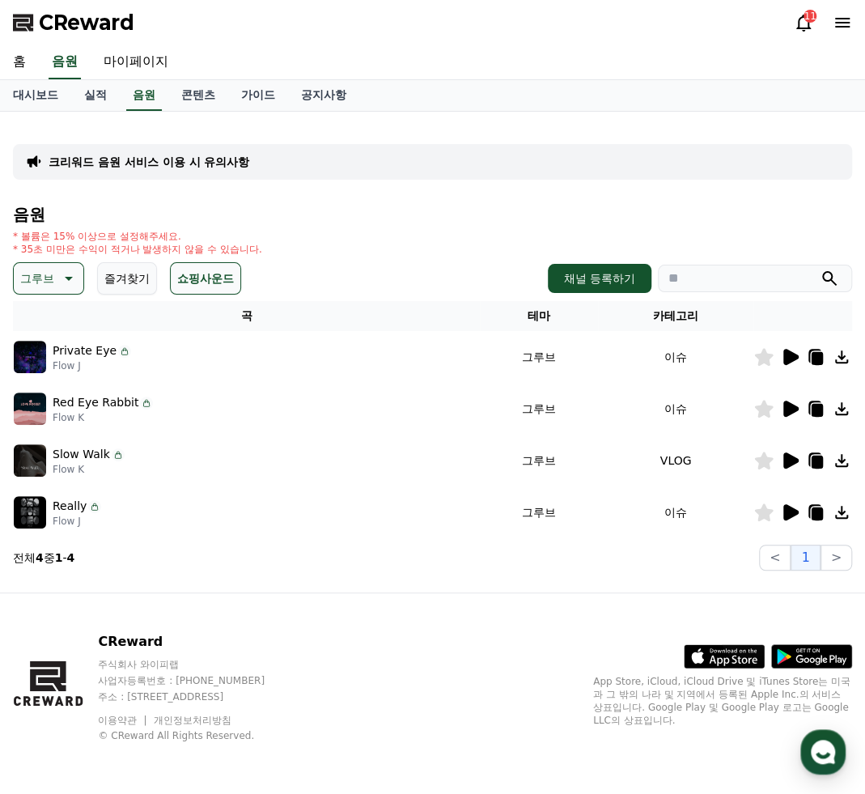
click at [783, 410] on icon at bounding box center [790, 408] width 15 height 16
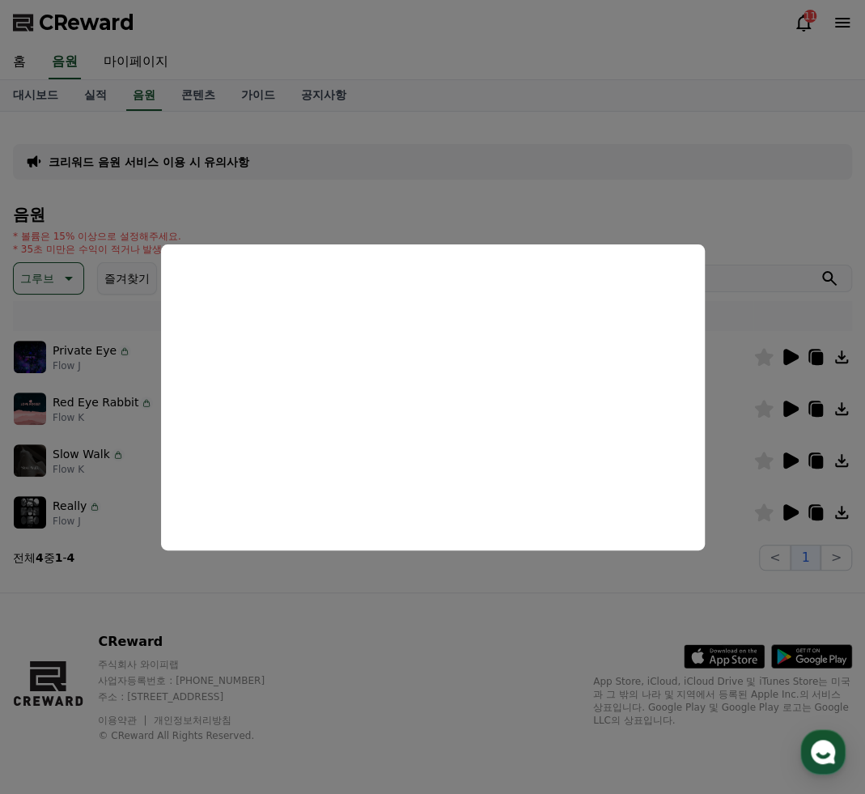
click at [798, 357] on button "close modal" at bounding box center [432, 397] width 865 height 794
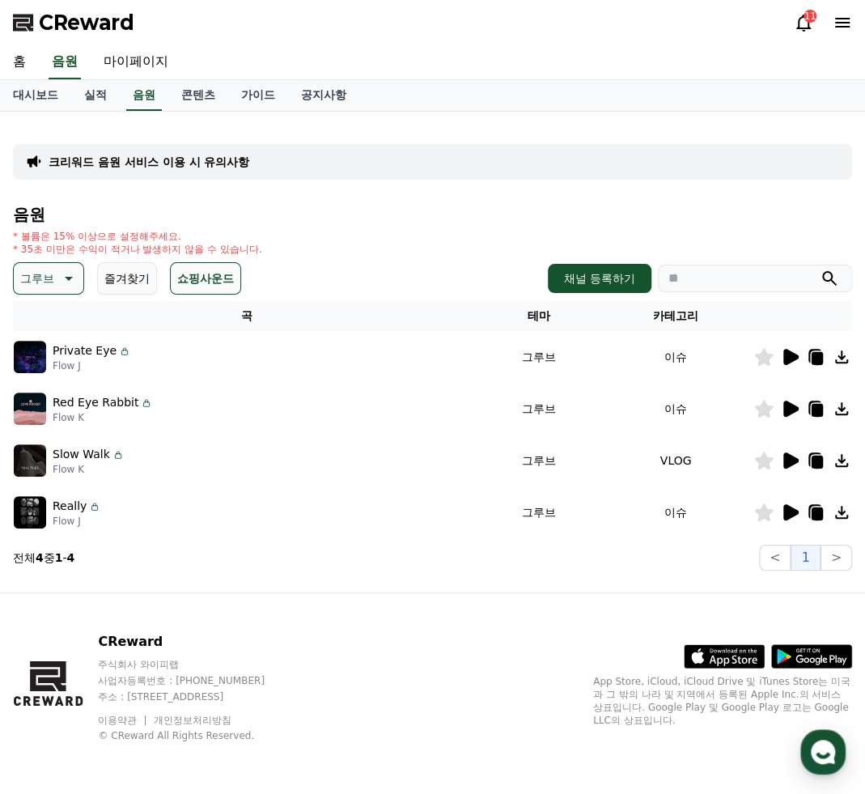
click at [795, 357] on icon at bounding box center [790, 357] width 15 height 16
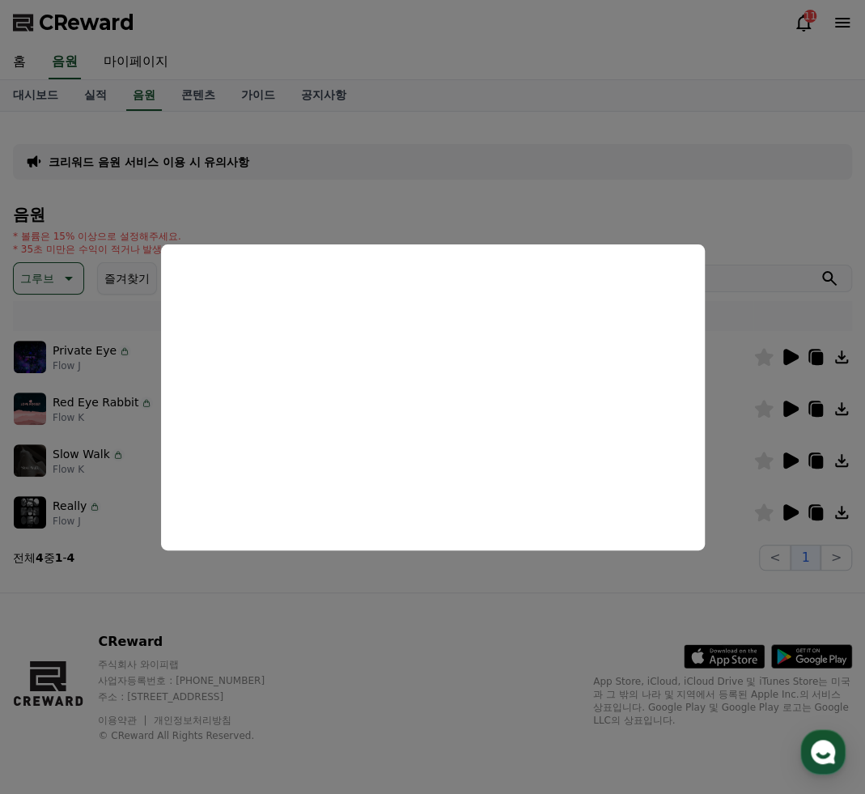
click at [793, 513] on button "close modal" at bounding box center [432, 397] width 865 height 794
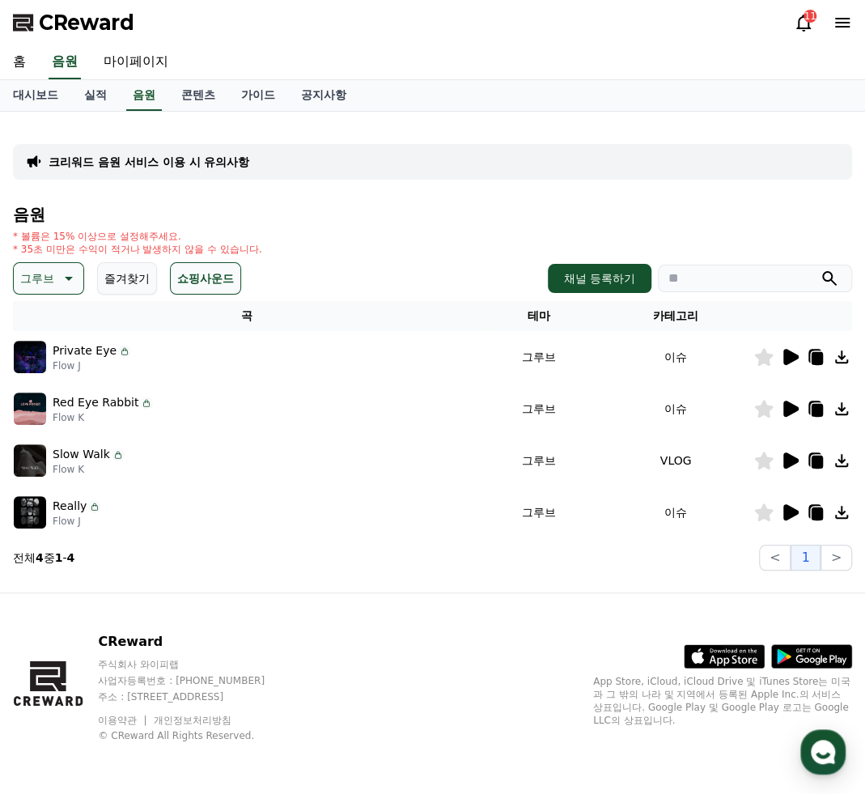
click at [790, 517] on icon at bounding box center [790, 512] width 15 height 16
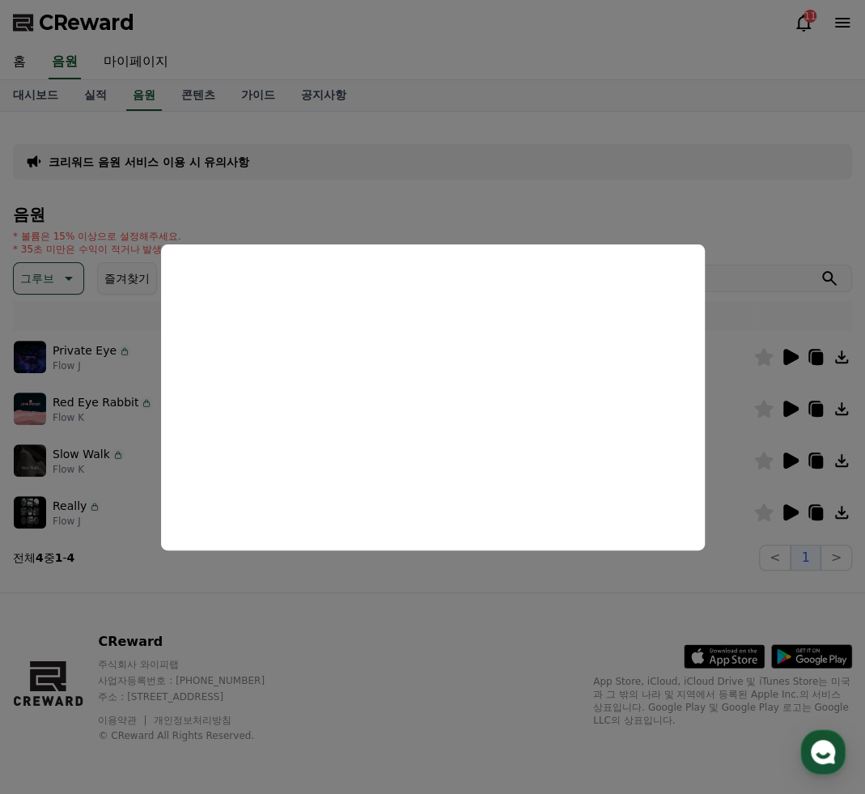
click at [354, 611] on button "close modal" at bounding box center [432, 397] width 865 height 794
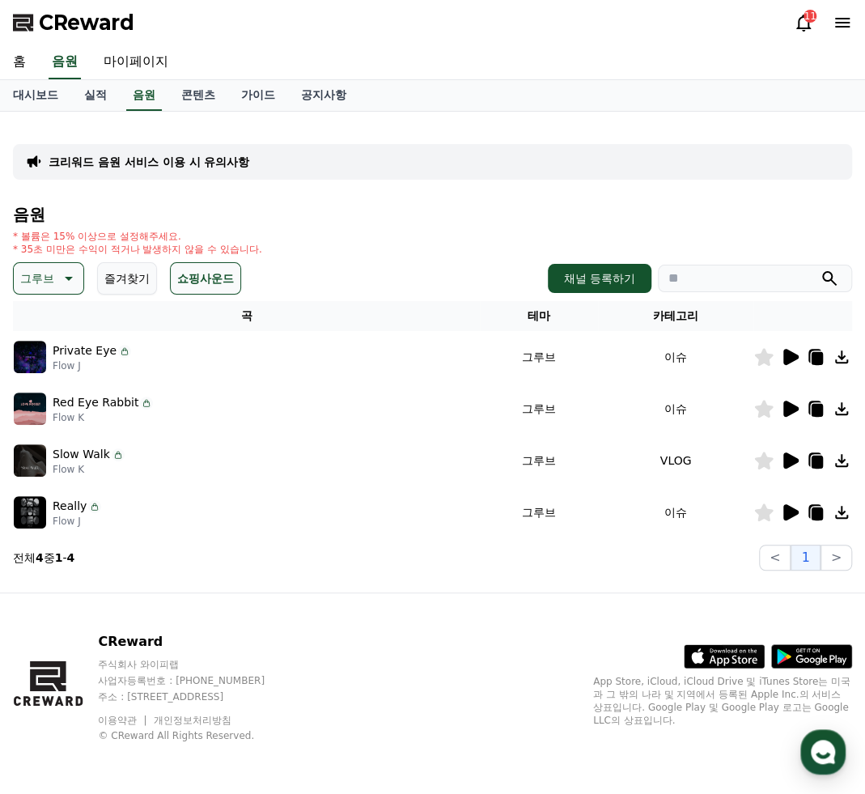
click at [25, 262] on button "그루브" at bounding box center [48, 278] width 71 height 32
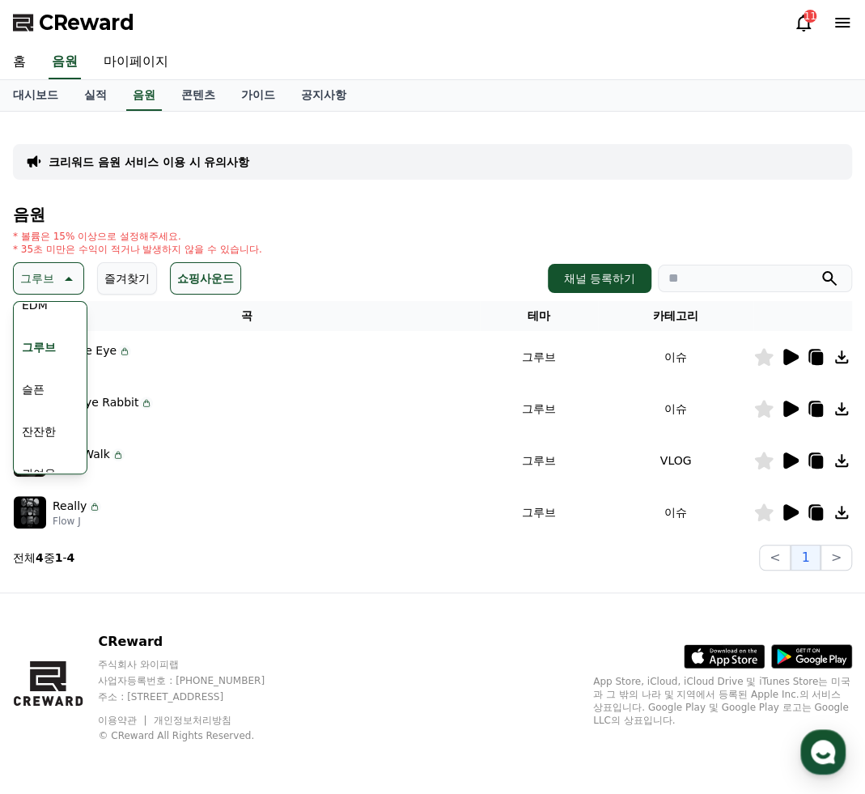
scroll to position [539, 0]
click at [44, 366] on button "슬픈" at bounding box center [33, 372] width 36 height 36
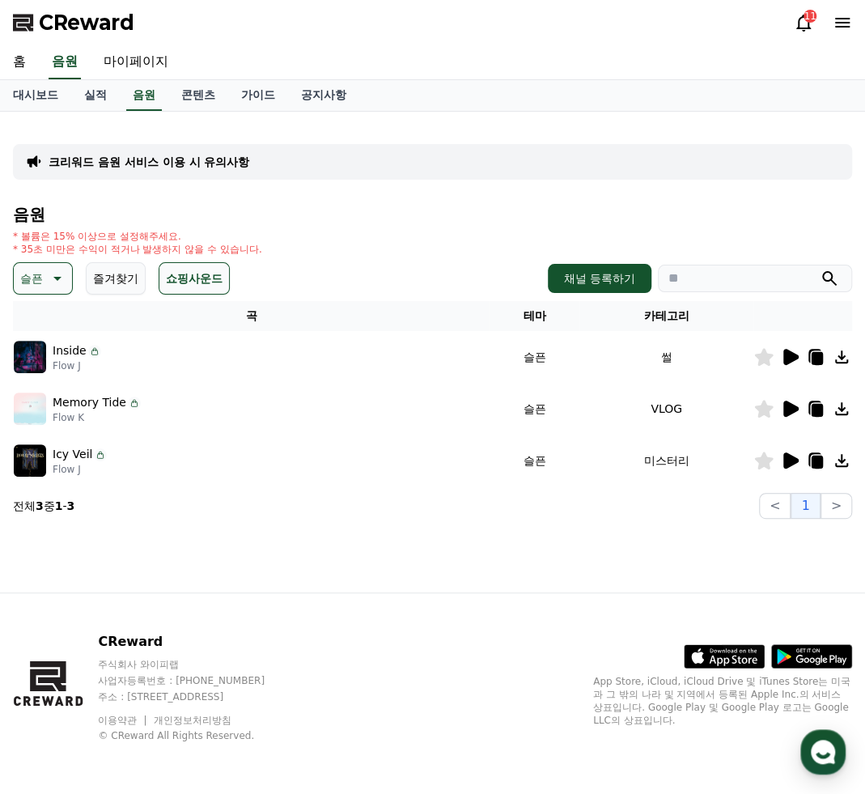
click at [794, 362] on icon at bounding box center [789, 356] width 19 height 19
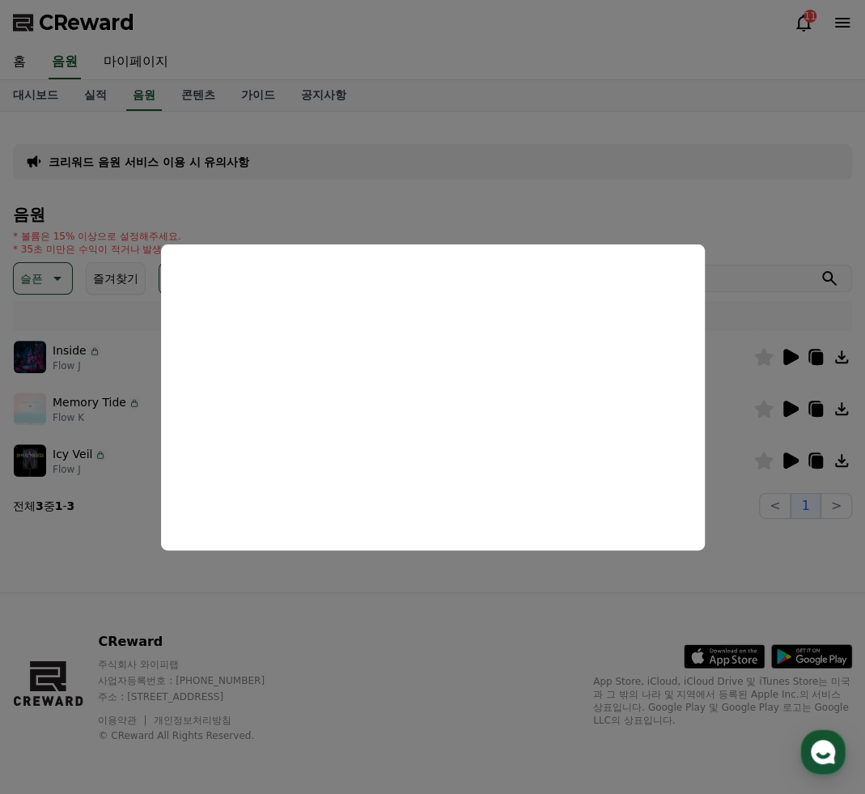
click at [841, 356] on button "close modal" at bounding box center [432, 397] width 865 height 794
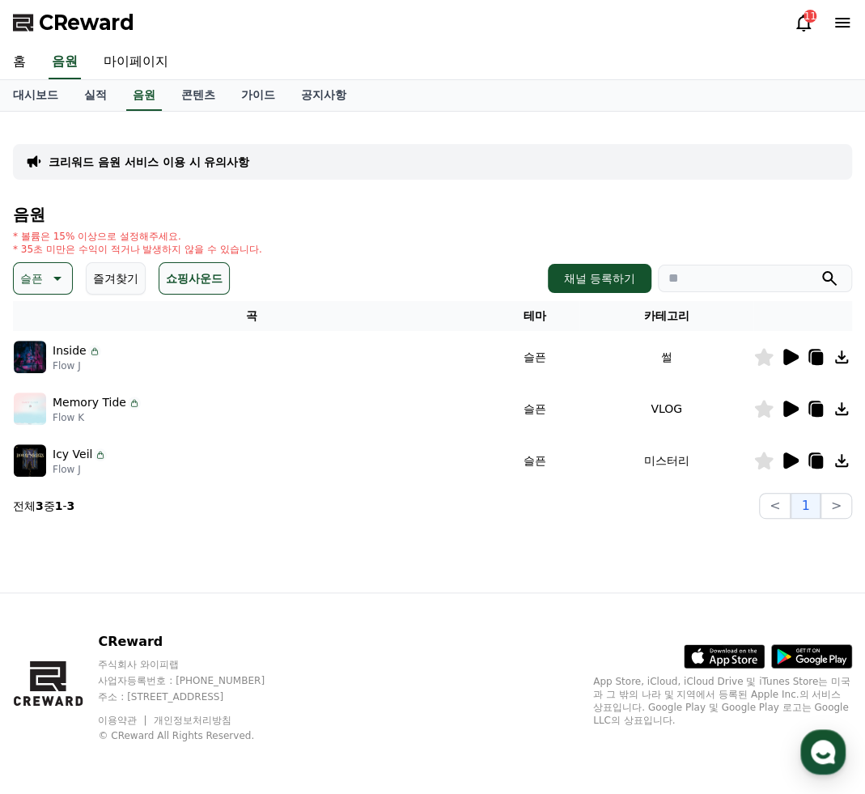
click at [786, 405] on icon at bounding box center [790, 408] width 15 height 16
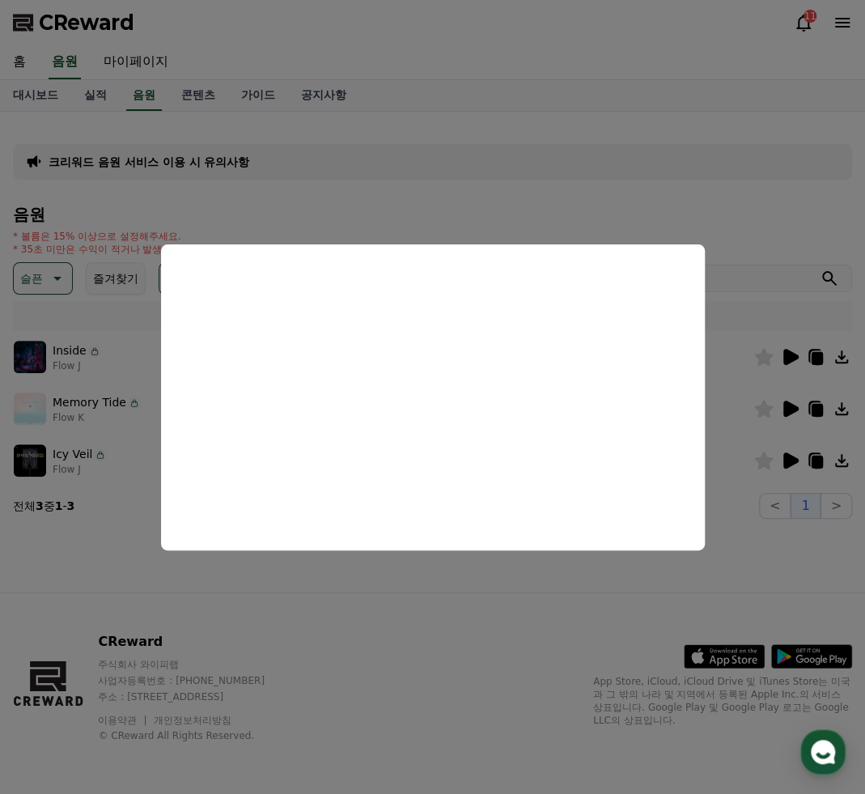
click at [718, 438] on button "close modal" at bounding box center [432, 397] width 865 height 794
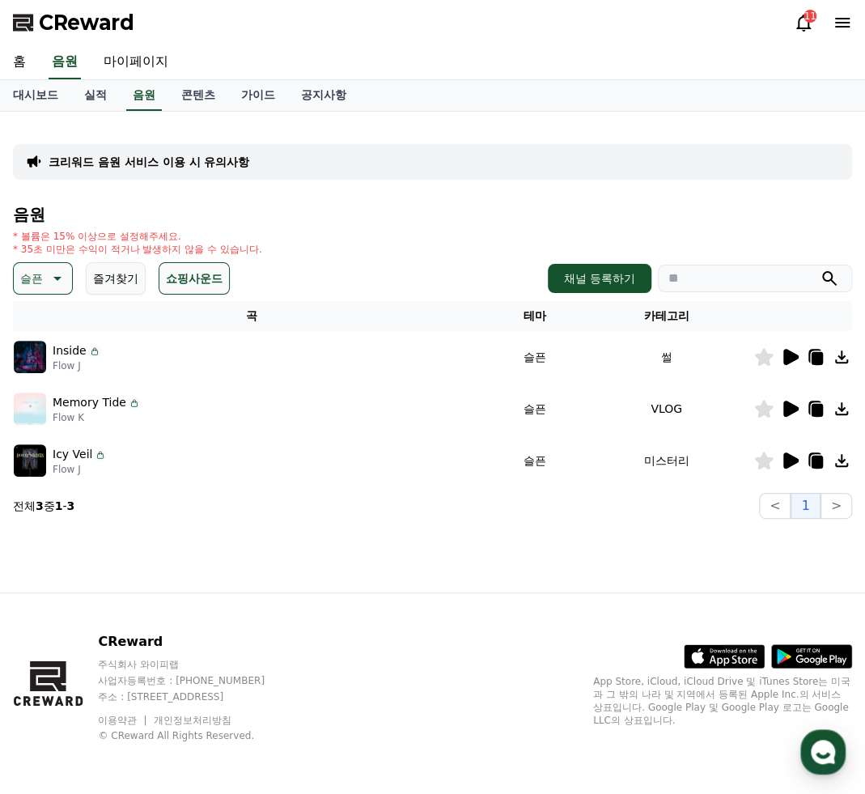
click at [788, 459] on icon at bounding box center [790, 460] width 15 height 16
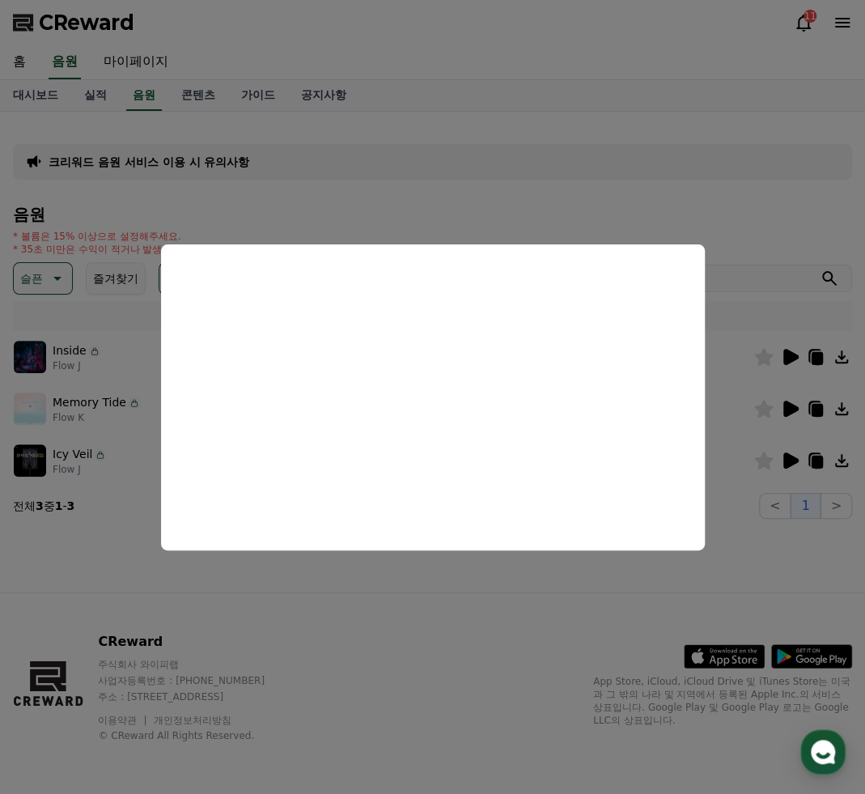
click at [845, 461] on button "close modal" at bounding box center [432, 397] width 865 height 794
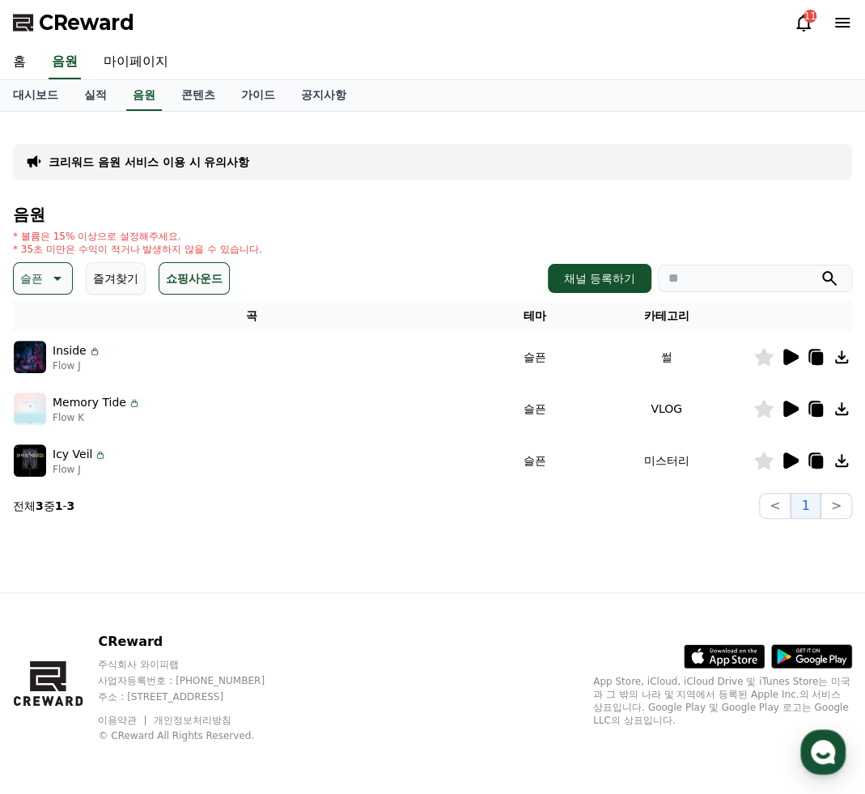
click at [841, 465] on icon at bounding box center [841, 460] width 13 height 13
click at [57, 274] on icon at bounding box center [55, 278] width 19 height 19
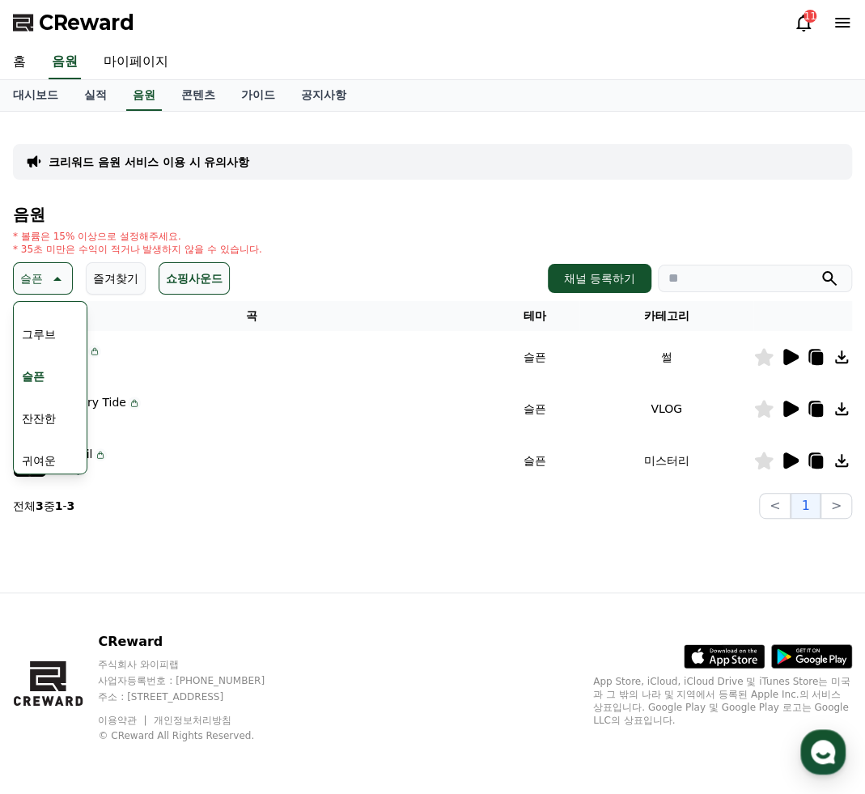
scroll to position [539, 0]
click at [53, 412] on button "잔잔한" at bounding box center [38, 414] width 47 height 36
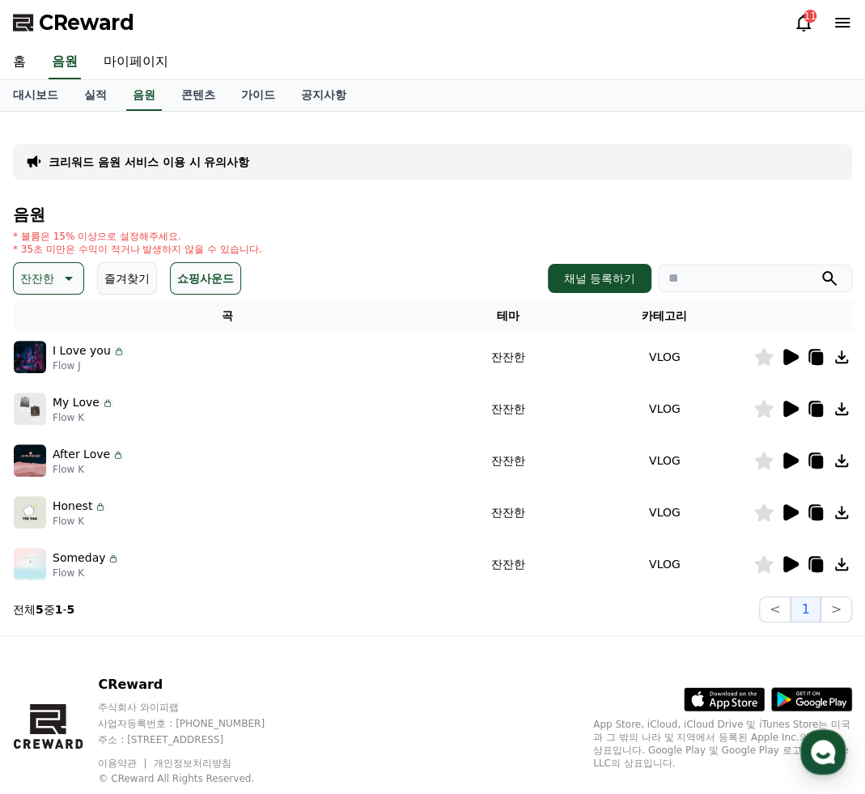
click at [62, 277] on icon at bounding box center [66, 278] width 19 height 19
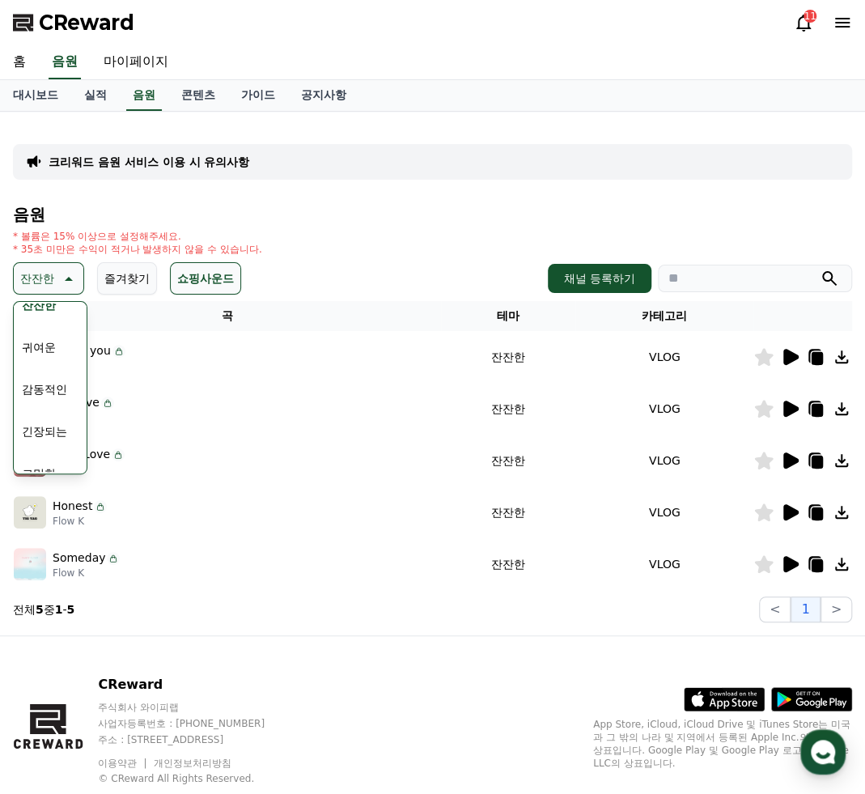
scroll to position [667, 0]
click at [45, 408] on button "긴장되는" at bounding box center [44, 412] width 58 height 36
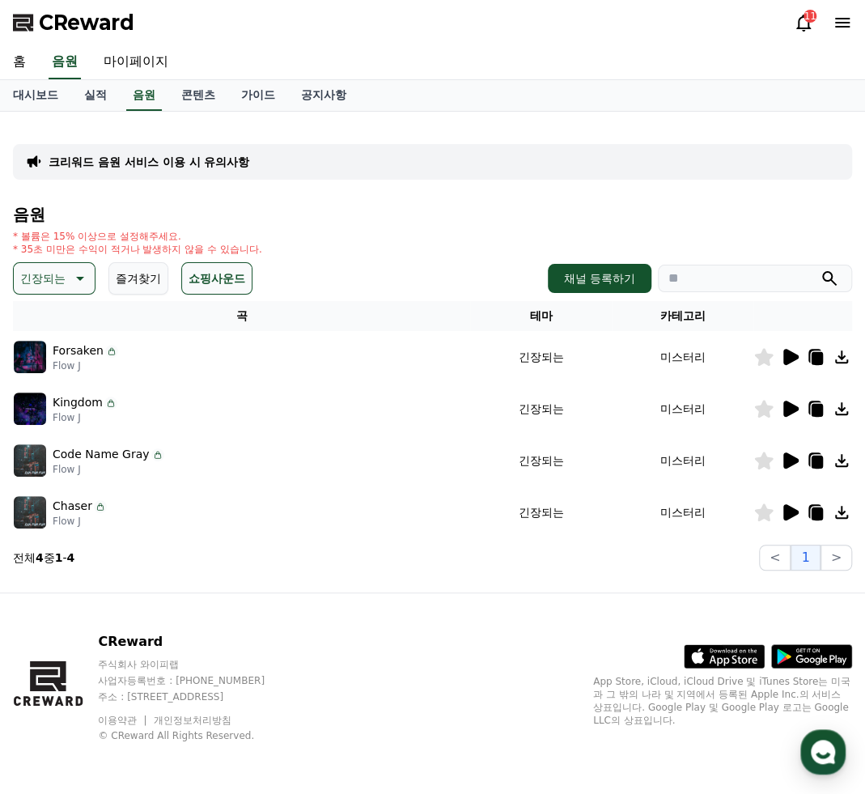
click at [468, 544] on section "전체 4 중 1 - 4 < 1 >" at bounding box center [432, 557] width 839 height 26
click at [793, 509] on icon at bounding box center [790, 512] width 15 height 16
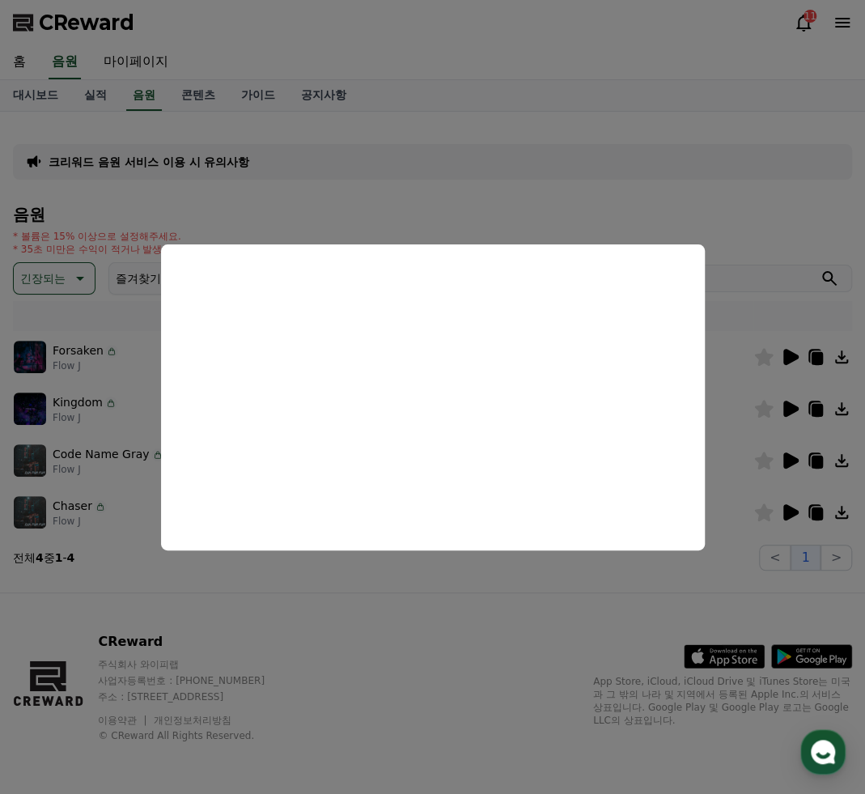
click at [489, 649] on button "close modal" at bounding box center [432, 397] width 865 height 794
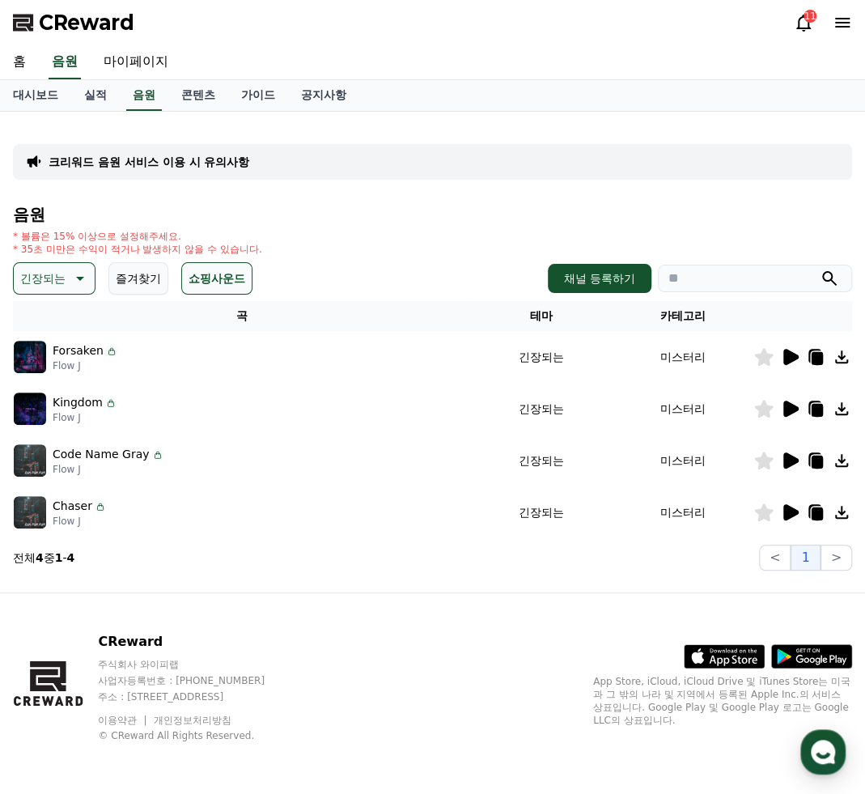
click at [792, 460] on icon at bounding box center [790, 460] width 15 height 16
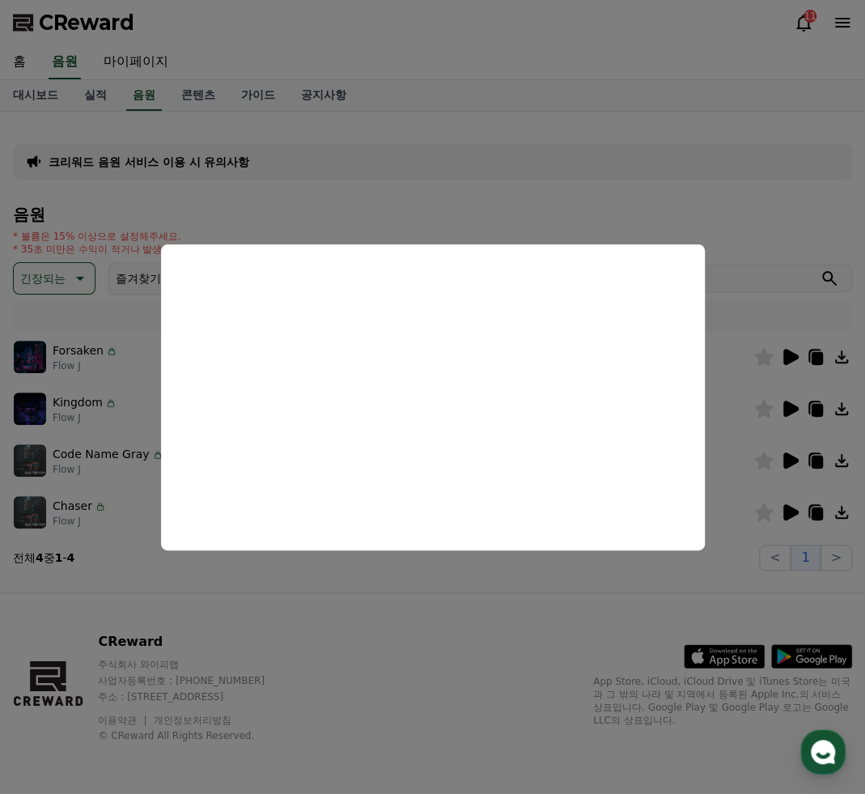
click at [780, 417] on button "close modal" at bounding box center [432, 397] width 865 height 794
click at [790, 408] on icon at bounding box center [790, 408] width 15 height 16
click at [786, 411] on button "close modal" at bounding box center [432, 397] width 865 height 794
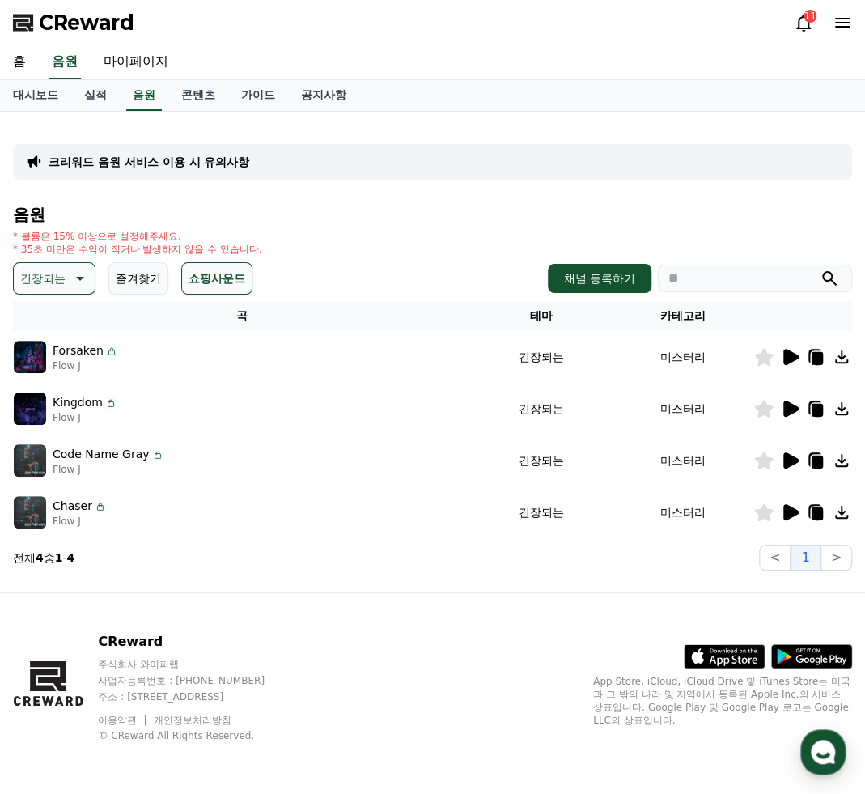
click at [786, 411] on icon at bounding box center [790, 408] width 15 height 16
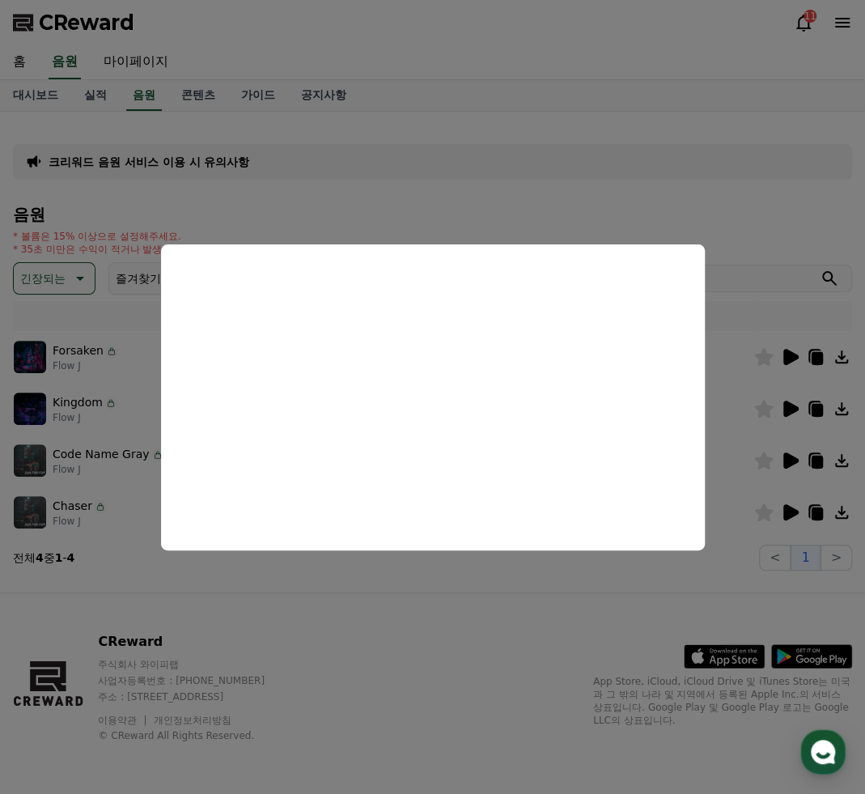
click at [795, 350] on button "close modal" at bounding box center [432, 397] width 865 height 794
click at [789, 357] on icon at bounding box center [790, 357] width 15 height 16
click at [47, 274] on button "close modal" at bounding box center [432, 397] width 865 height 794
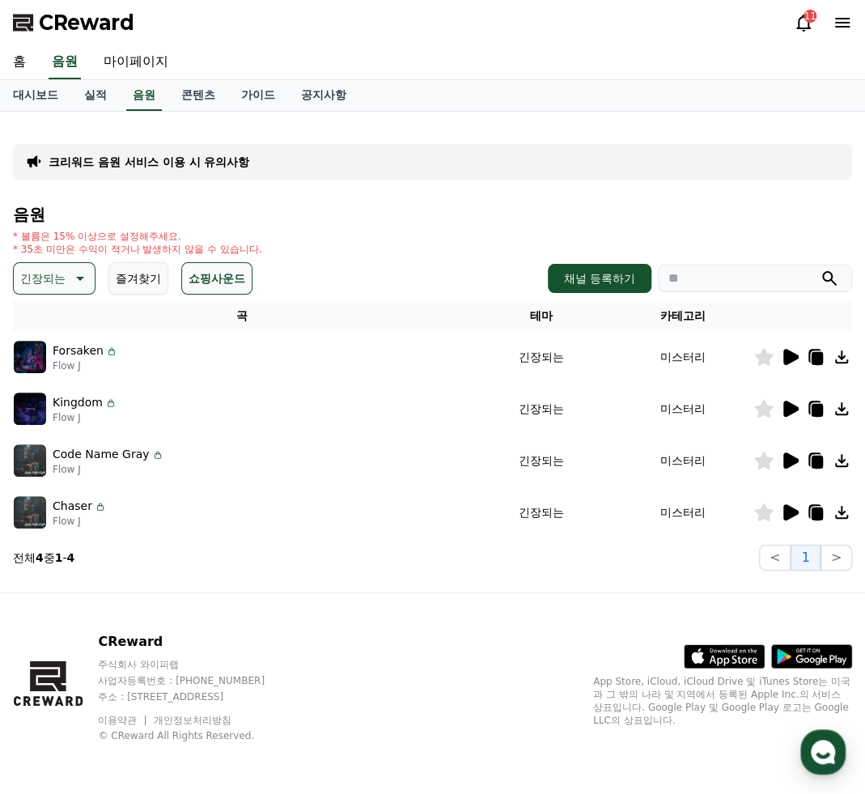
click at [52, 279] on p "긴장되는" at bounding box center [42, 278] width 45 height 23
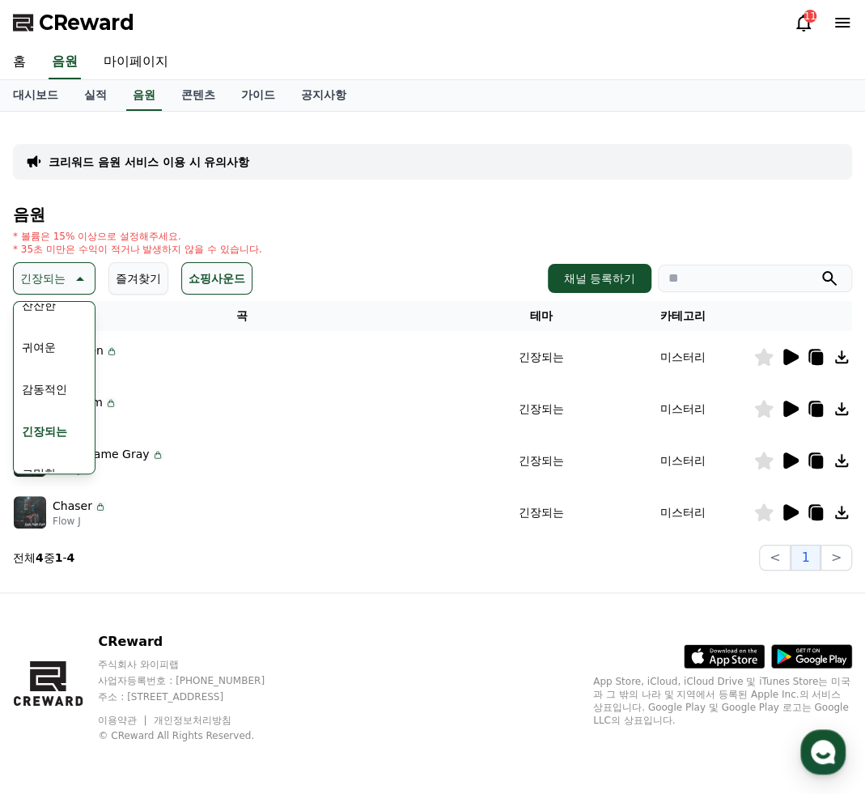
scroll to position [667, 0]
click at [142, 279] on button "즐겨찾기" at bounding box center [138, 278] width 60 height 32
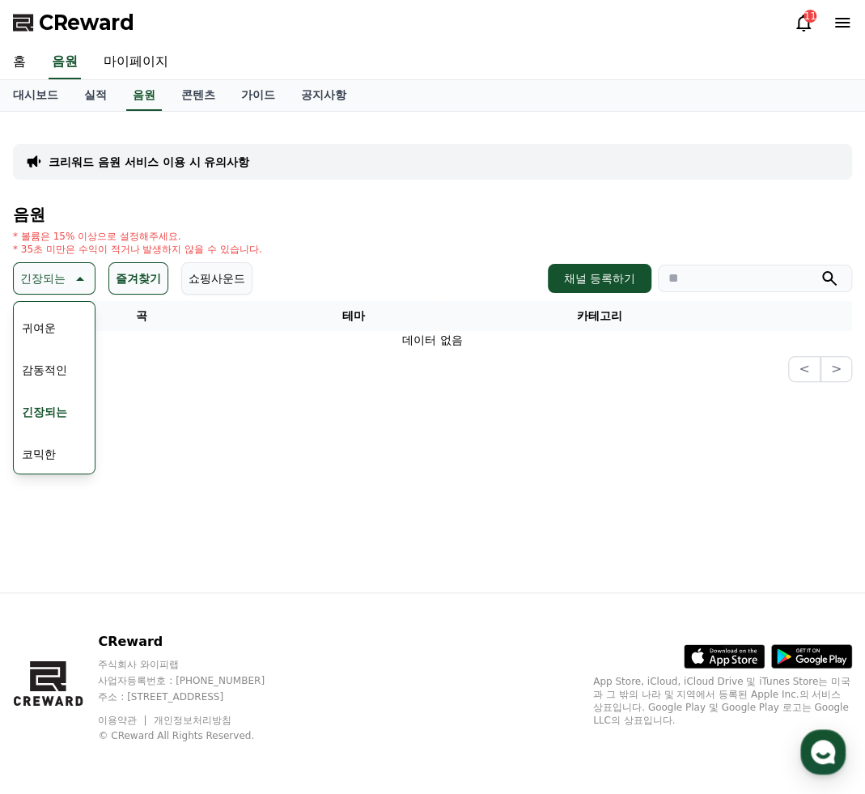
click at [265, 163] on div "크리워드 음원 서비스 이용 시 유의사항" at bounding box center [432, 162] width 839 height 36
click at [230, 169] on p "크리워드 음원 서비스 이용 시 유의사항" at bounding box center [149, 162] width 201 height 16
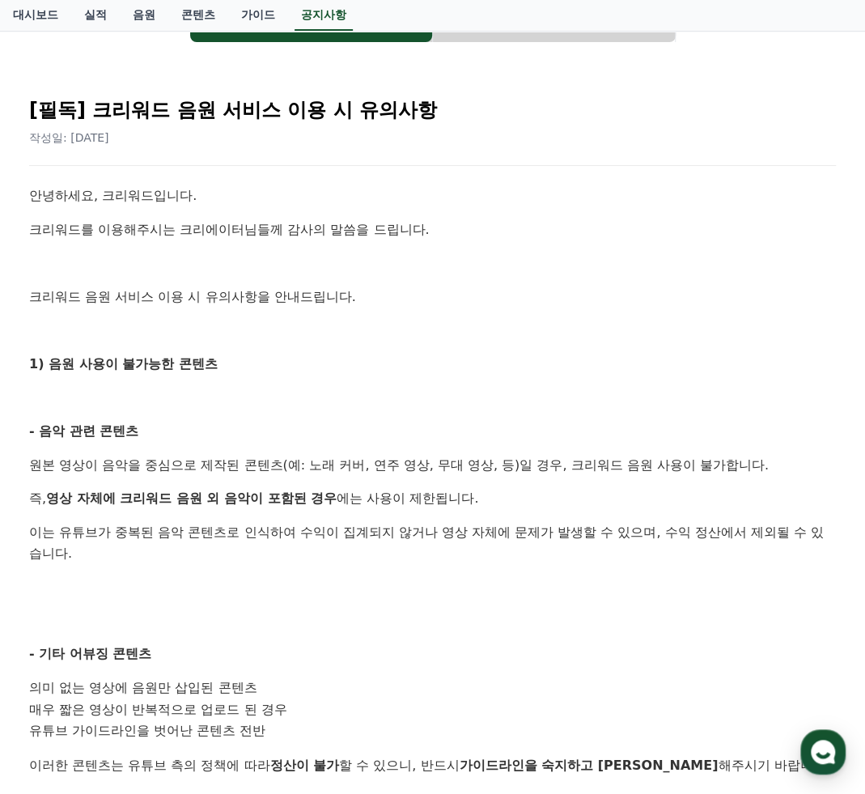
scroll to position [269, 0]
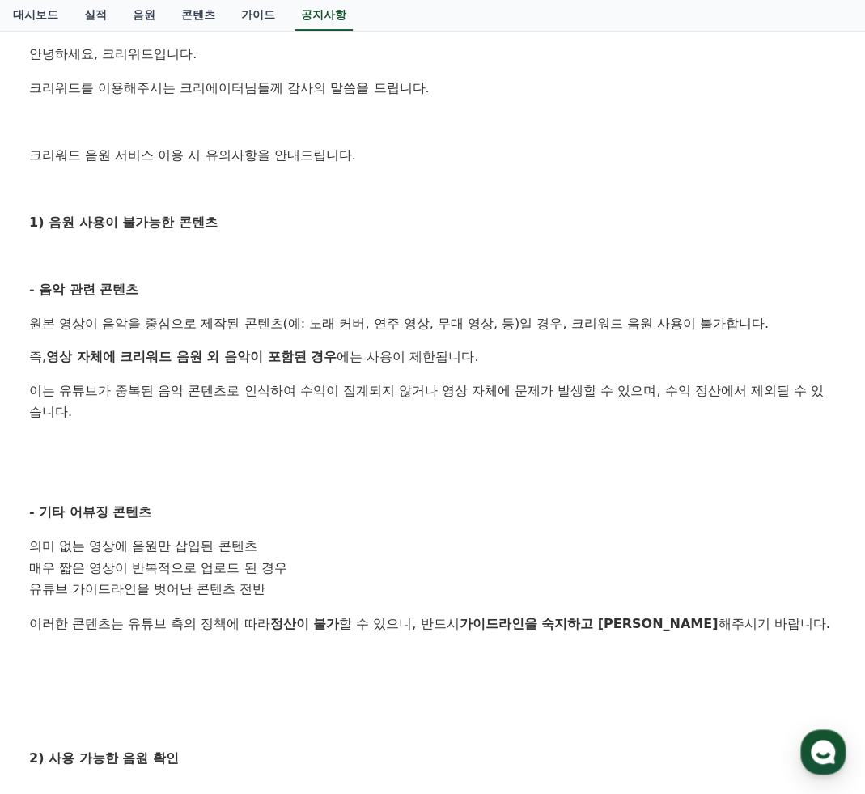
drag, startPoint x: 112, startPoint y: 305, endPoint x: 410, endPoint y: 399, distance: 312.1
click at [410, 399] on div "안녕하세요, 크리워드입니다. 크리워드를 이용해주시는 크리에이터님들께 감사의 말씀을 드립니다. 크리워드 음원 서비스 이용 시 유의사항을 안내드립…" at bounding box center [432, 591] width 807 height 1094
click at [414, 400] on p "이는 유튜브가 중복된 음악 콘텐츠로 인식하여 수익이 집계되지 않거나 영상 자체에 문제가 발생할 수 있으며, 수익 정산에서 제외될 수 있습니다." at bounding box center [432, 400] width 807 height 41
drag, startPoint x: 292, startPoint y: 509, endPoint x: 309, endPoint y: 518, distance: 19.2
click at [309, 518] on div "안녕하세요, 크리워드입니다. 크리워드를 이용해주시는 크리에이터님들께 감사의 말씀을 드립니다. 크리워드 음원 서비스 이용 시 유의사항을 안내드립…" at bounding box center [432, 591] width 807 height 1094
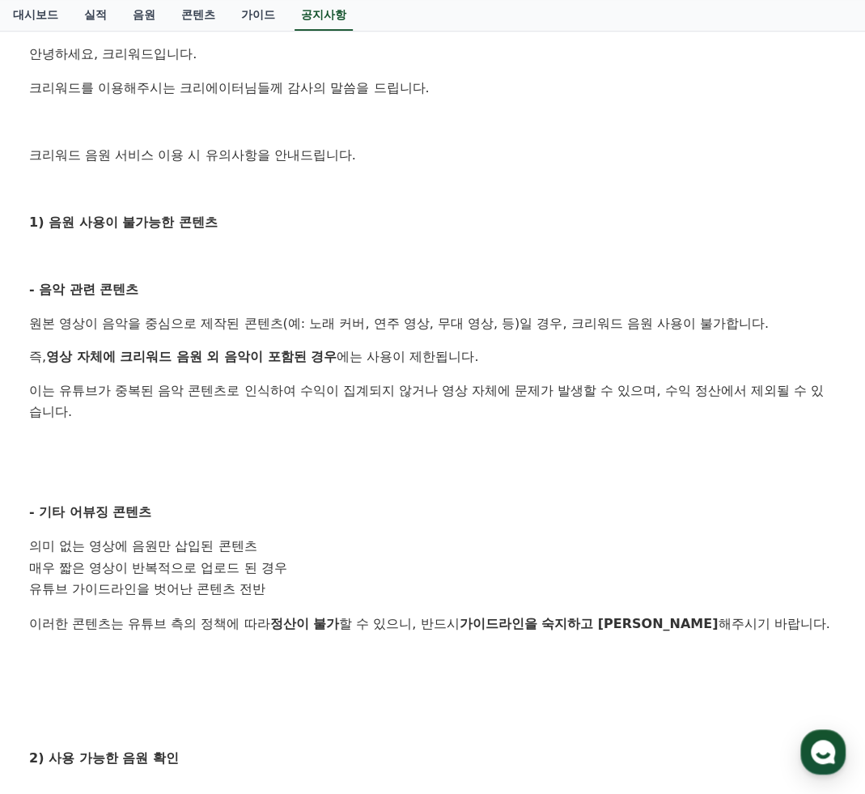
drag, startPoint x: 309, startPoint y: 518, endPoint x: 332, endPoint y: 531, distance: 26.8
click at [332, 531] on div "안녕하세요, 크리워드입니다. 크리워드를 이용해주시는 크리에이터님들께 감사의 말씀을 드립니다. 크리워드 음원 서비스 이용 시 유의사항을 안내드립…" at bounding box center [432, 591] width 807 height 1094
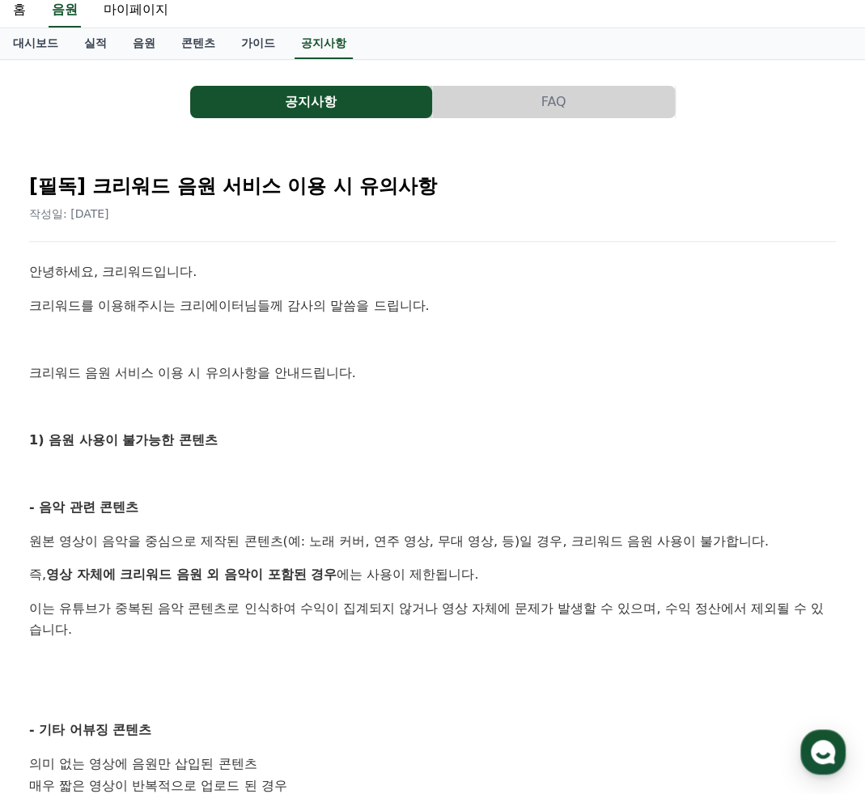
scroll to position [0, 0]
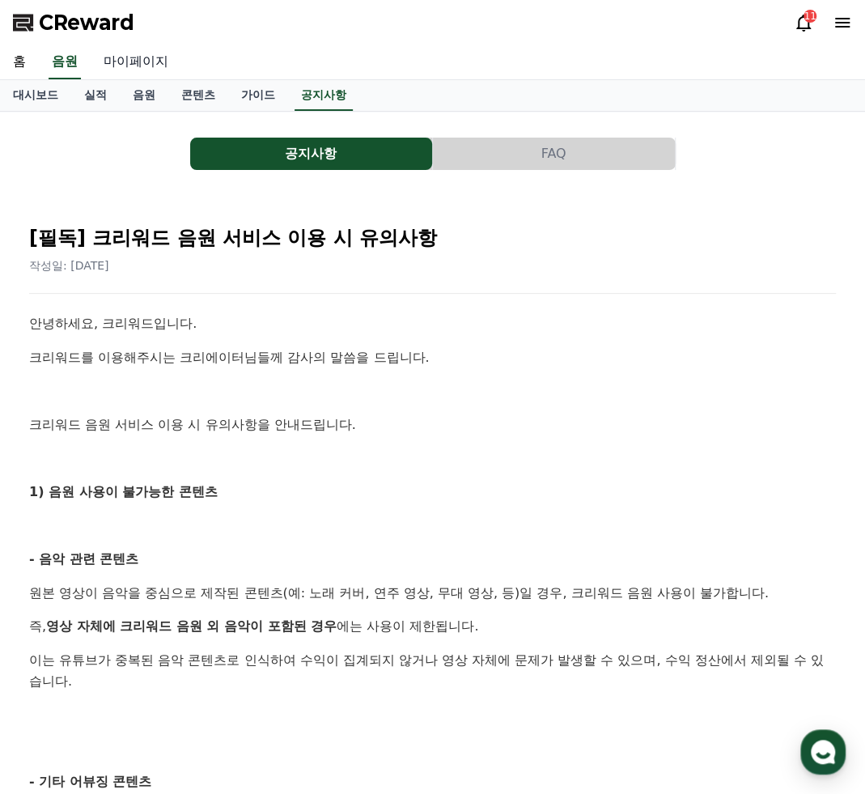
click at [150, 62] on link "마이페이지" at bounding box center [136, 62] width 91 height 34
select select "**********"
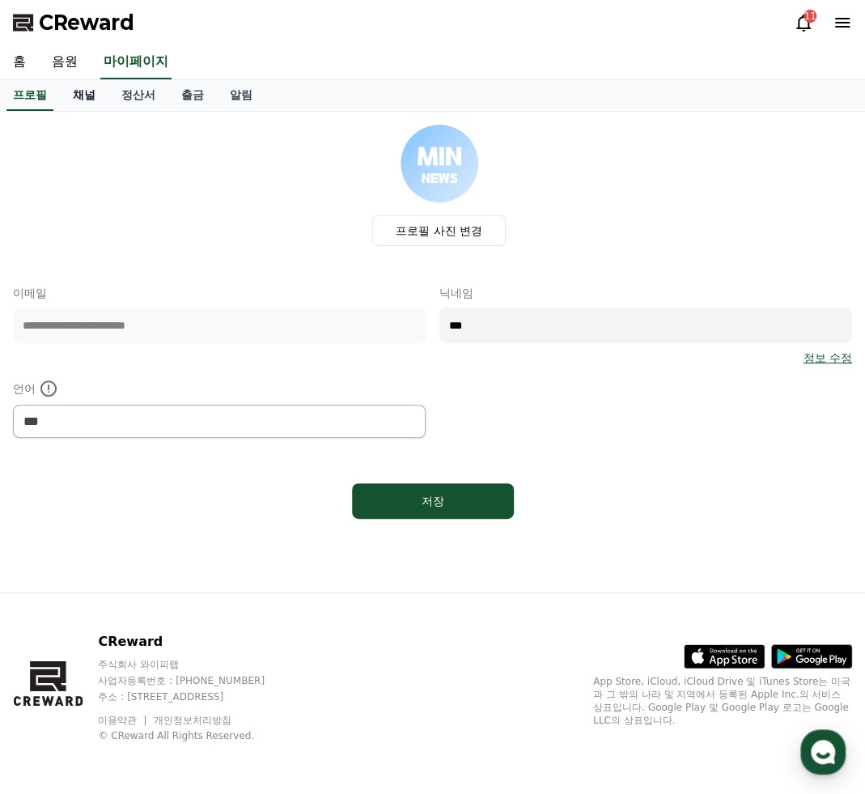
click at [78, 95] on link "채널" at bounding box center [84, 95] width 49 height 31
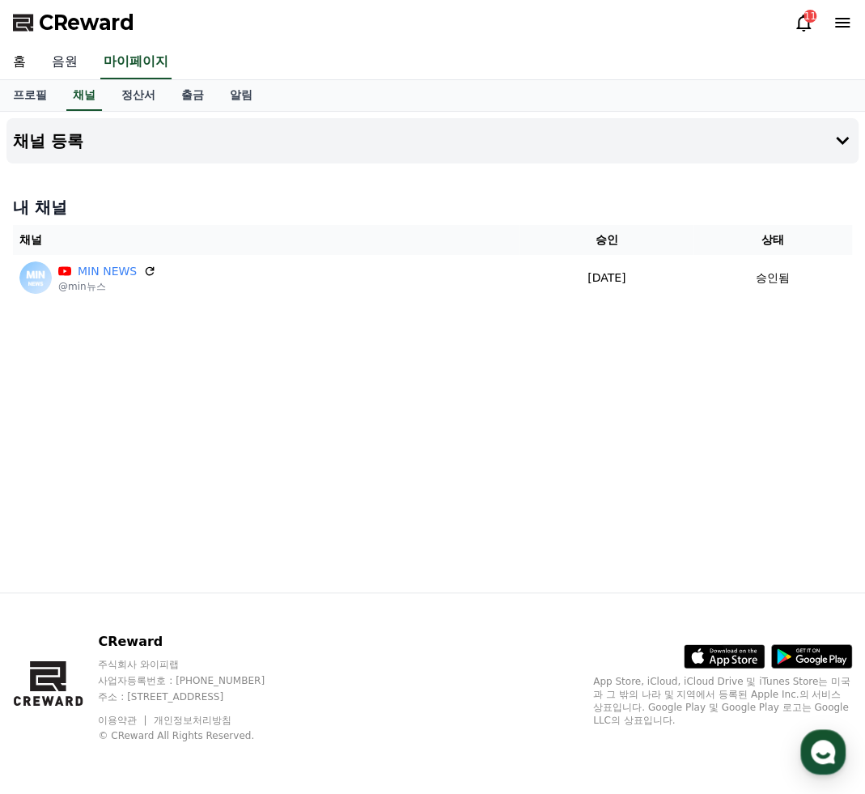
click at [61, 66] on link "음원" at bounding box center [65, 62] width 52 height 34
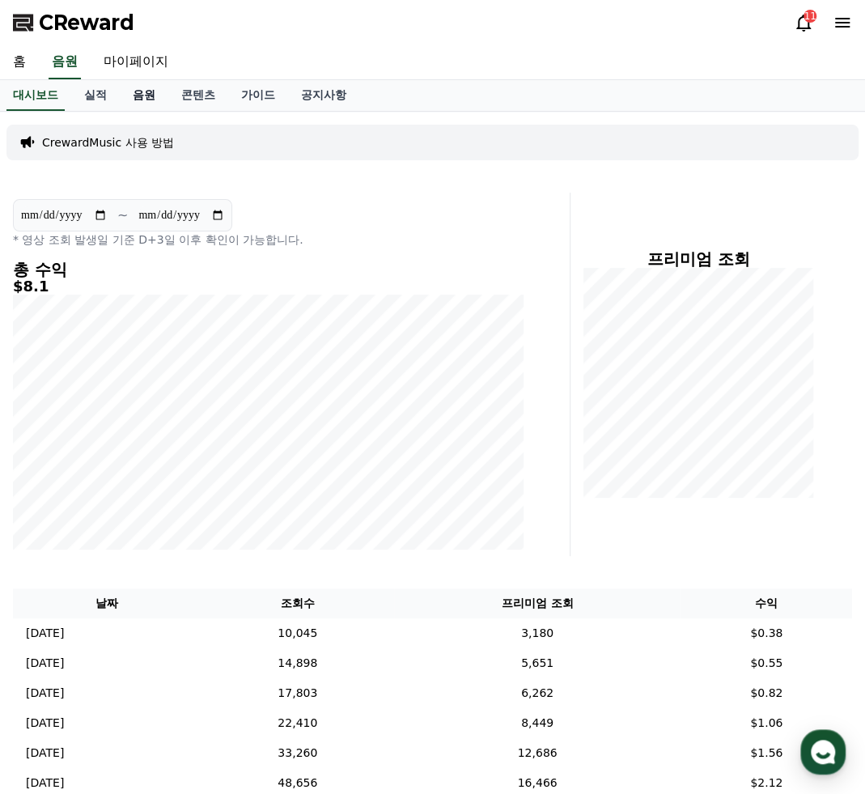
click at [141, 93] on link "음원" at bounding box center [144, 95] width 49 height 31
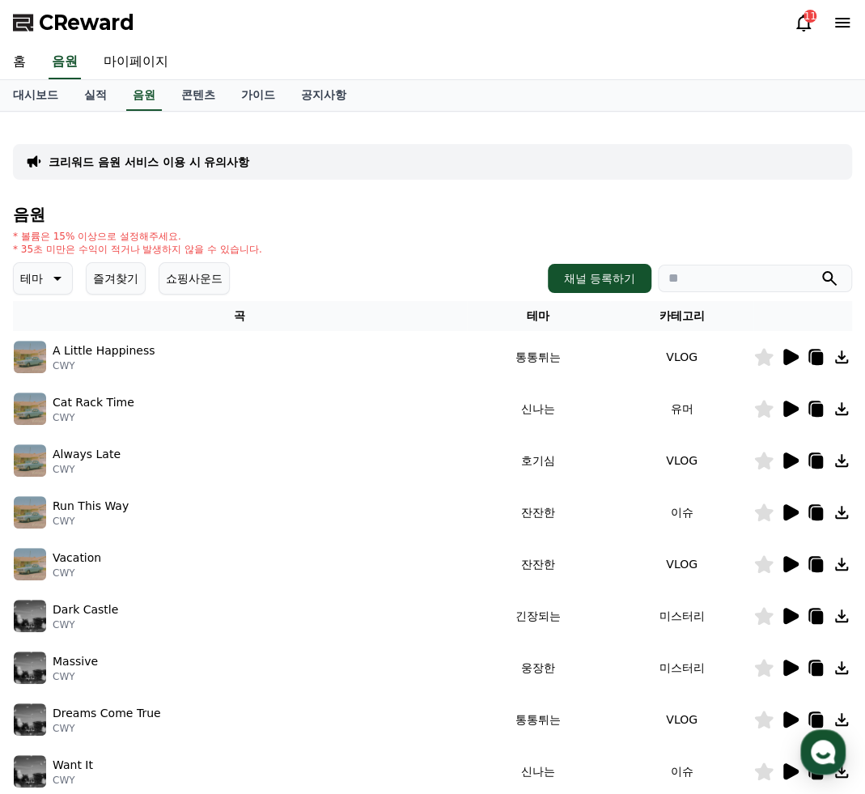
click at [32, 281] on p "테마" at bounding box center [31, 278] width 23 height 23
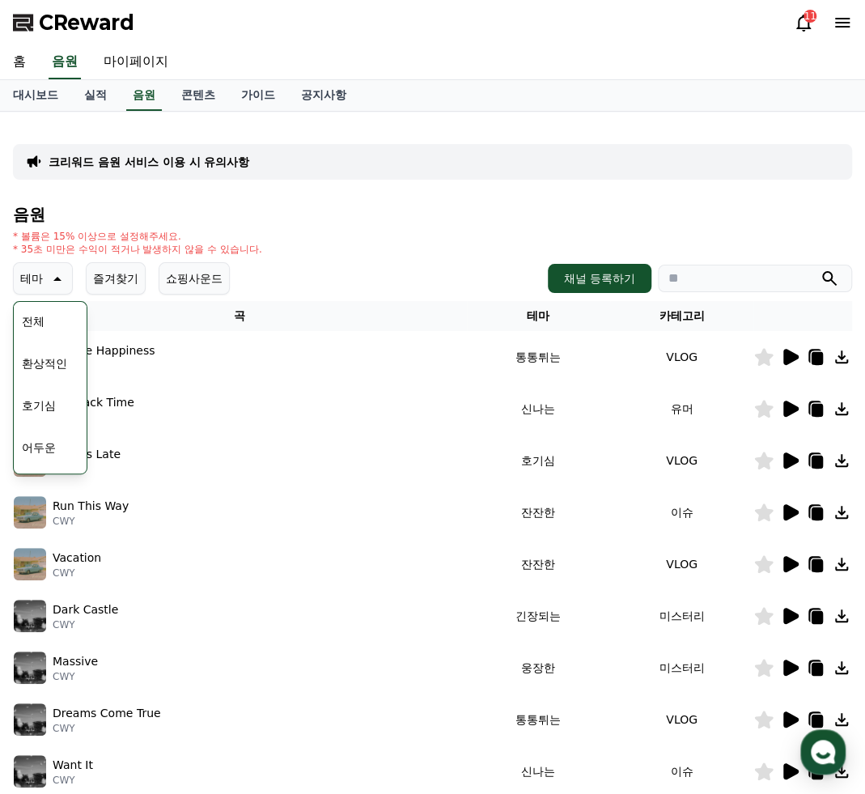
click at [53, 406] on button "호기심" at bounding box center [38, 405] width 47 height 36
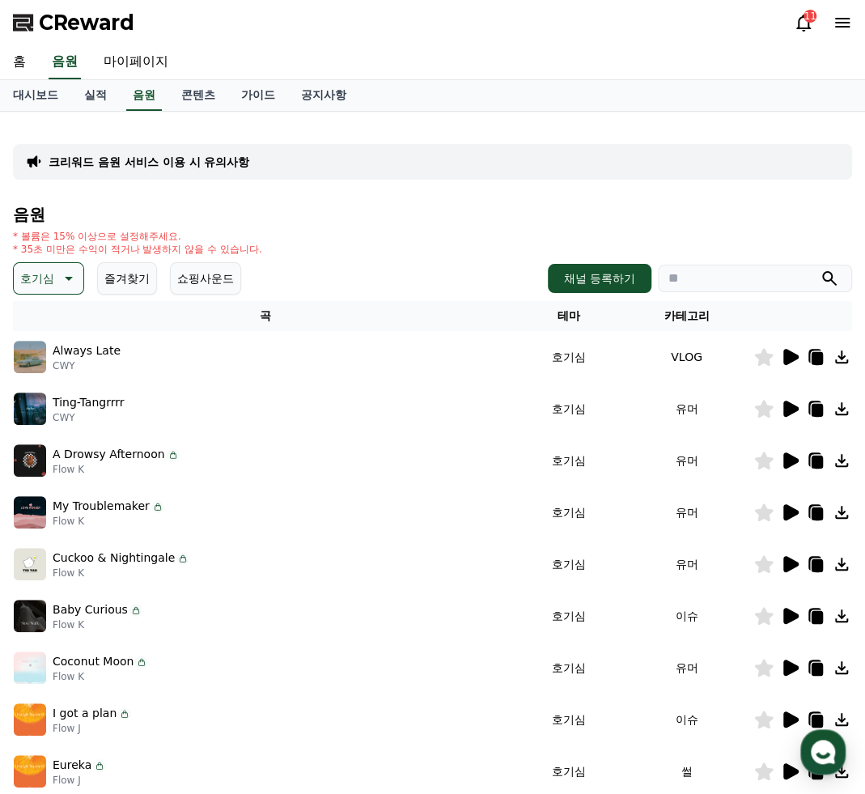
click at [65, 295] on div "음원 * 볼륨은 15% 이상으로 설정해주세요. * 35초 미만은 수익이 적거나 발생하지 않을 수 있습니다. 호기심 즐겨찾기 쇼핑사운드 채널 등…" at bounding box center [432, 542] width 839 height 675
click at [55, 282] on button "호기심" at bounding box center [48, 278] width 71 height 32
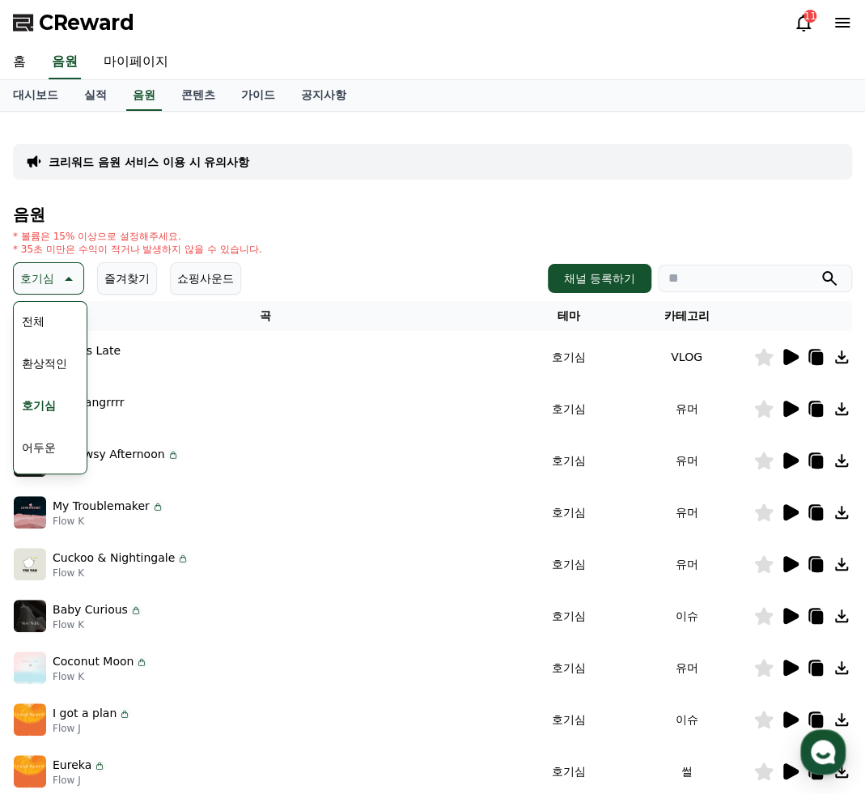
click at [50, 448] on button "어두운" at bounding box center [38, 448] width 47 height 36
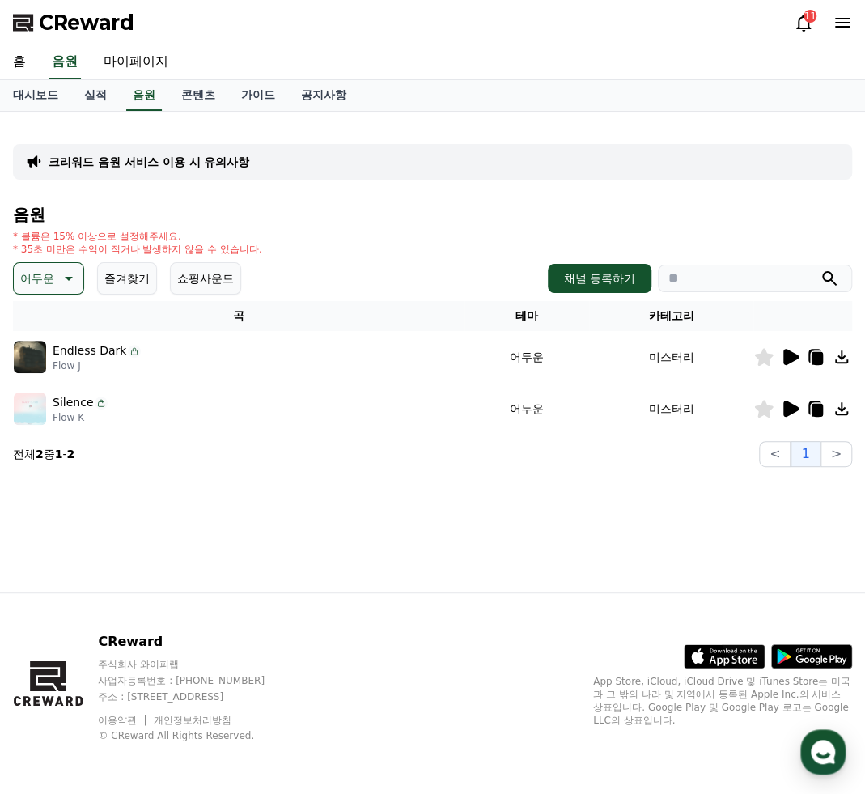
click at [791, 360] on icon at bounding box center [790, 357] width 15 height 16
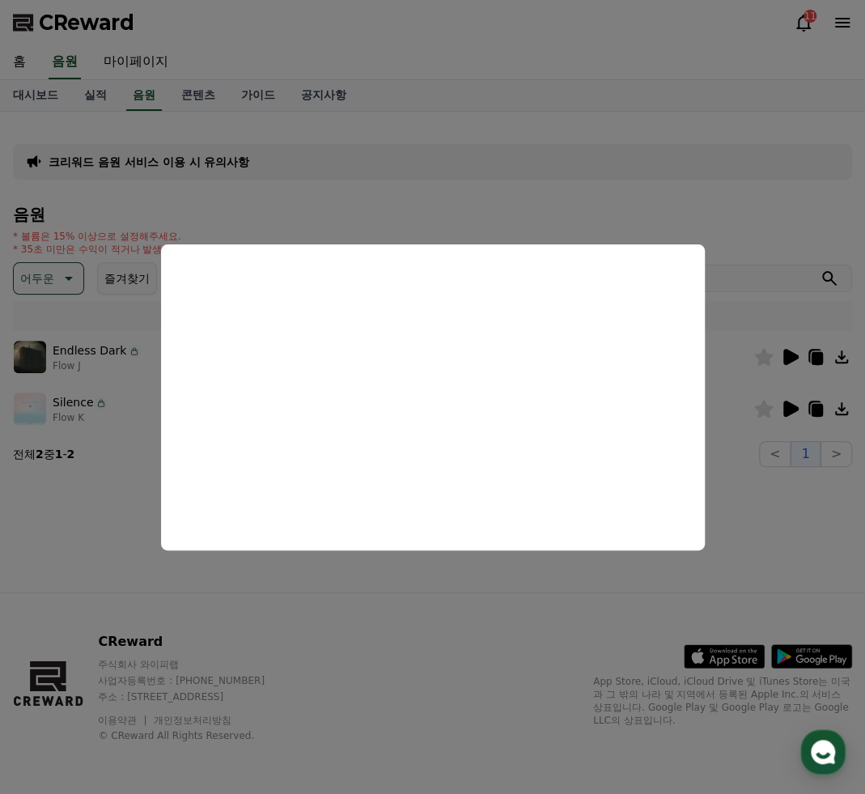
click at [739, 446] on button "close modal" at bounding box center [432, 397] width 865 height 794
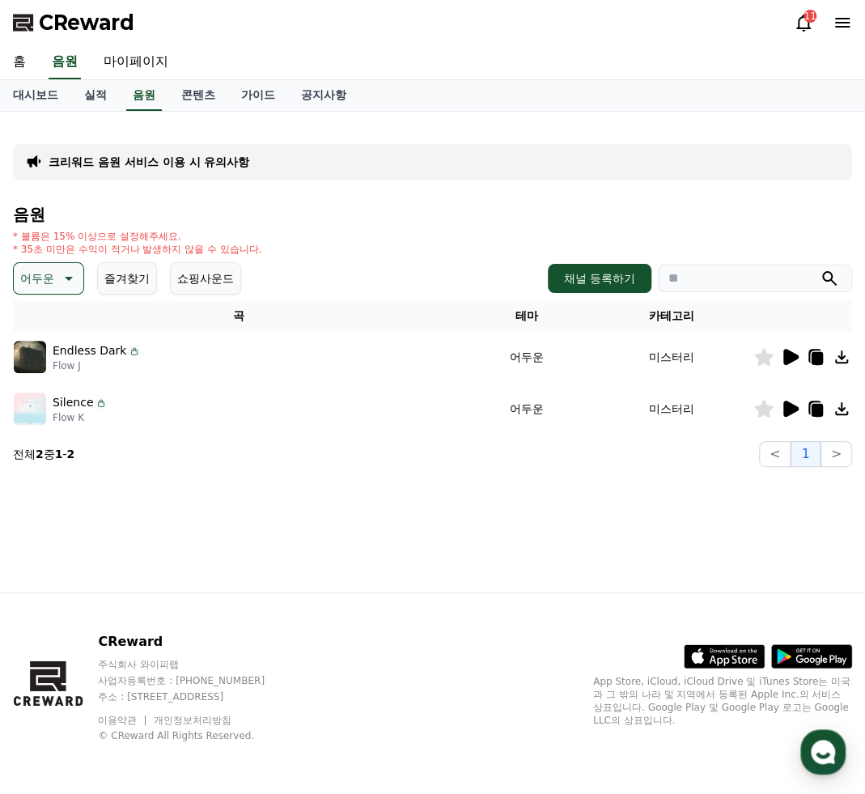
click at [786, 409] on icon at bounding box center [790, 408] width 15 height 16
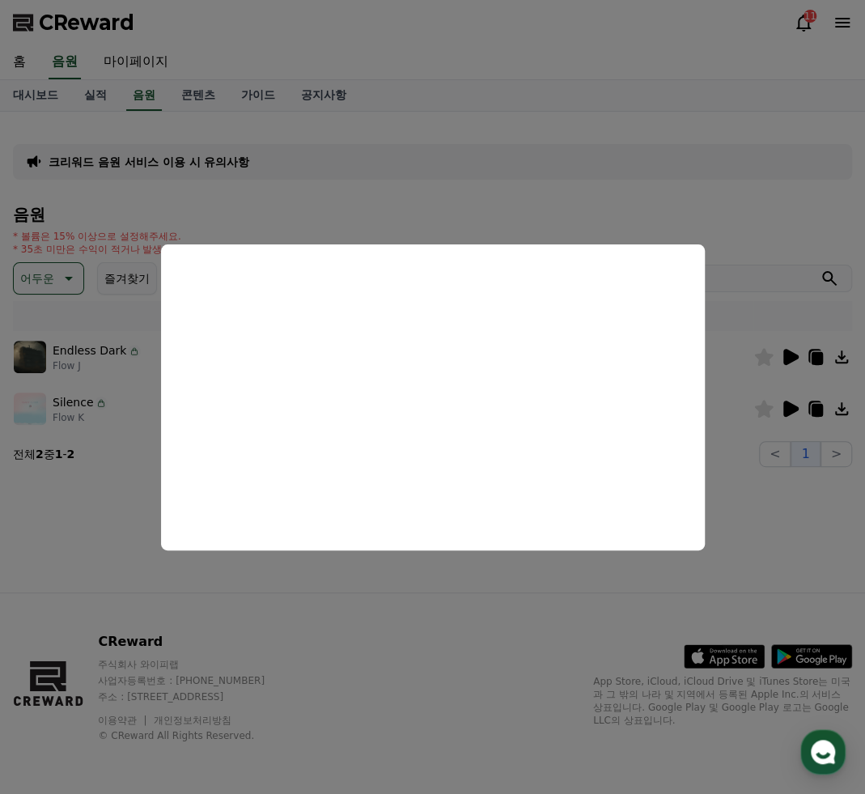
click at [691, 215] on button "close modal" at bounding box center [432, 397] width 865 height 794
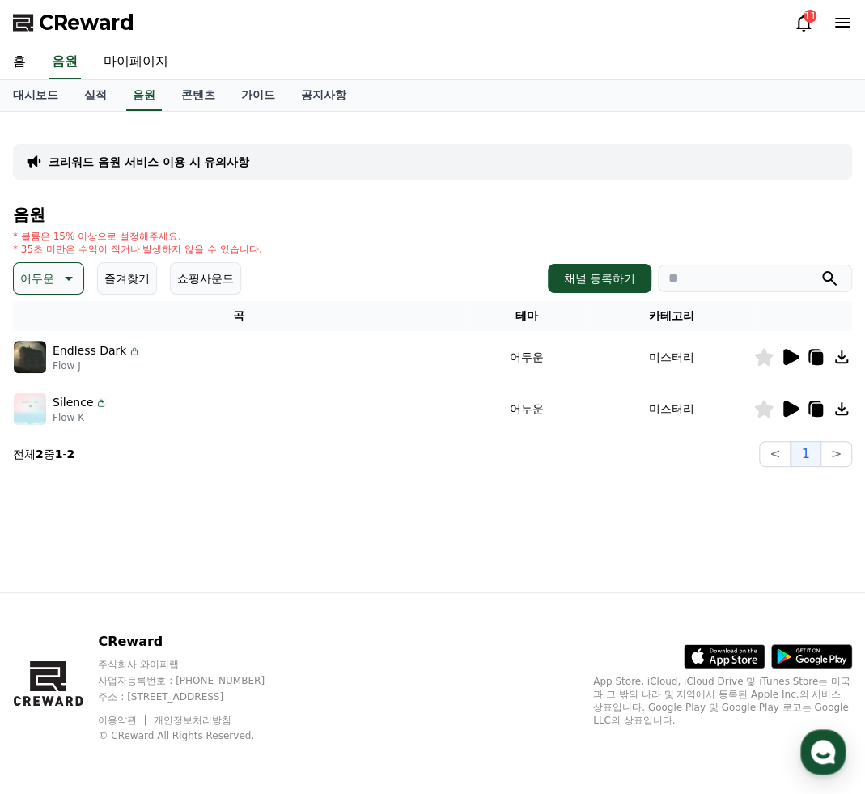
click at [840, 405] on icon at bounding box center [841, 408] width 13 height 13
click at [395, 142] on div "크리워드 음원 서비스 이용 시 유의사항 음원 * 볼륨은 15% 이상으로 설정해주세요. * 35초 미만은 수익이 적거나 발생하지 않을 수 있습니…" at bounding box center [432, 296] width 839 height 342
